Goal: Task Accomplishment & Management: Use online tool/utility

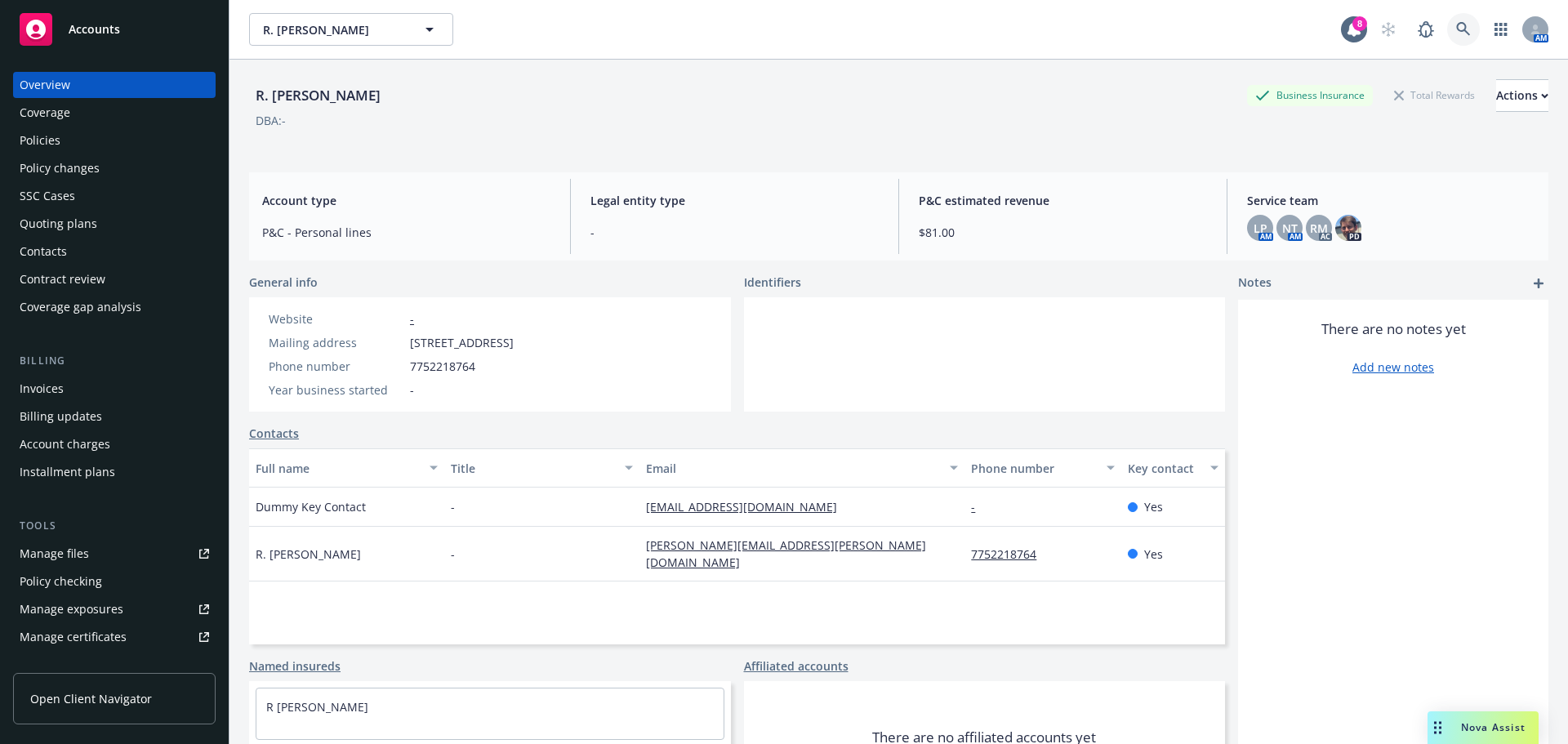
click at [1456, 23] on icon at bounding box center [1463, 29] width 14 height 14
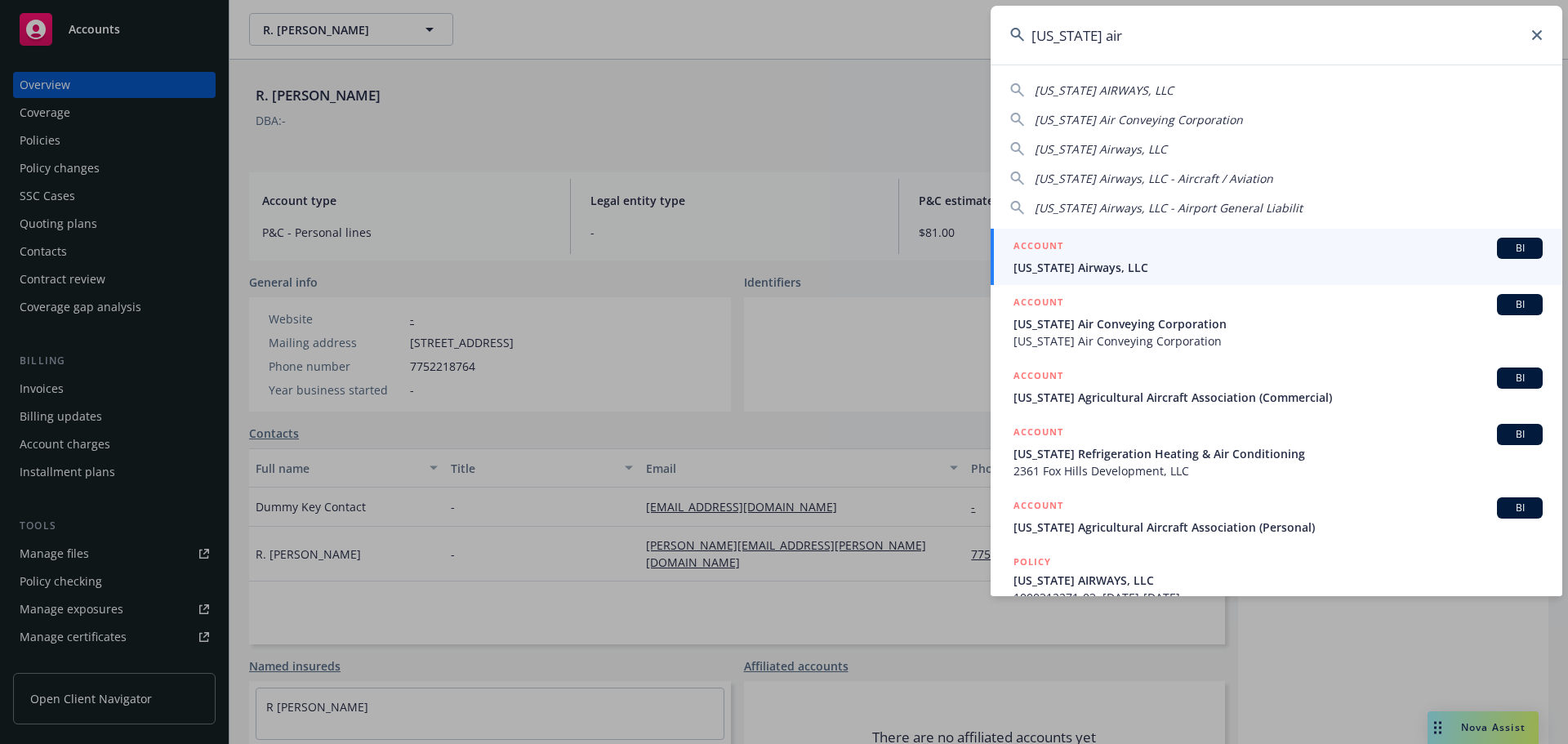
type input "[US_STATE] air"
click at [1101, 255] on div "ACCOUNT BI" at bounding box center [1277, 249] width 529 height 21
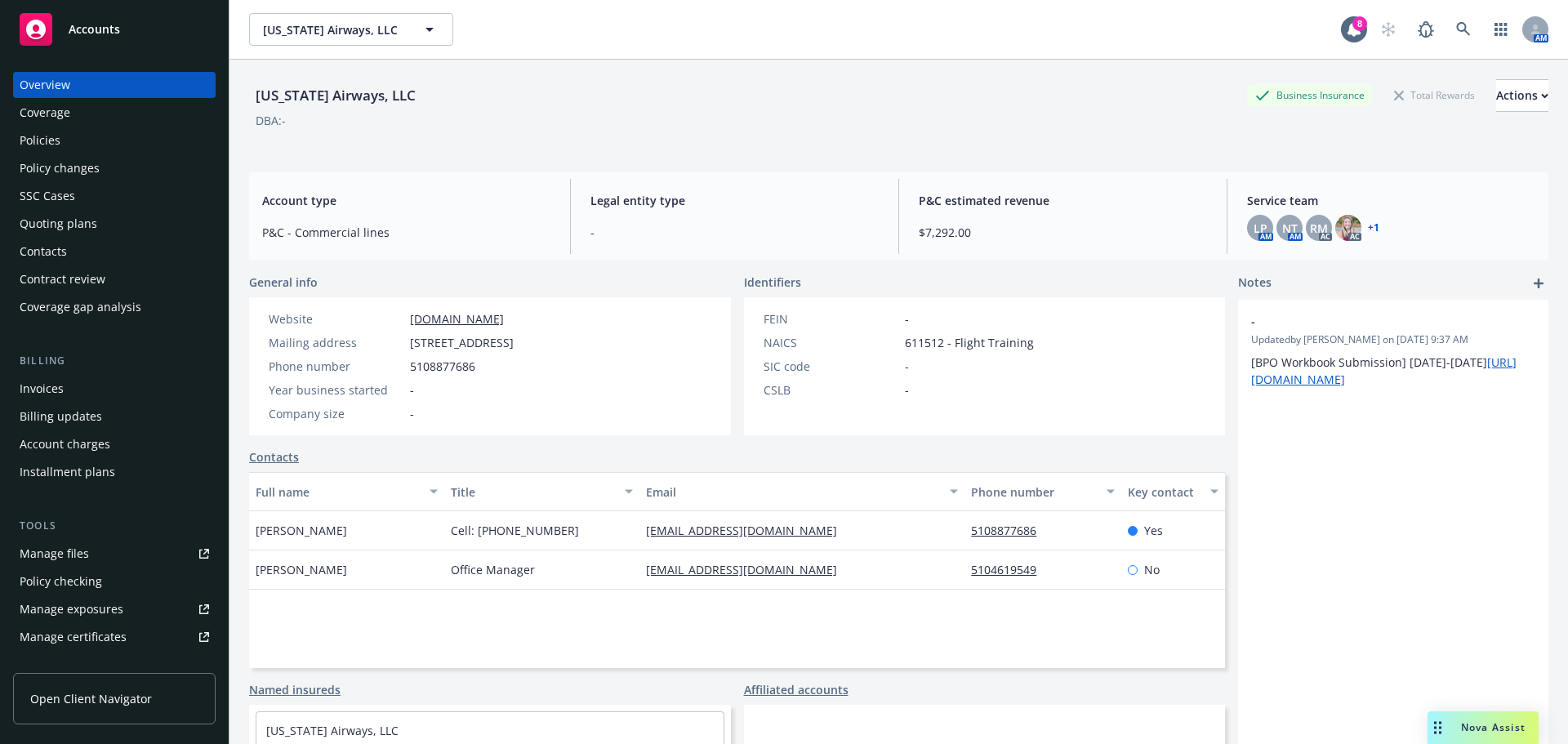
click at [96, 130] on div "Policies" at bounding box center [114, 141] width 189 height 26
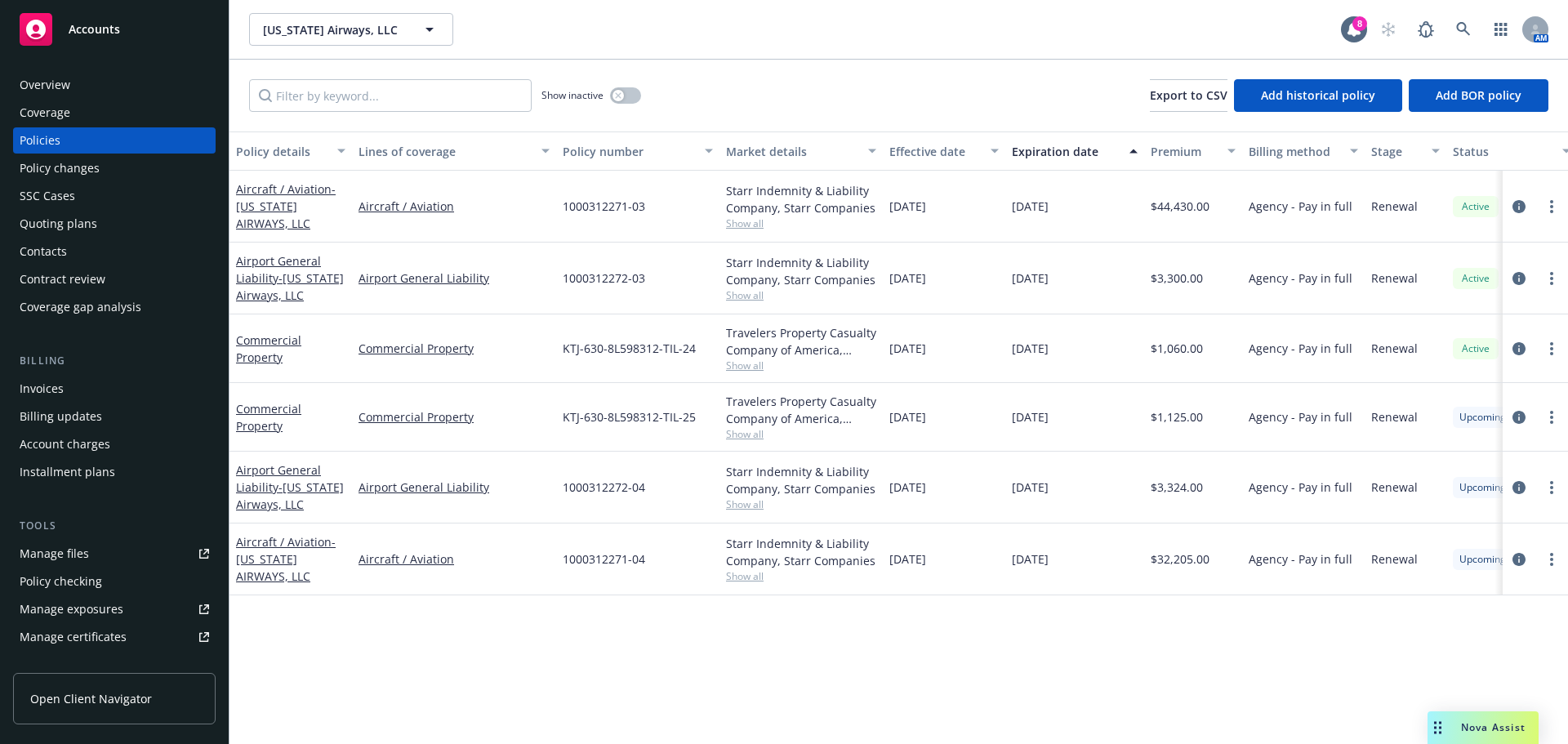
click at [44, 381] on div "Invoices" at bounding box center [42, 388] width 44 height 26
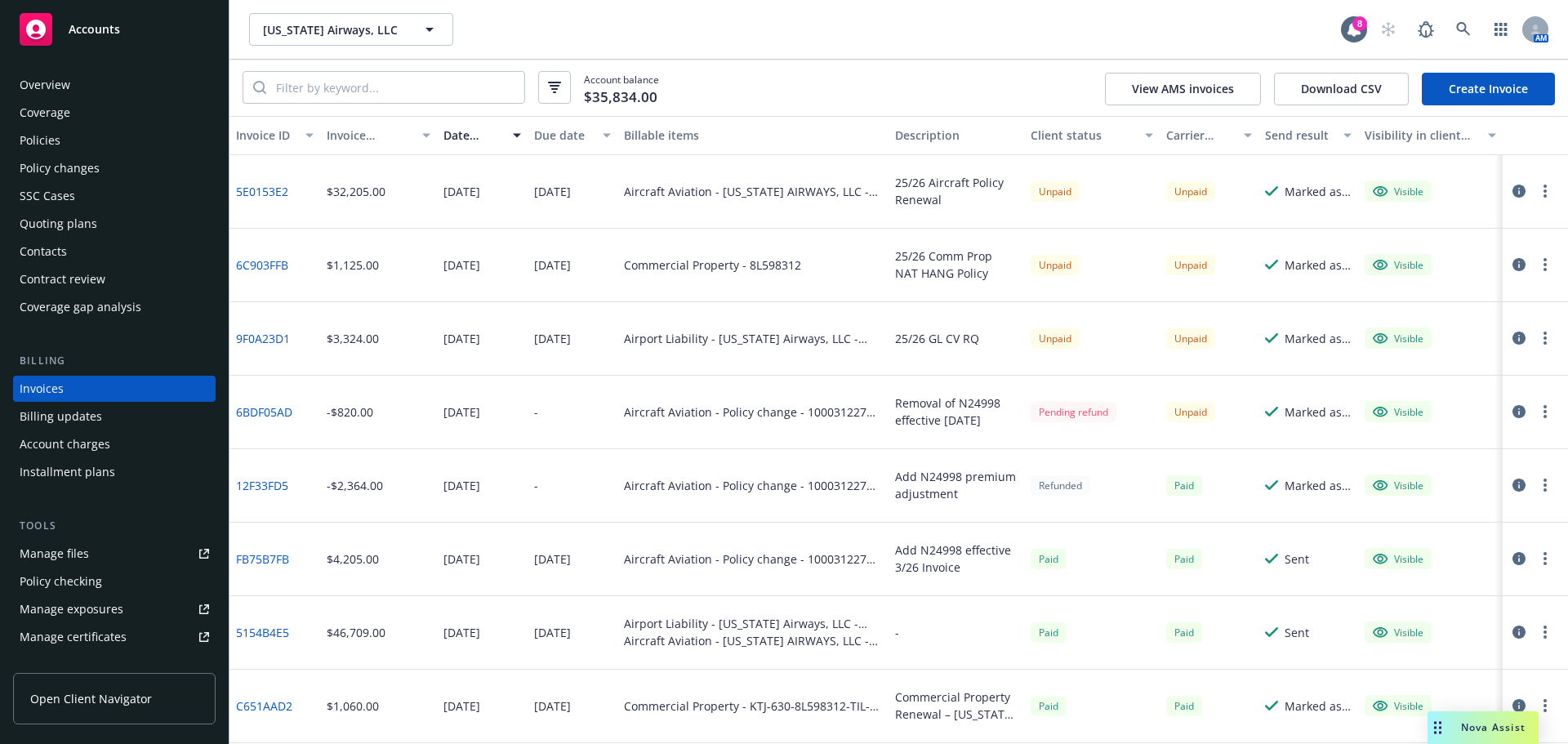
click at [91, 82] on div "Overview" at bounding box center [114, 85] width 189 height 26
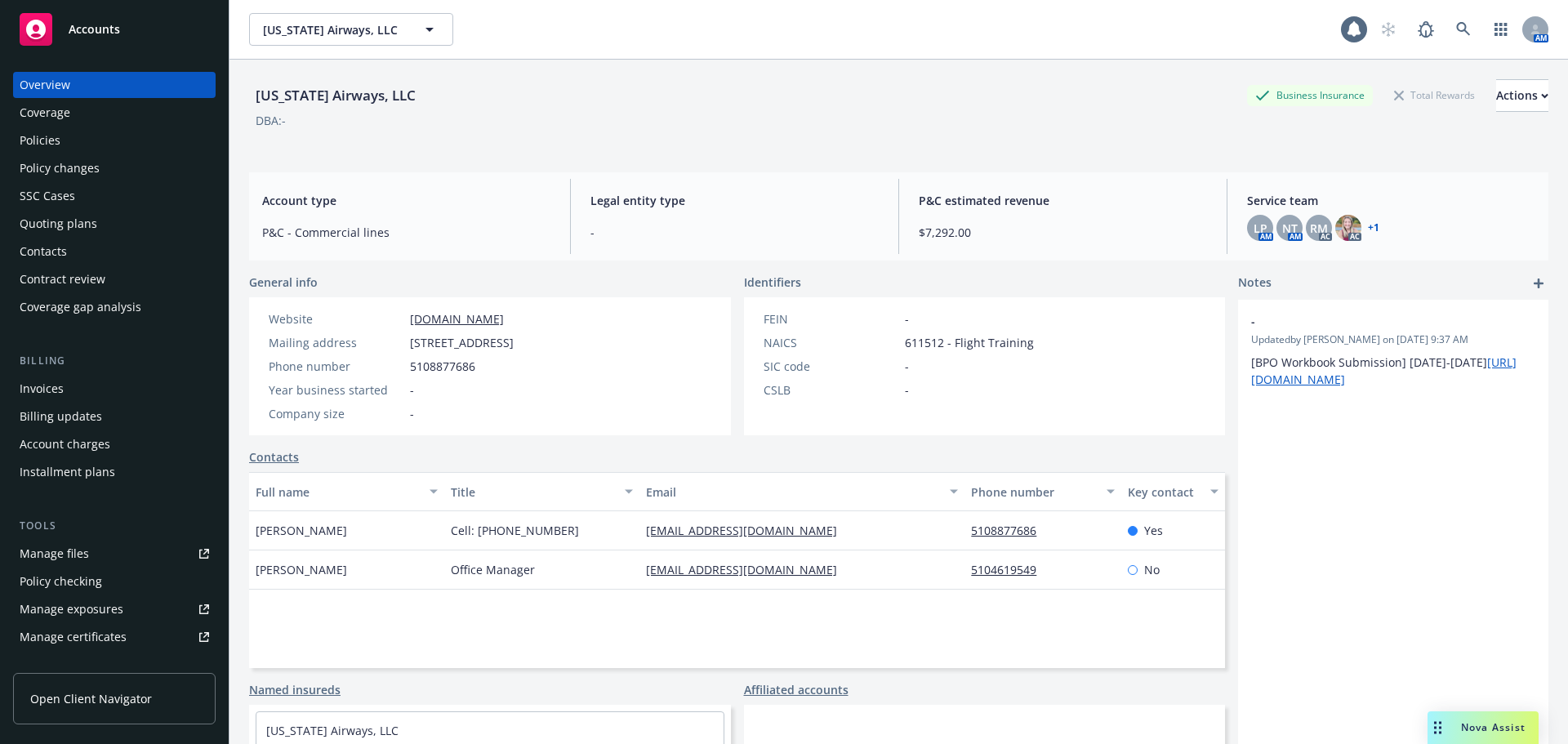
click at [81, 388] on div "Invoices" at bounding box center [114, 388] width 189 height 26
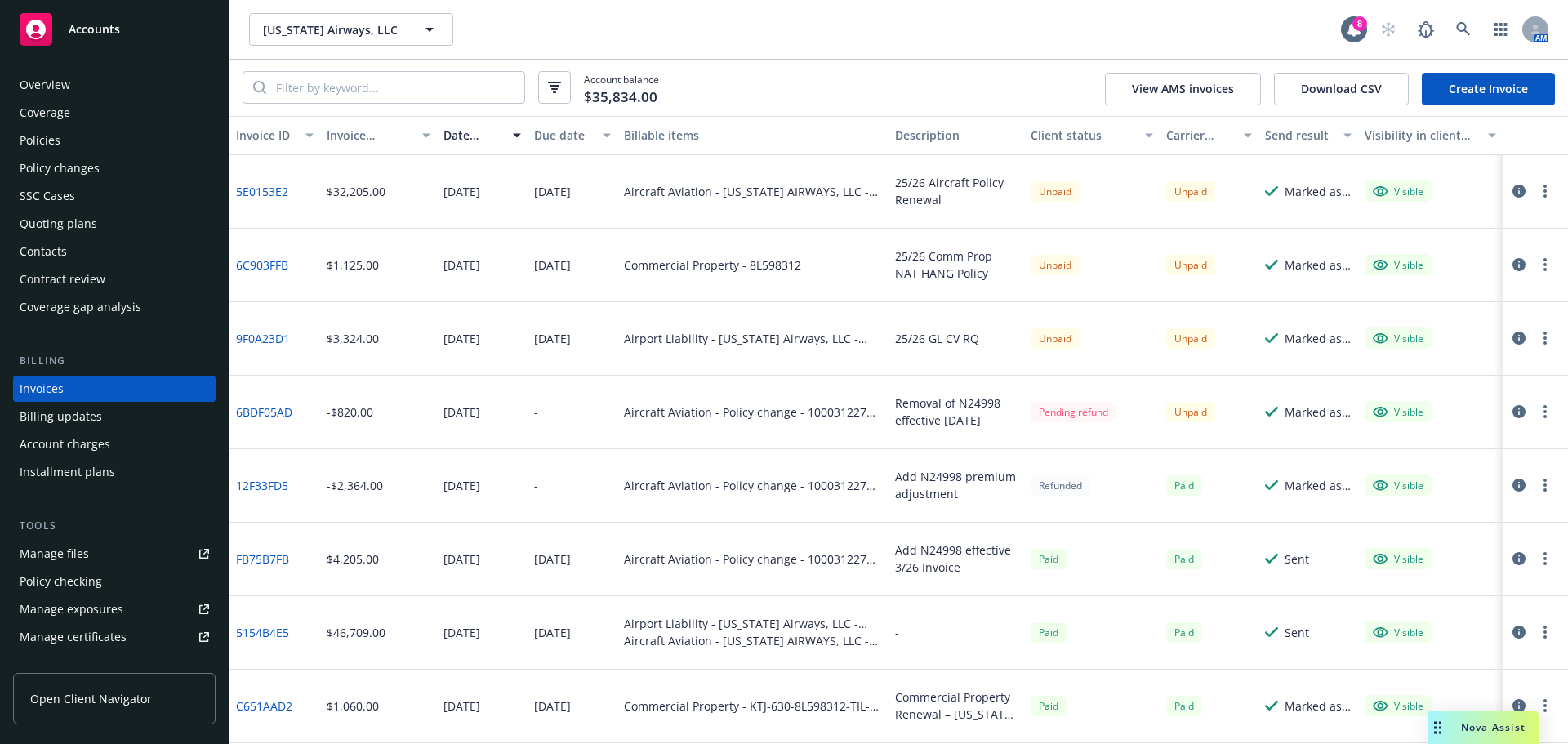
click at [55, 94] on div "Overview" at bounding box center [45, 85] width 51 height 26
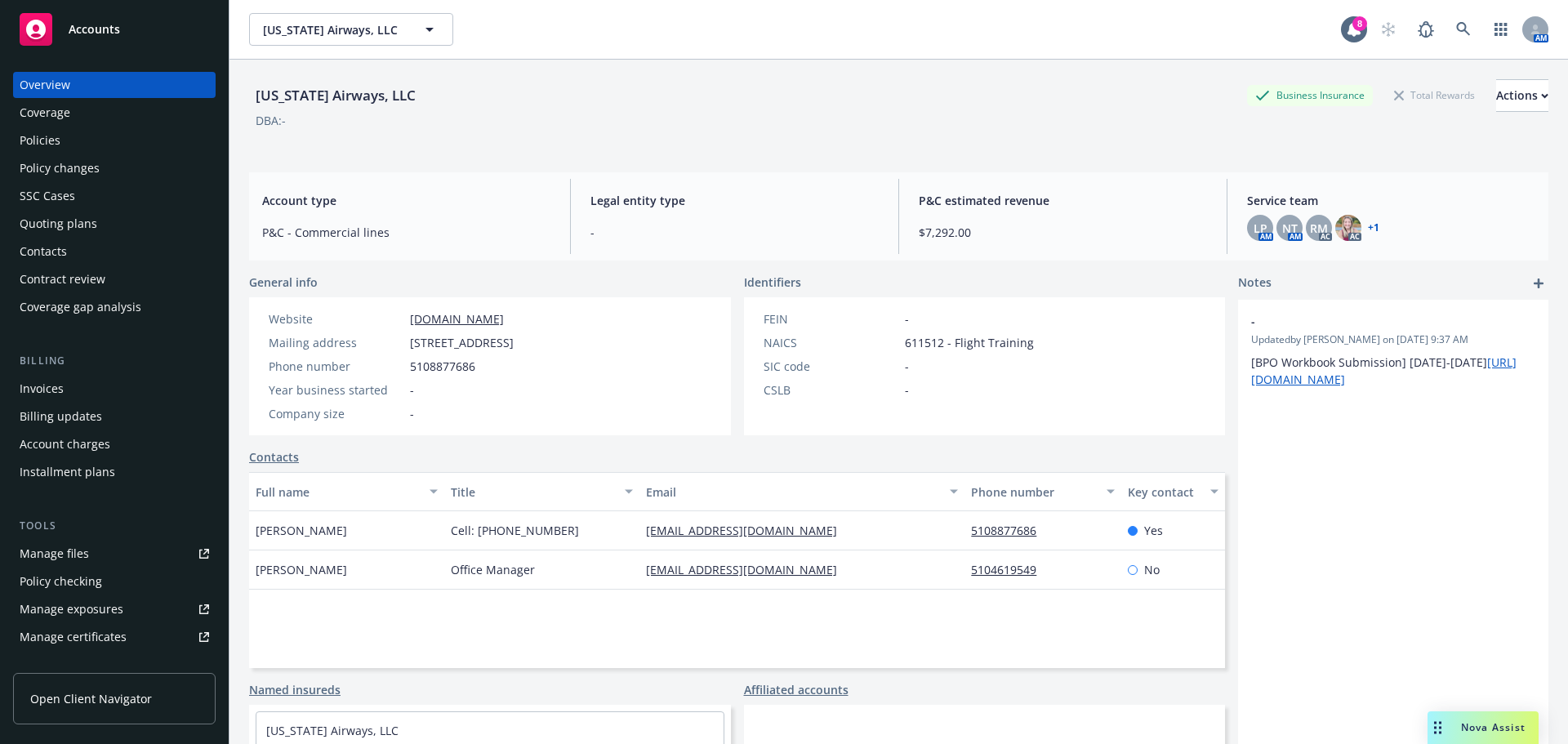
click at [54, 133] on div "Policies" at bounding box center [40, 141] width 41 height 26
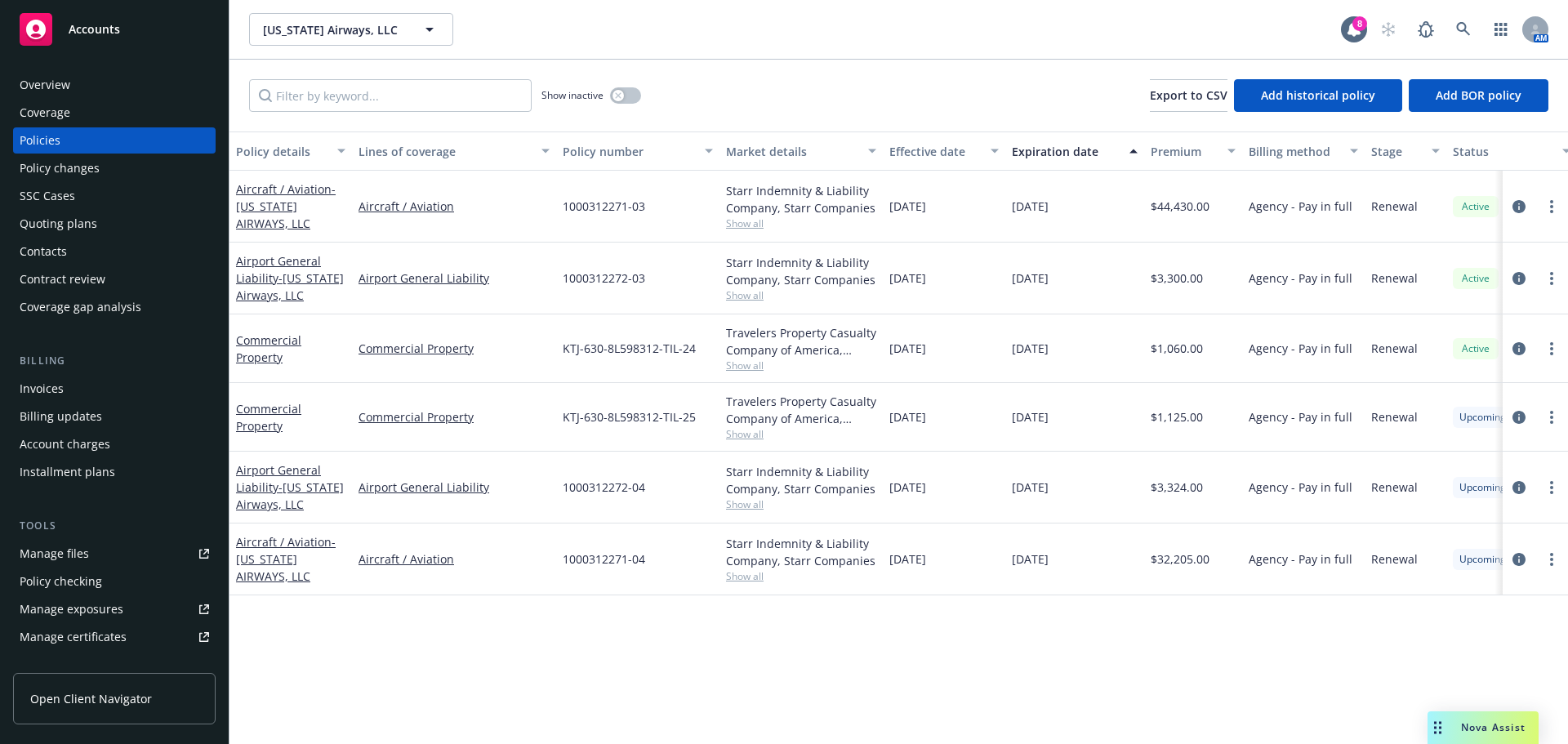
click at [69, 382] on div "Invoices" at bounding box center [114, 388] width 189 height 26
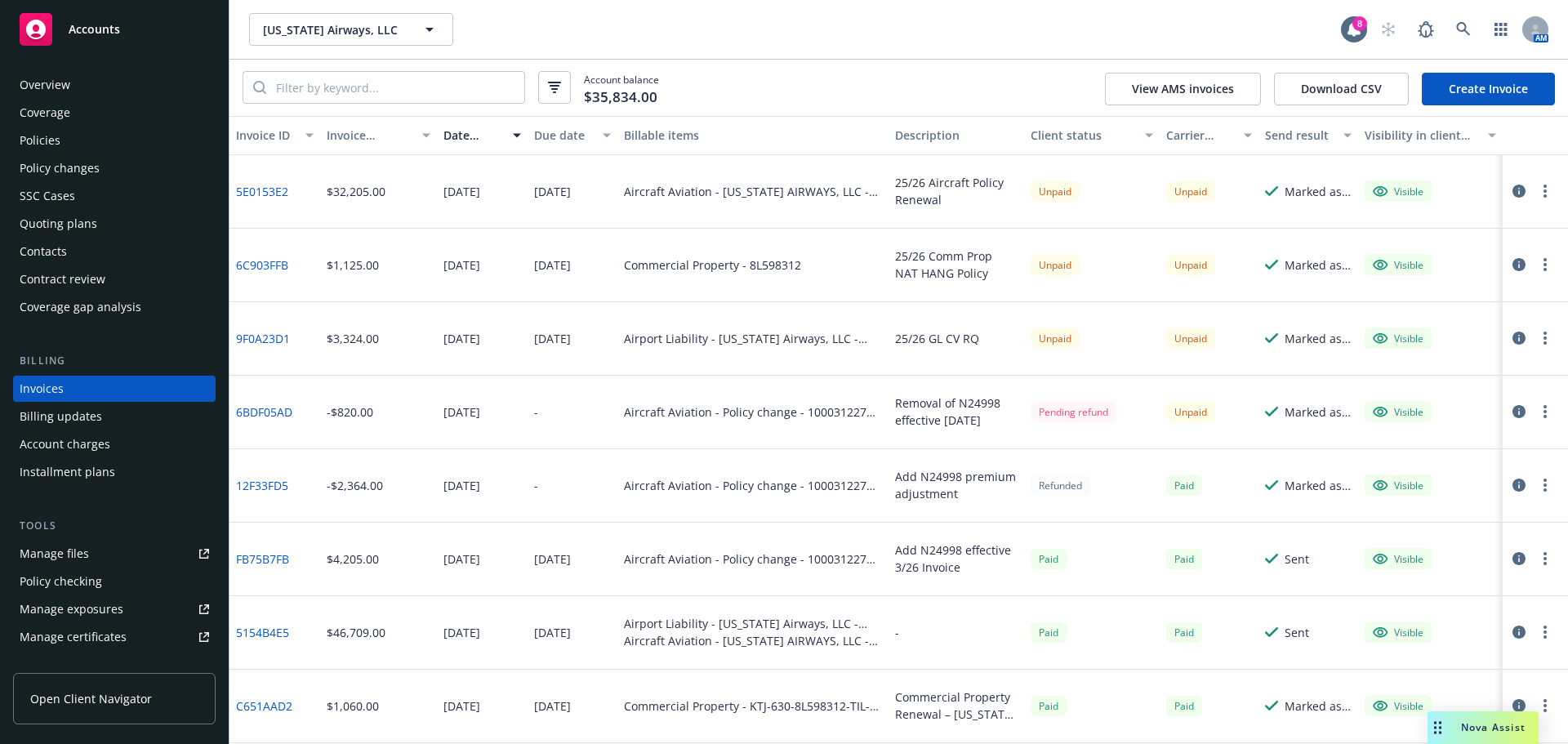
click at [267, 478] on link "12F33FD5" at bounding box center [262, 485] width 52 height 17
click at [61, 106] on div "Coverage" at bounding box center [45, 113] width 51 height 26
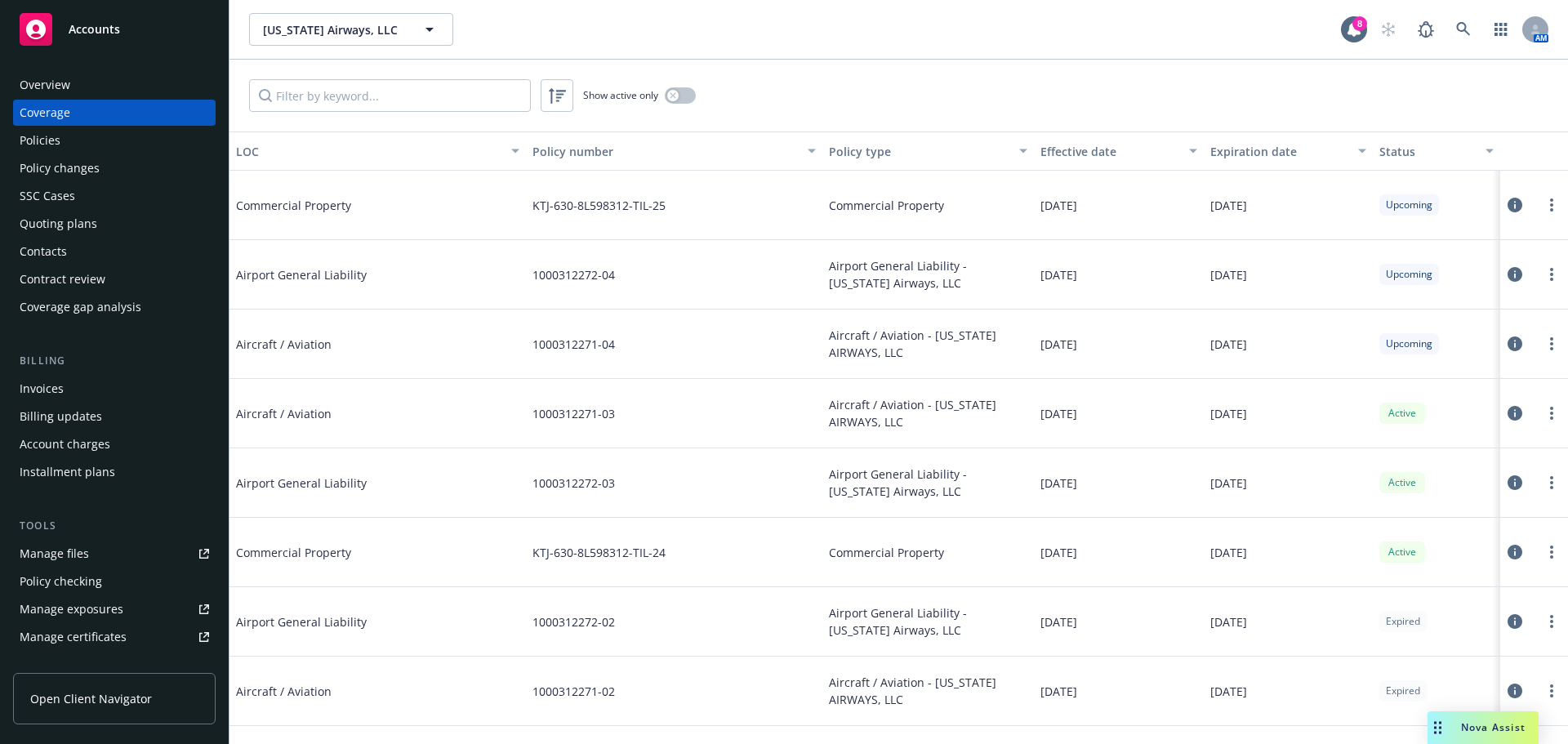
click at [86, 67] on div "Overview Coverage Policies Policy changes SSC Cases Quoting plans Contacts Cont…" at bounding box center [114, 398] width 229 height 691
click at [66, 90] on div "Overview" at bounding box center [45, 85] width 51 height 26
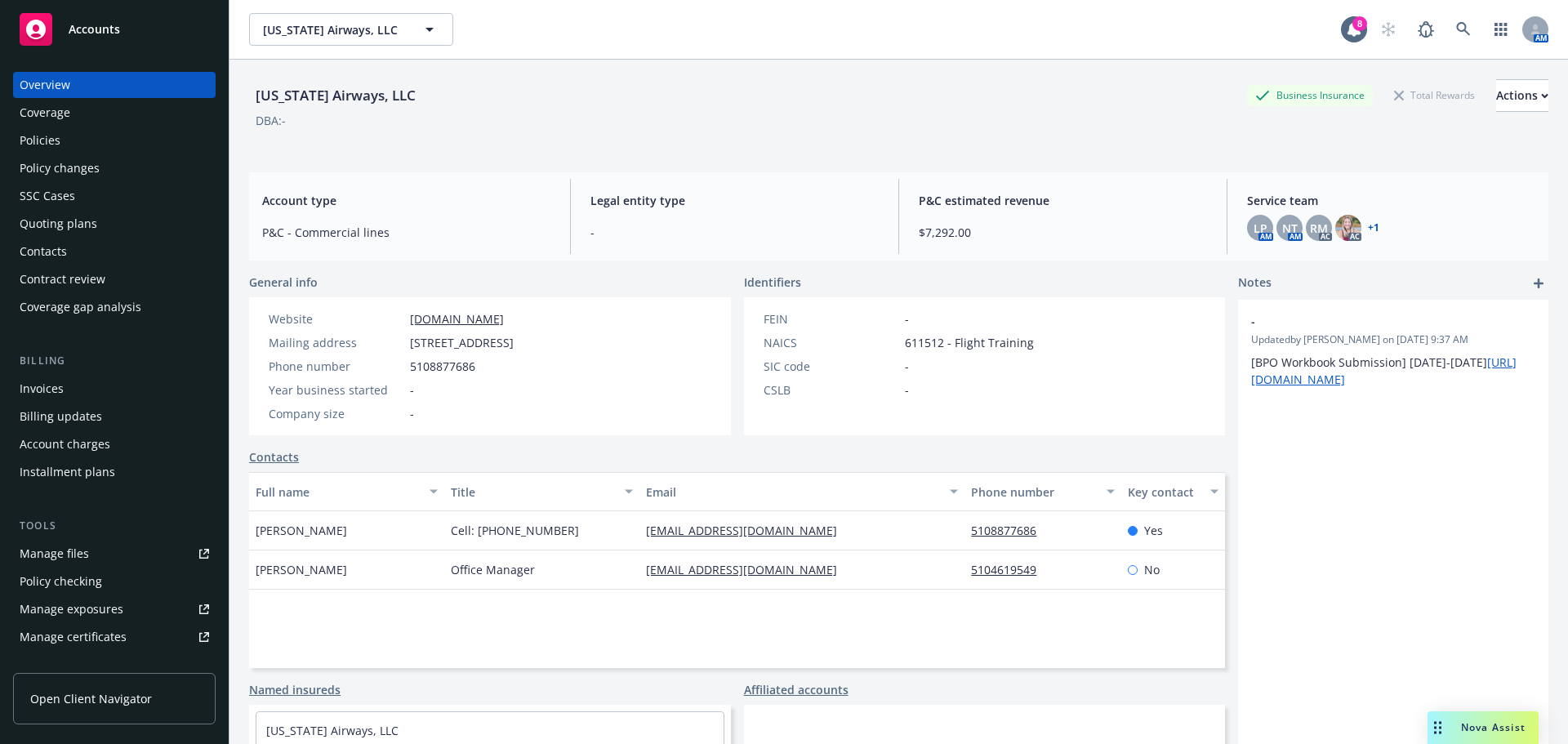
click at [44, 125] on div "Coverage" at bounding box center [45, 113] width 51 height 26
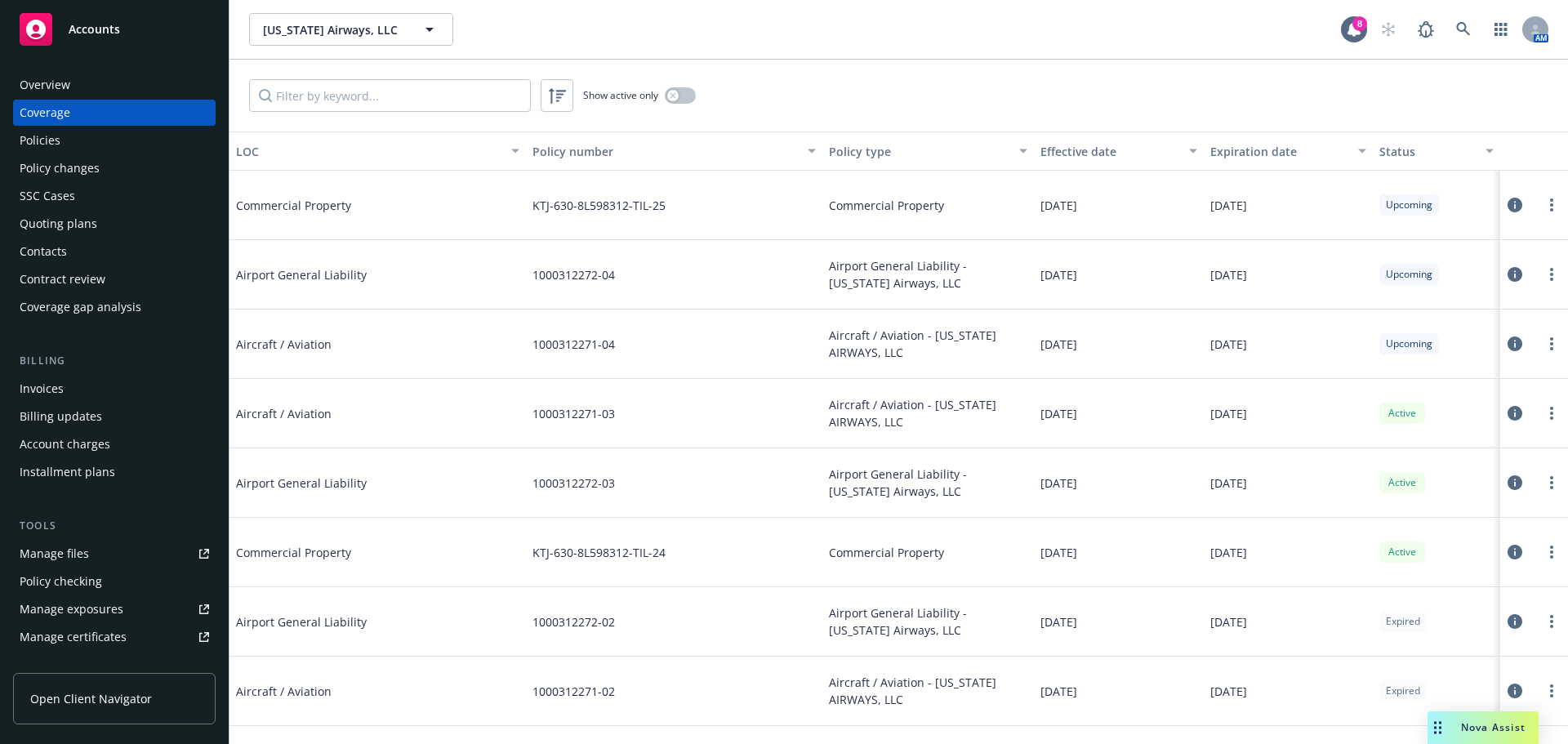
click at [46, 81] on div "Overview" at bounding box center [45, 85] width 51 height 26
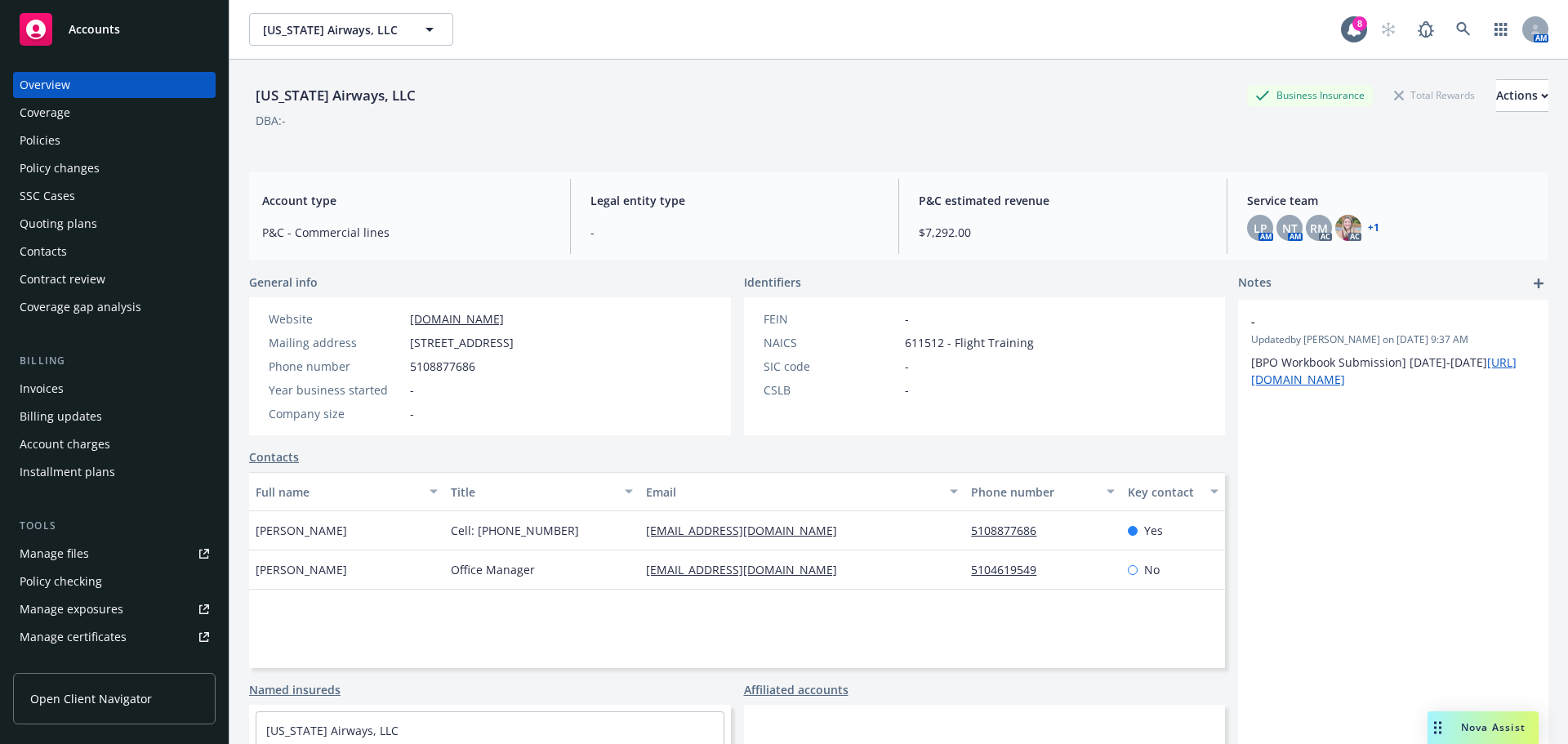
click at [144, 142] on div "Policies" at bounding box center [114, 141] width 189 height 26
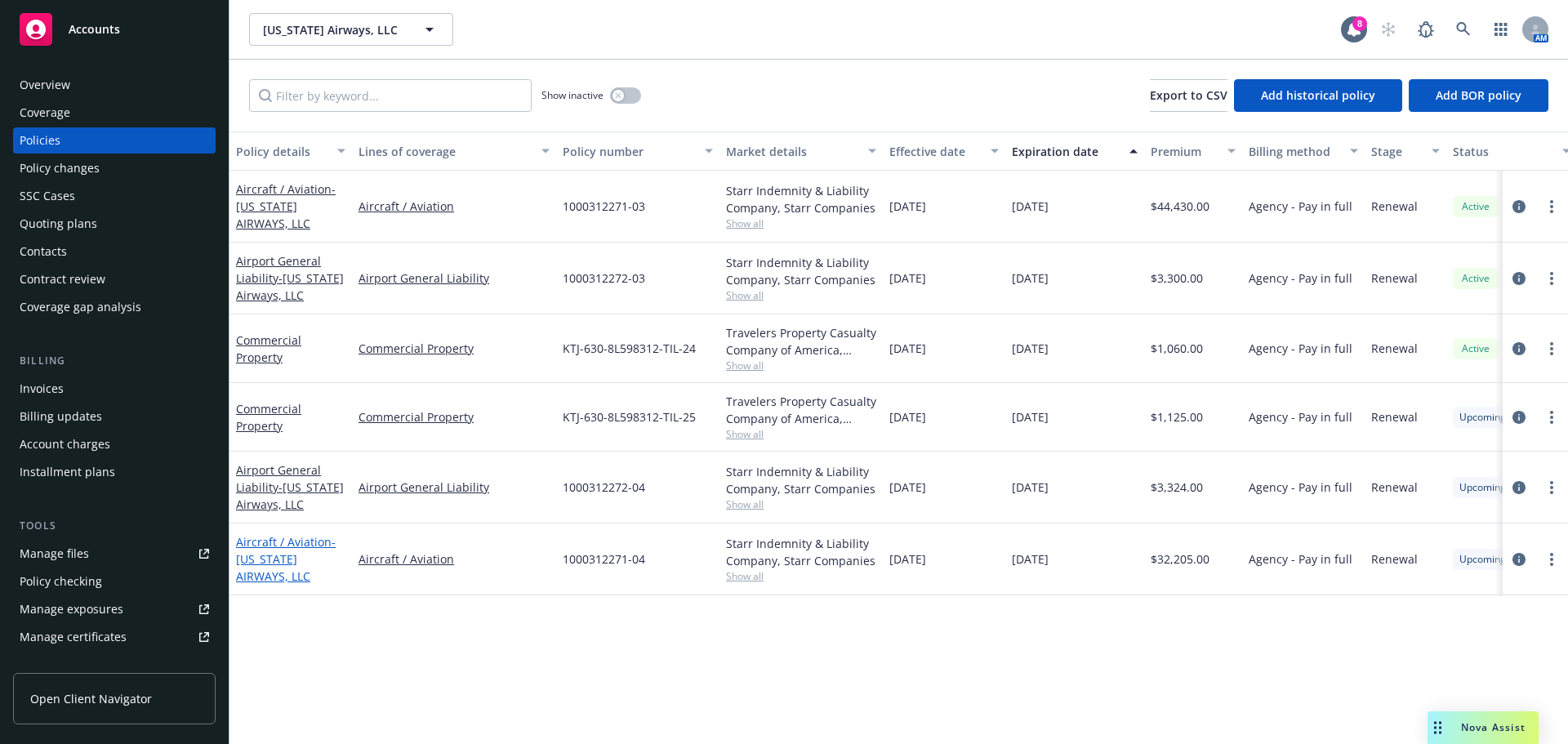
click at [267, 556] on span "- [US_STATE] AIRWAYS, LLC" at bounding box center [286, 559] width 100 height 50
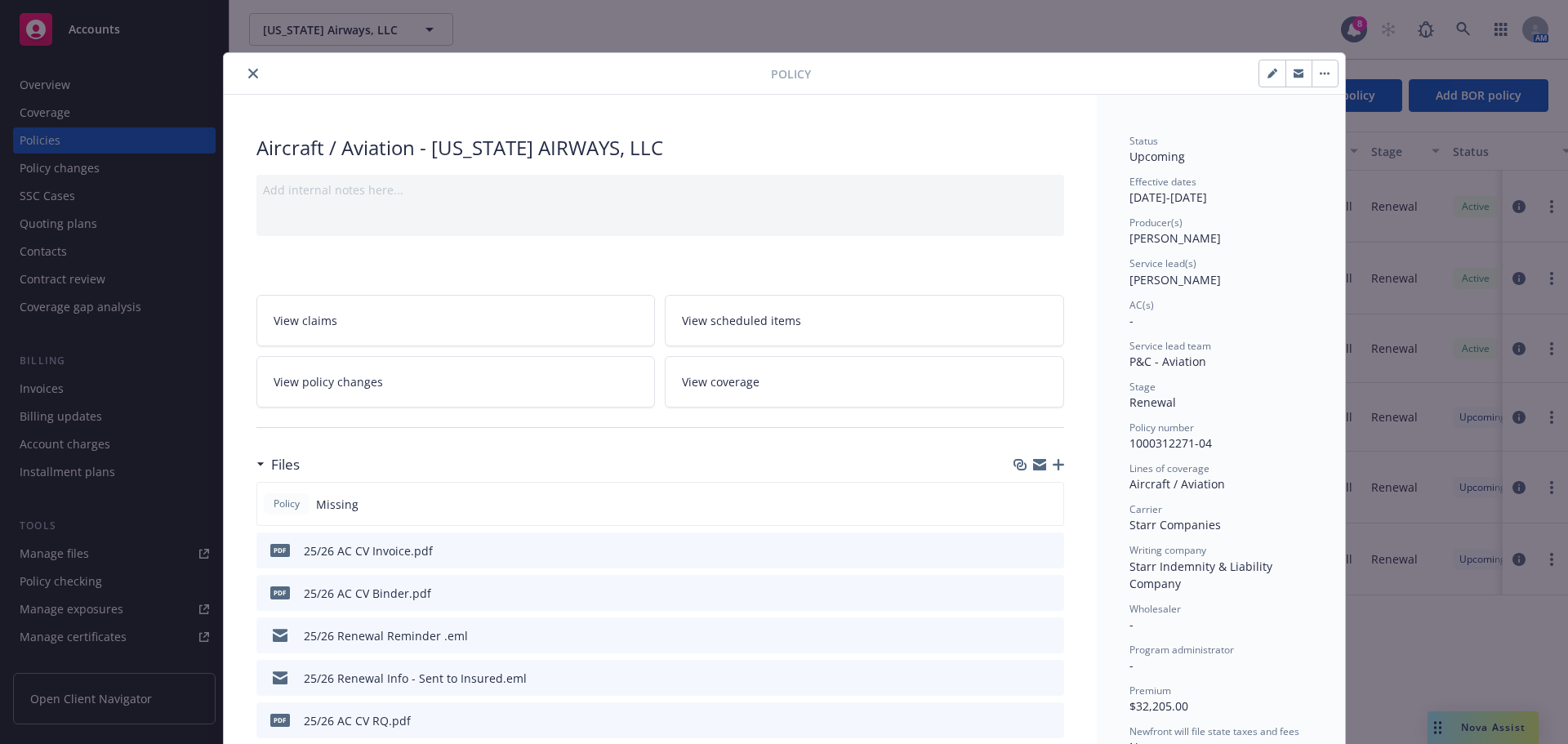
click at [249, 77] on icon "close" at bounding box center [254, 73] width 10 height 10
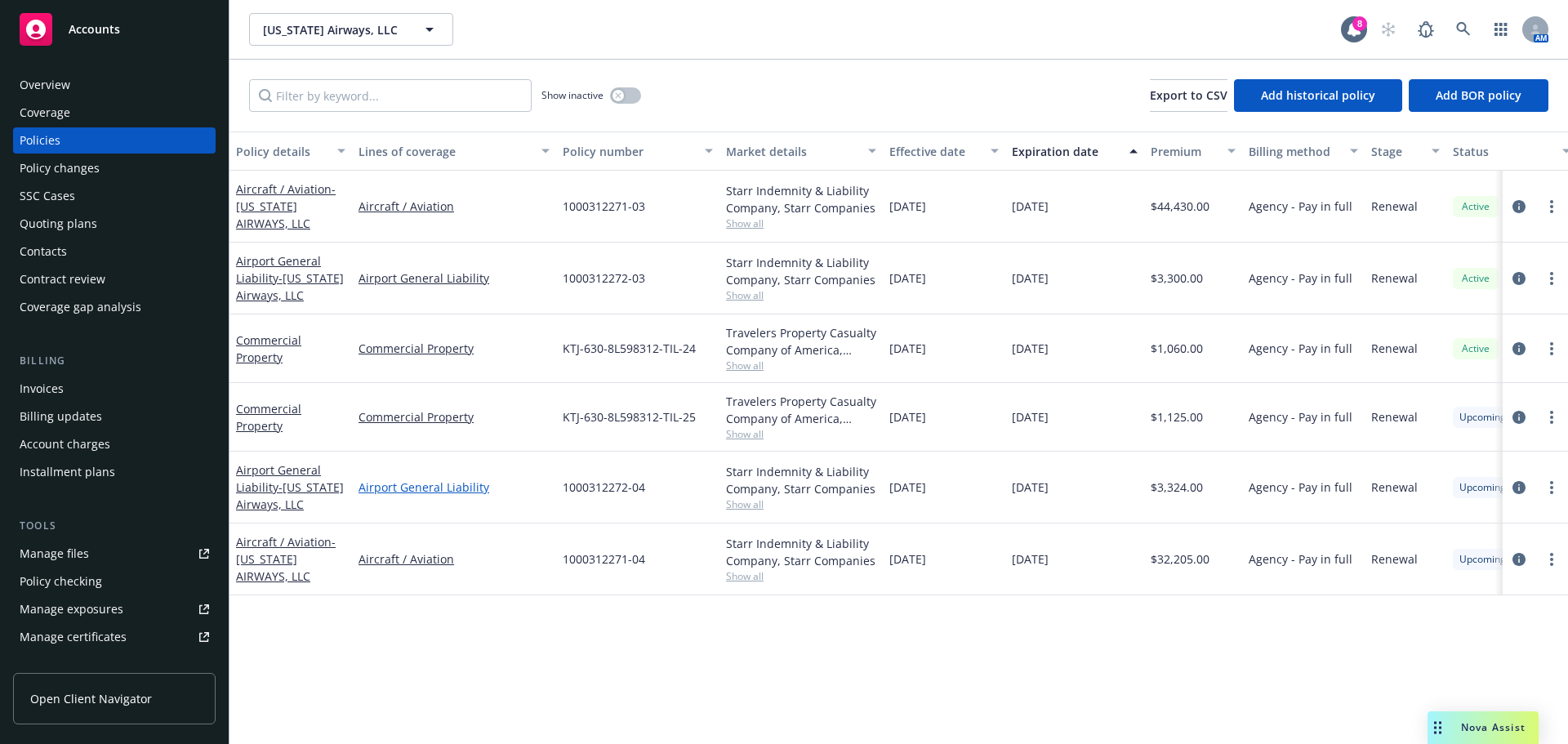
click at [379, 486] on link "Airport General Liability" at bounding box center [454, 486] width 191 height 17
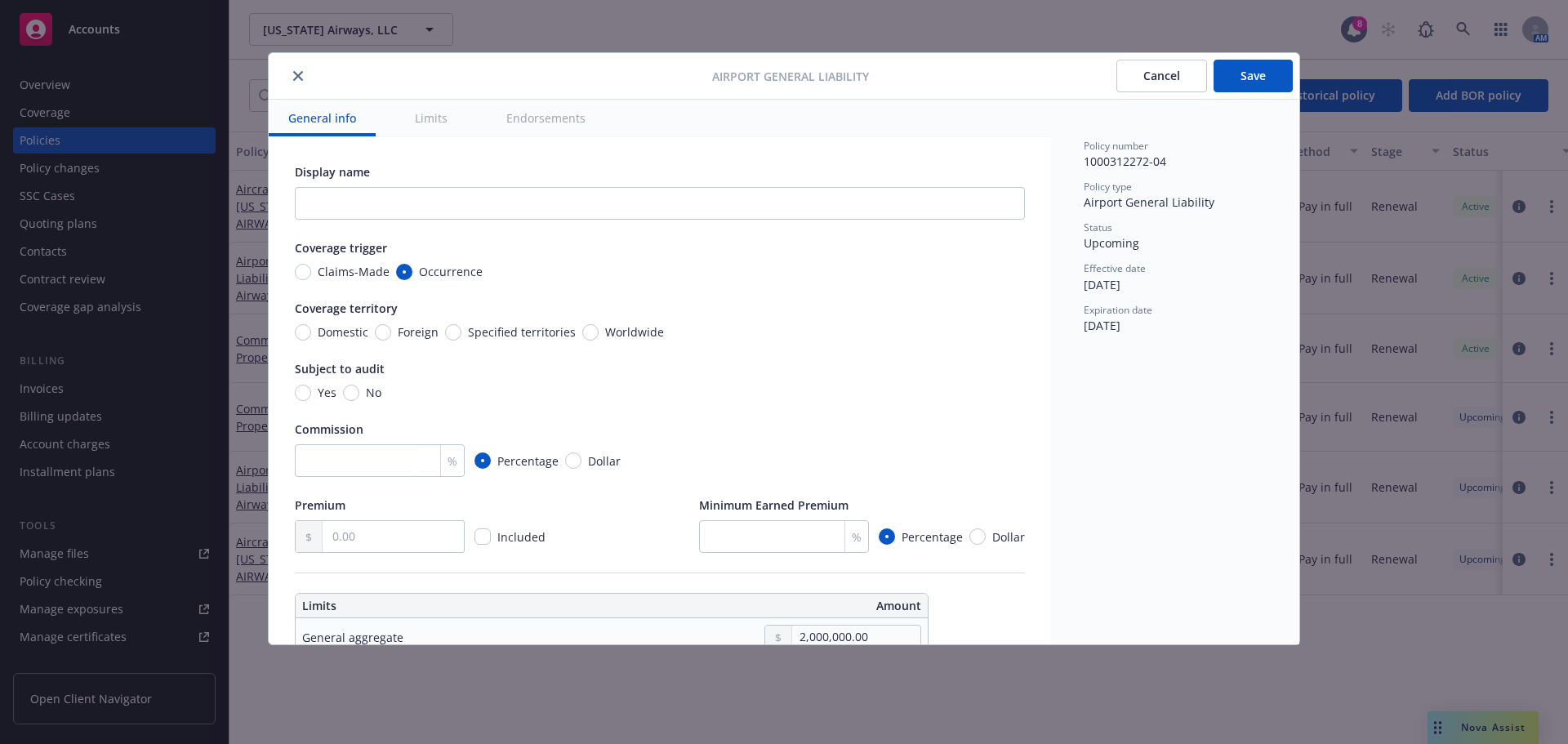
click at [300, 79] on icon "close" at bounding box center [298, 76] width 10 height 10
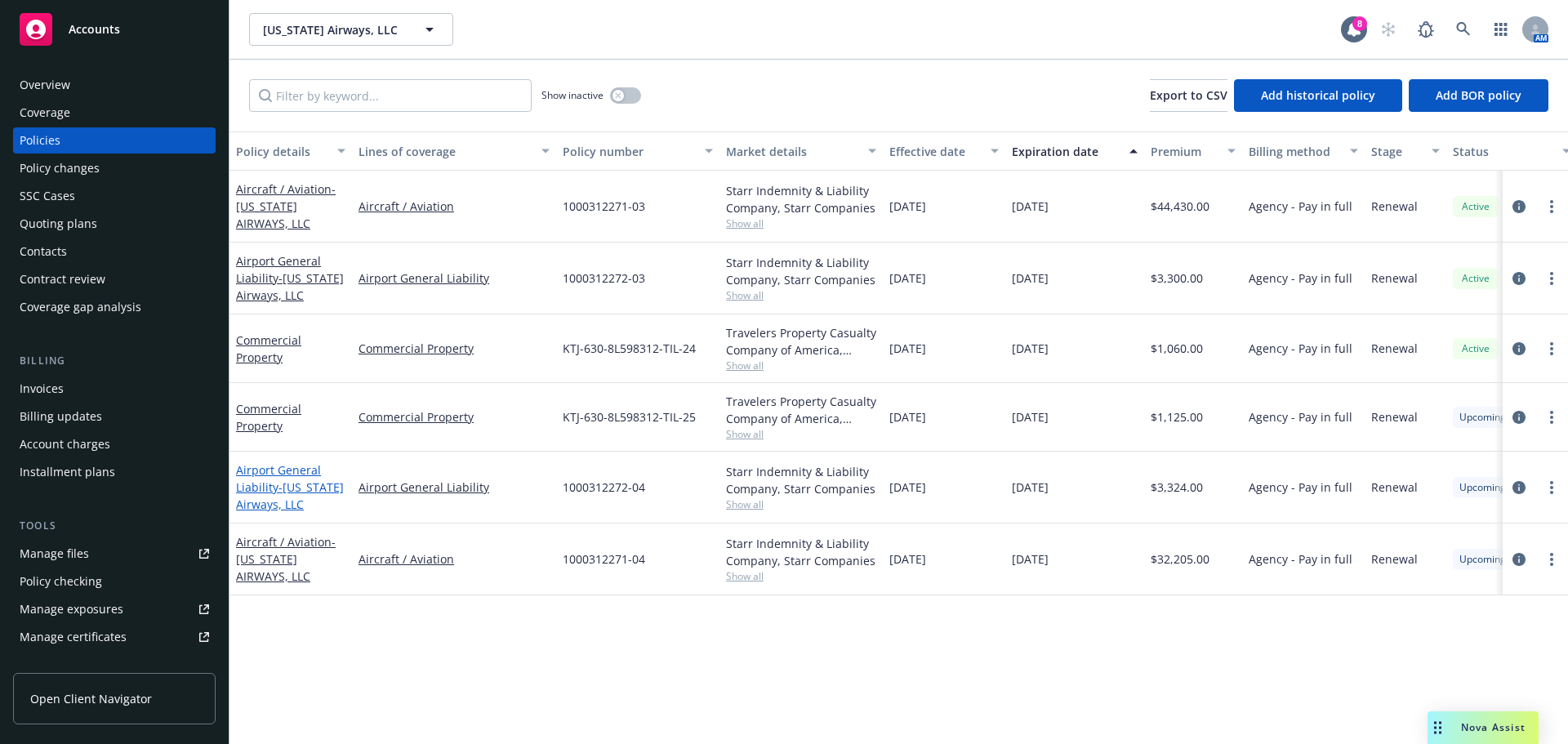
click at [274, 467] on link "Airport General Liability - [US_STATE] Airways, LLC" at bounding box center [290, 486] width 108 height 50
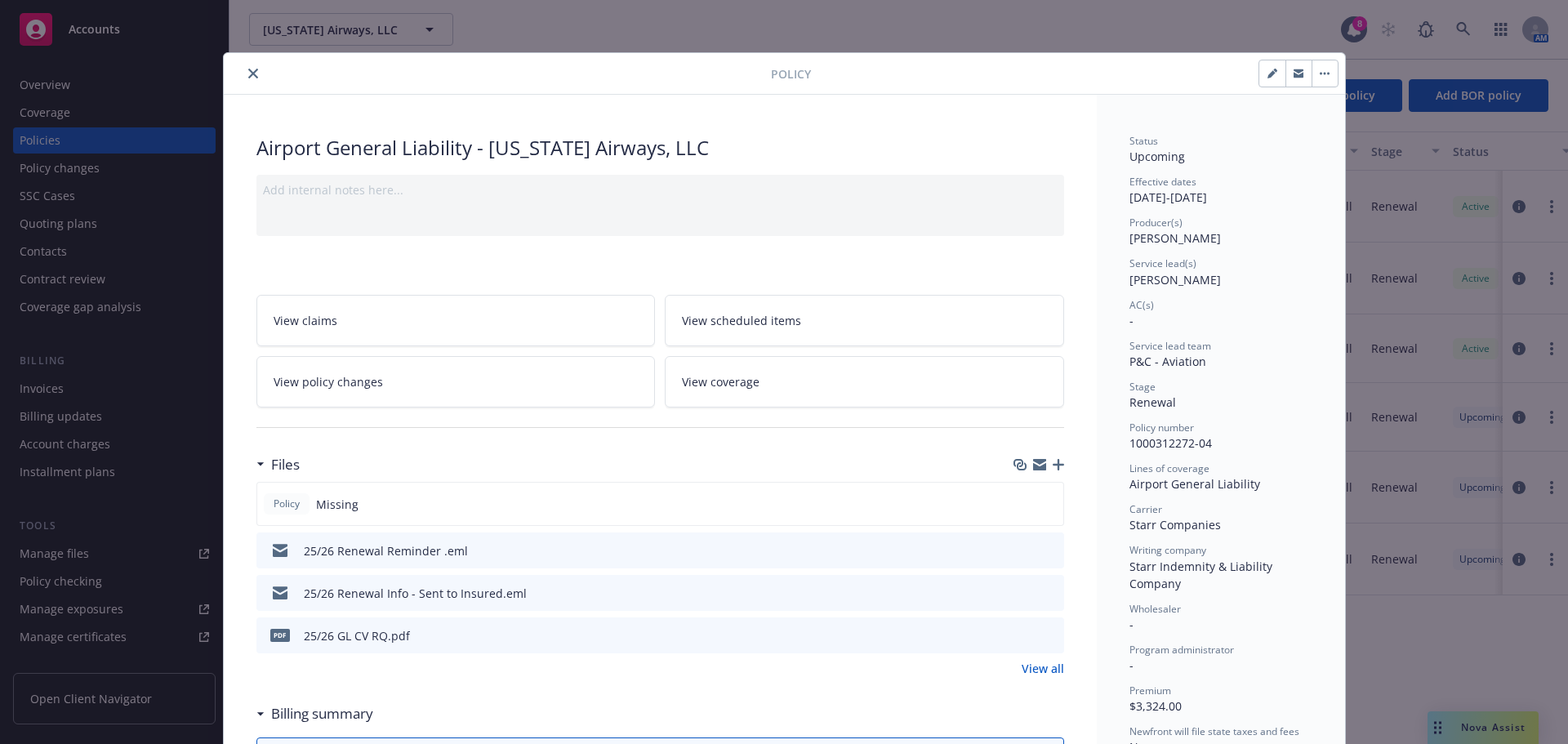
click at [1042, 547] on icon "preview file" at bounding box center [1049, 550] width 15 height 12
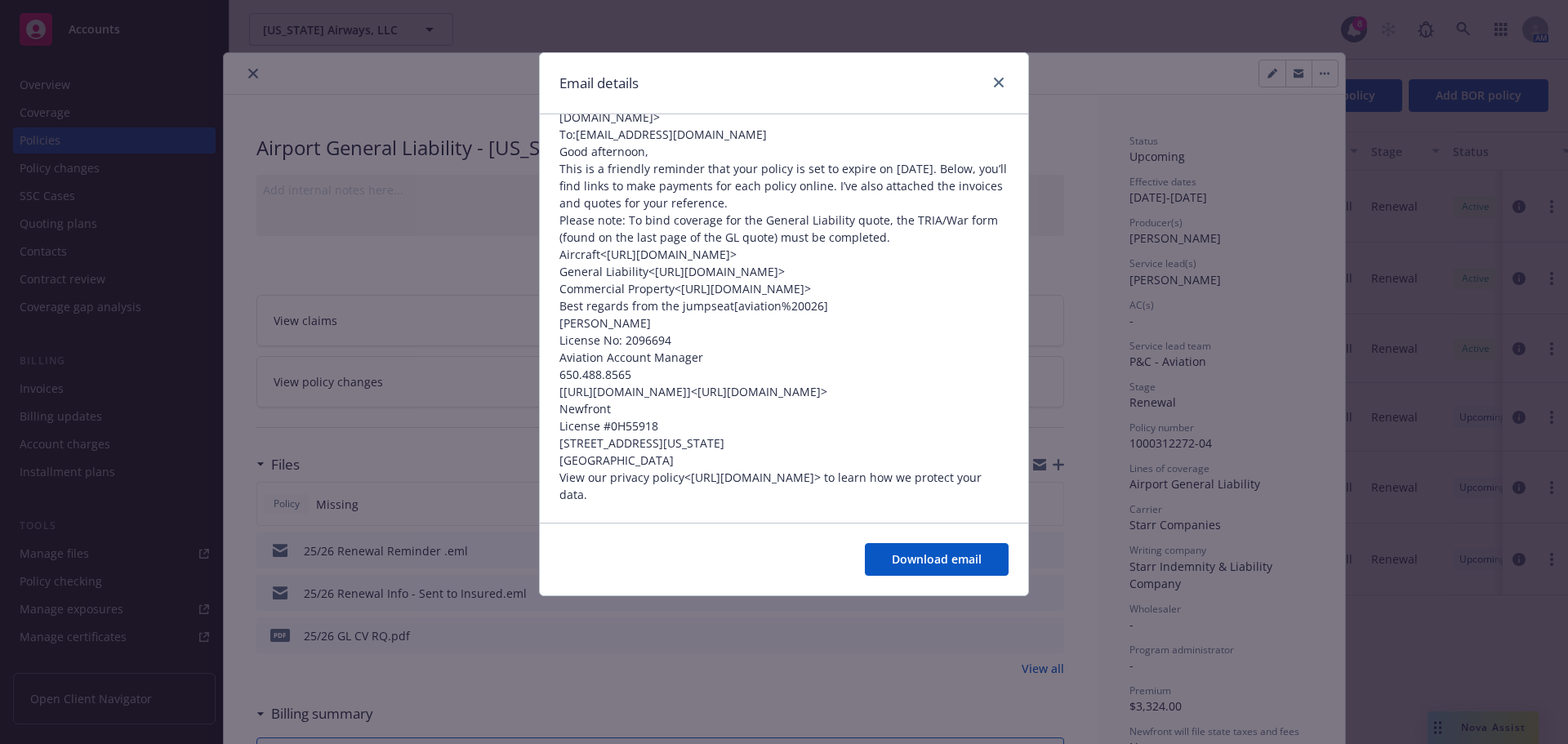
scroll to position [207, 0]
click at [986, 75] on div at bounding box center [995, 83] width 26 height 21
click at [996, 72] on link "close" at bounding box center [998, 82] width 20 height 20
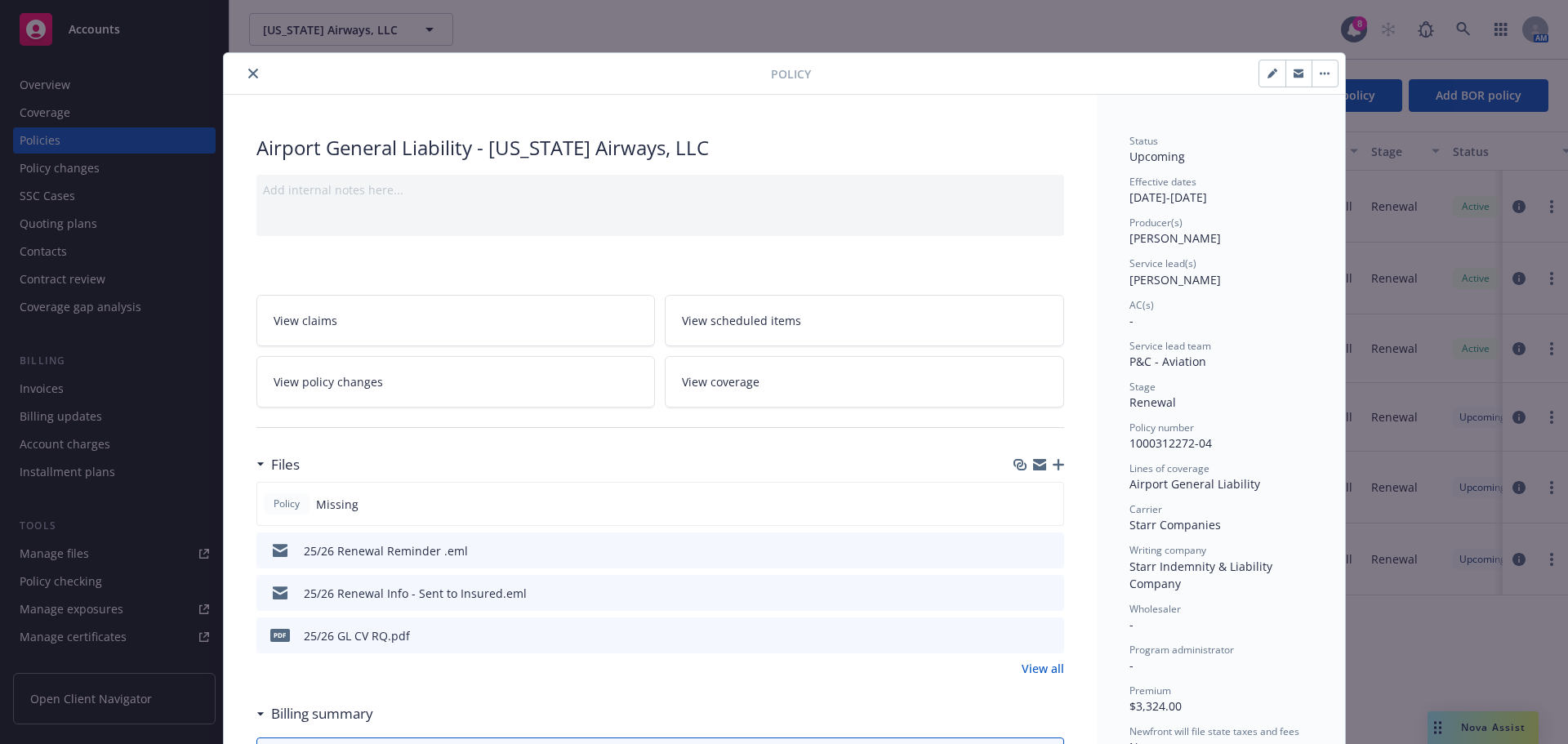
click at [249, 70] on icon "close" at bounding box center [254, 73] width 10 height 10
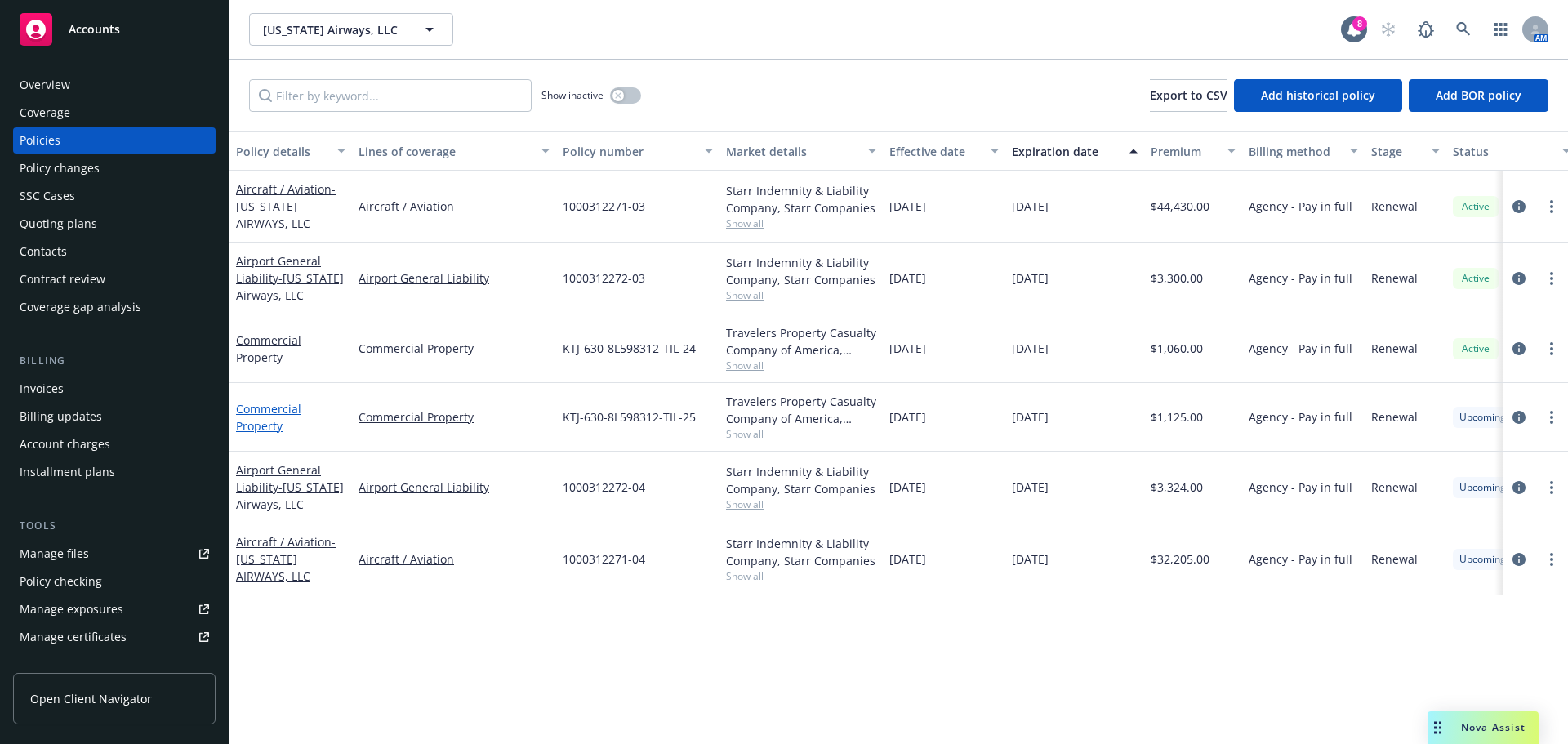
click at [272, 418] on link "Commercial Property" at bounding box center [268, 417] width 65 height 33
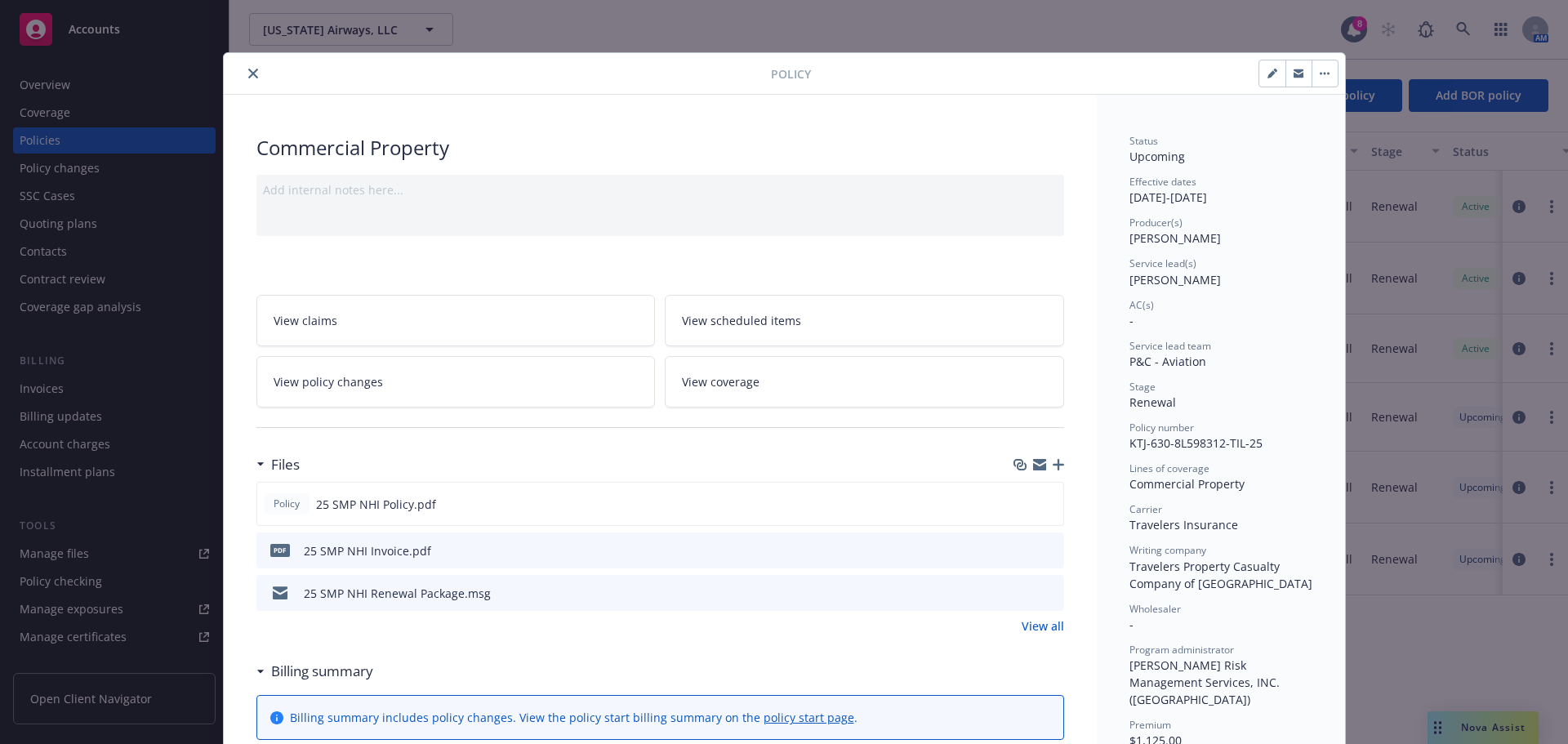
click at [262, 79] on div at bounding box center [500, 73] width 541 height 20
click at [244, 81] on button "close" at bounding box center [254, 73] width 20 height 20
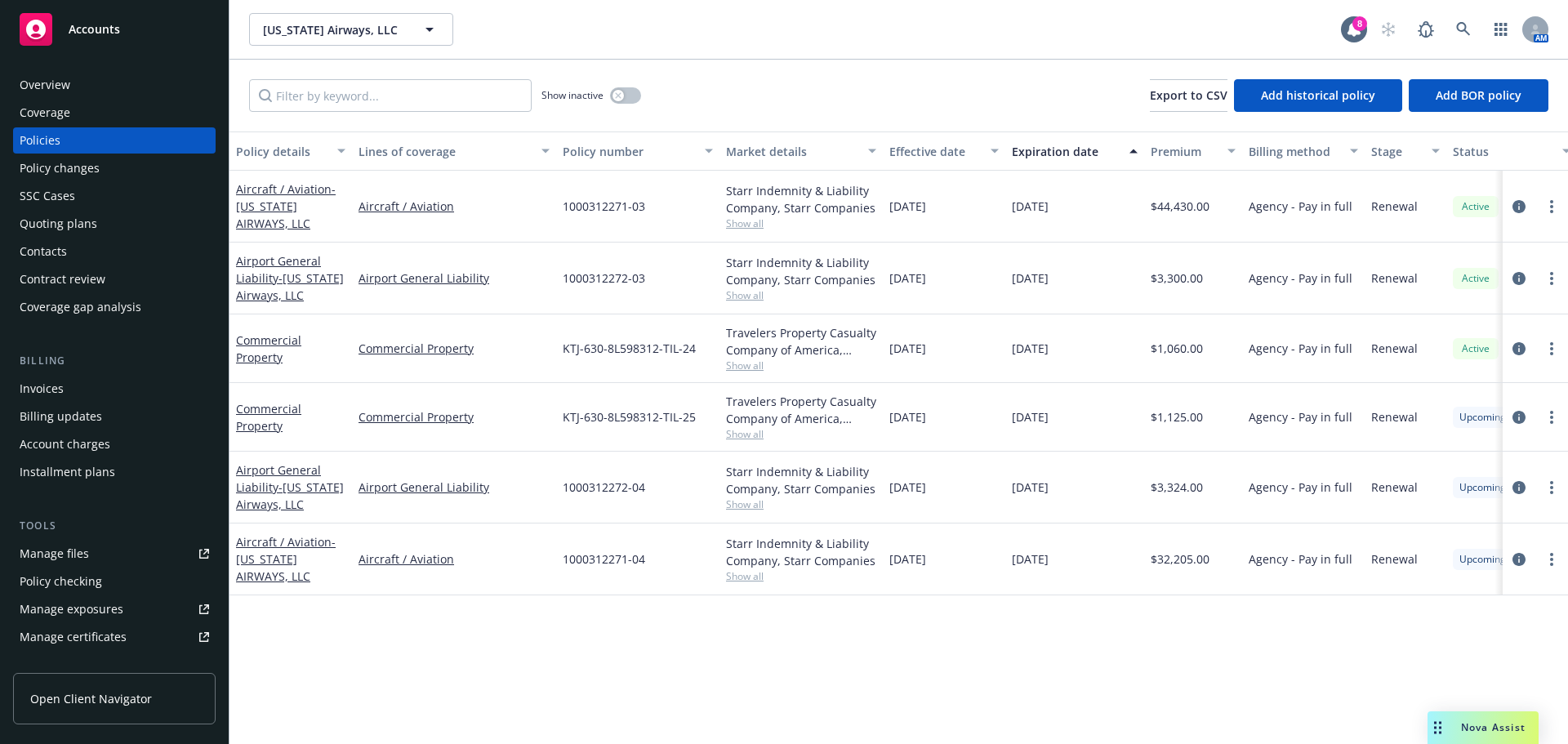
click at [120, 95] on div "Overview" at bounding box center [114, 85] width 189 height 26
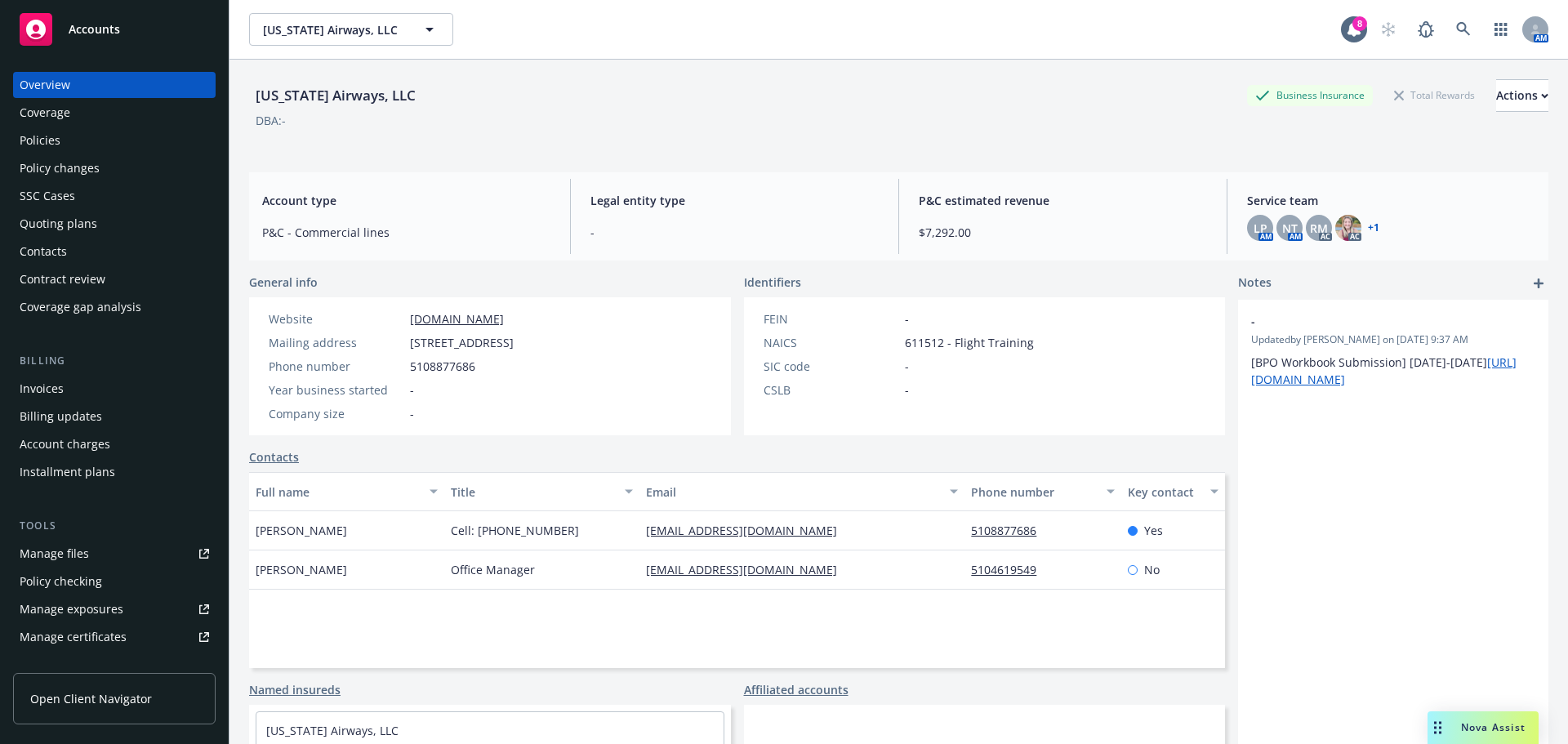
click at [58, 151] on div "Policies" at bounding box center [40, 141] width 41 height 26
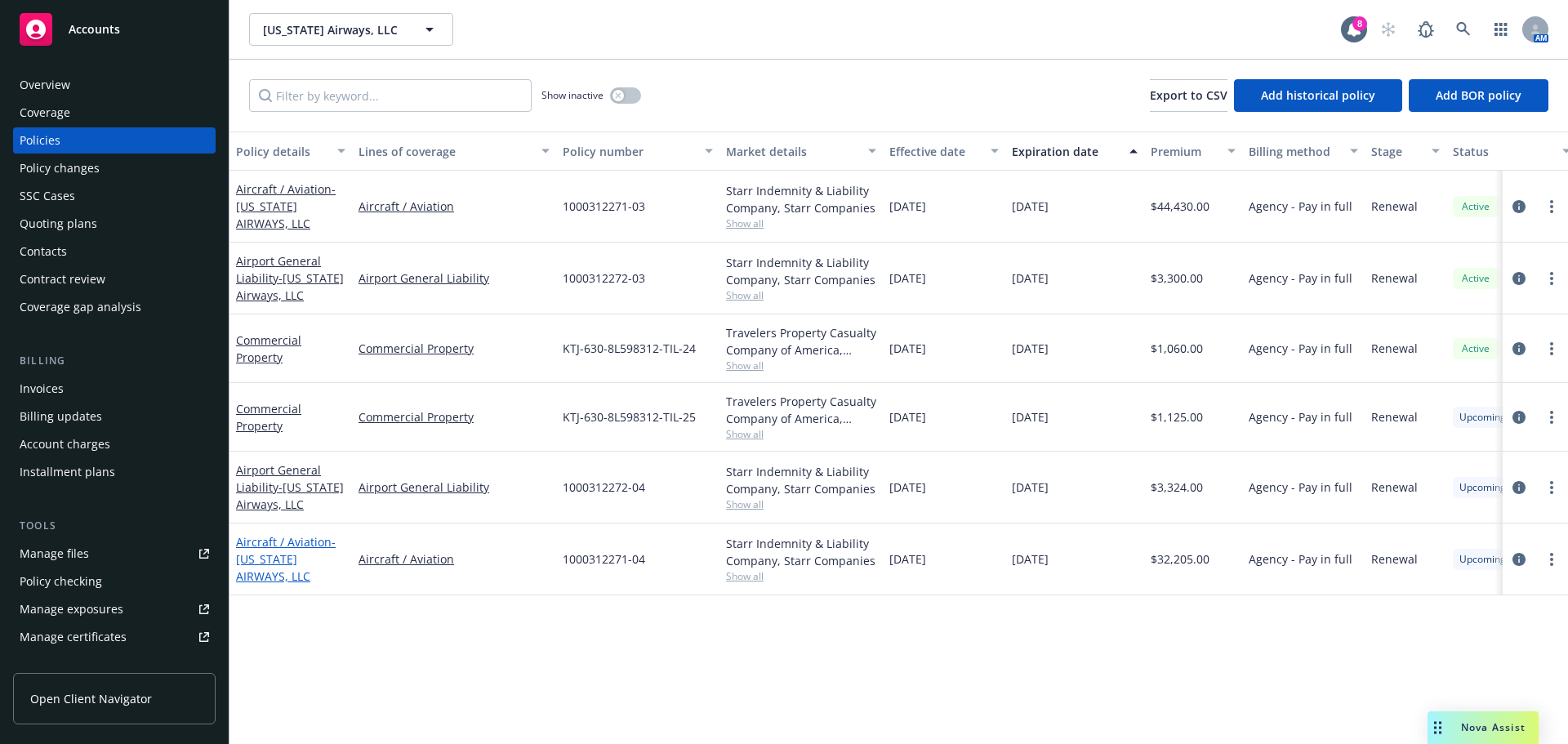
click at [286, 571] on span "- [US_STATE] AIRWAYS, LLC" at bounding box center [286, 559] width 100 height 50
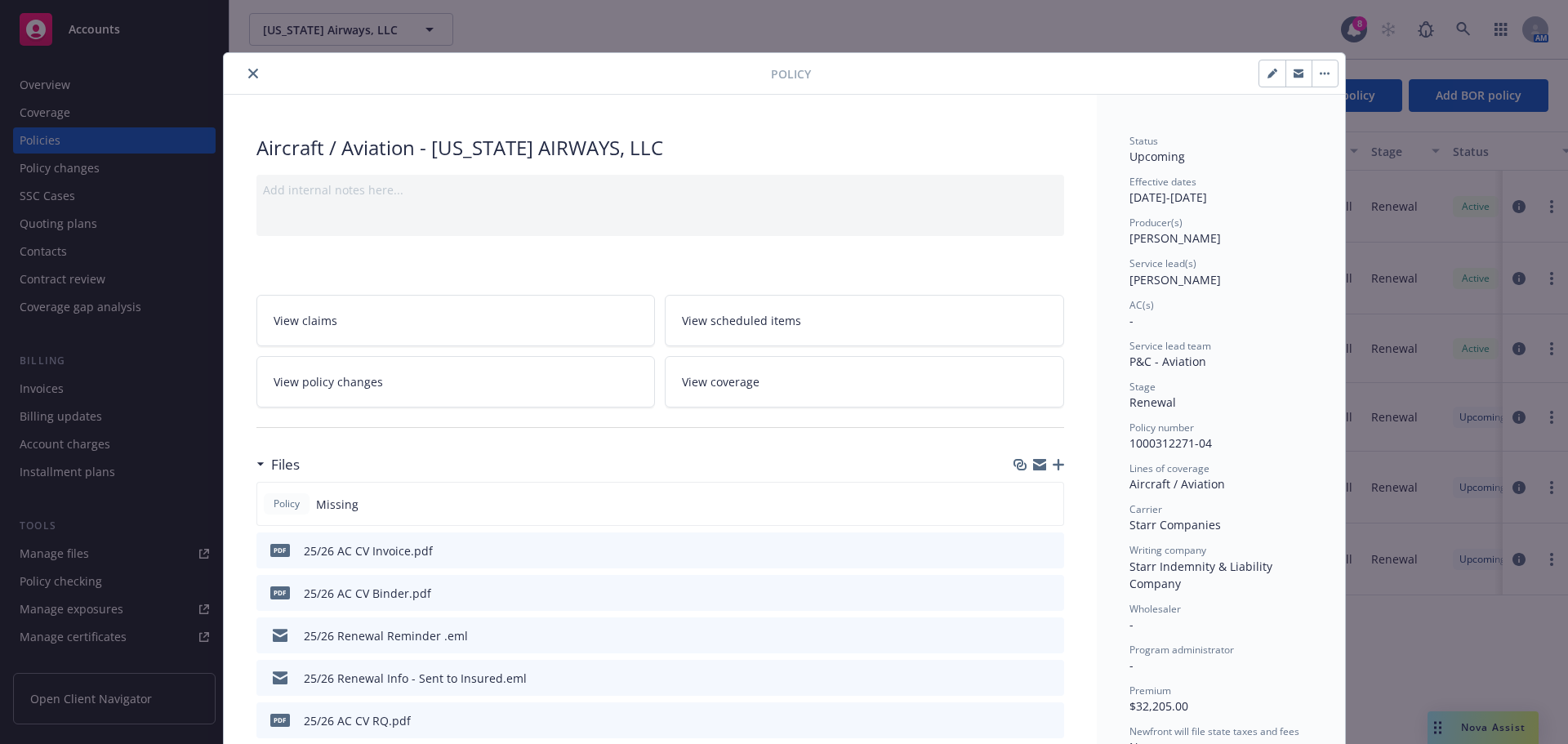
scroll to position [49, 0]
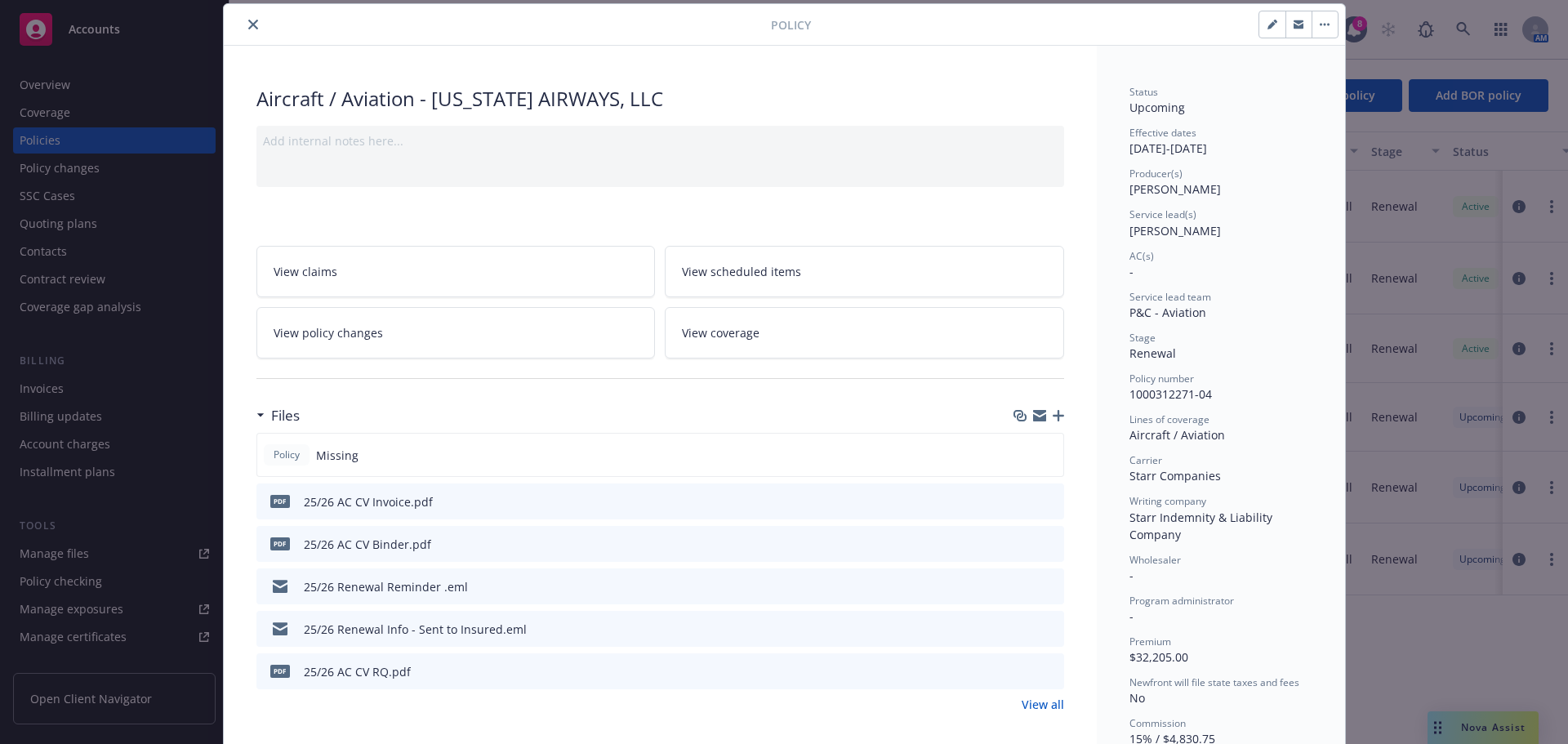
click at [1042, 500] on icon "preview file" at bounding box center [1049, 500] width 15 height 12
click at [249, 23] on icon "close" at bounding box center [254, 25] width 10 height 10
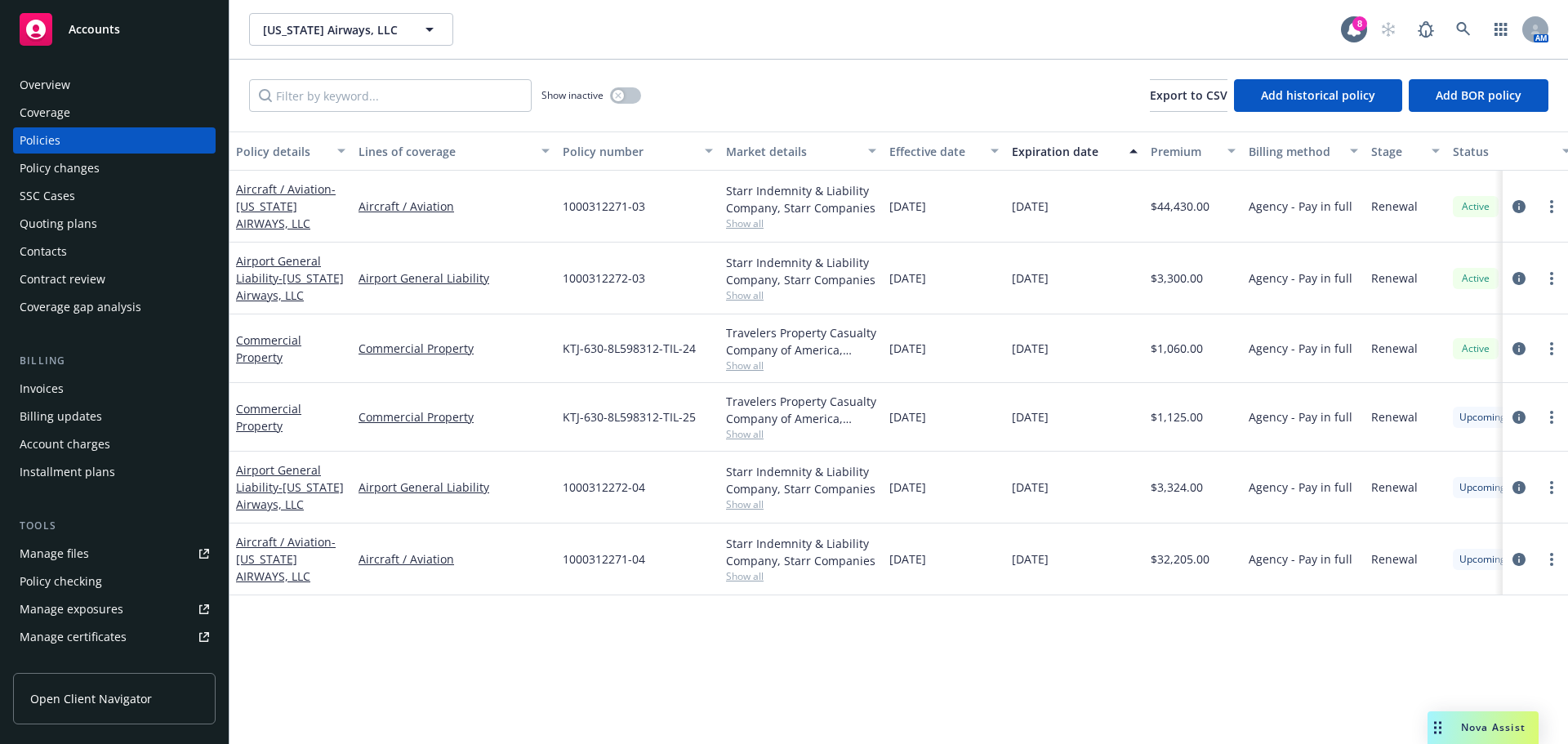
click at [44, 390] on div "Invoices" at bounding box center [42, 388] width 44 height 26
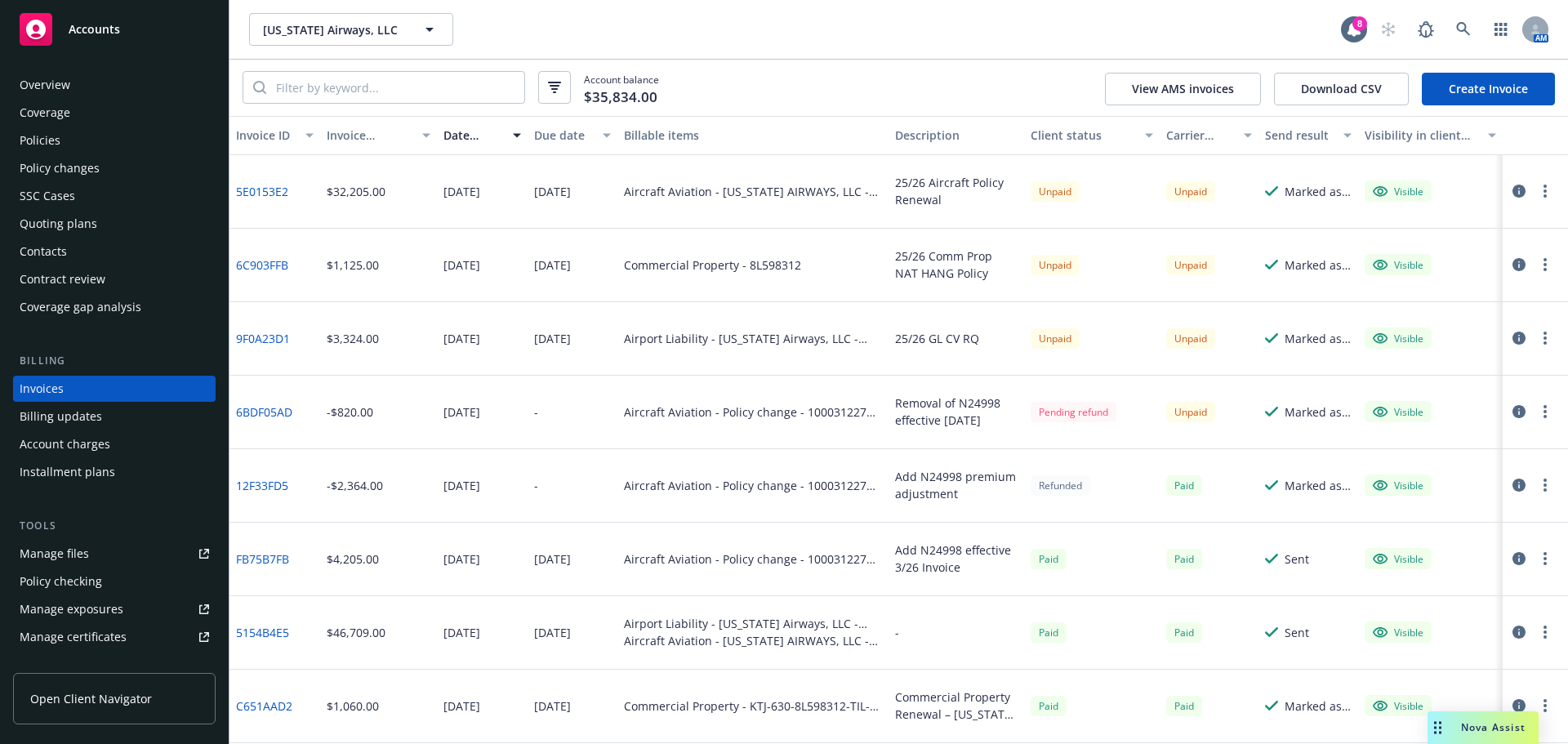
drag, startPoint x: 266, startPoint y: 188, endPoint x: 230, endPoint y: 208, distance: 41.2
click at [230, 208] on div "5E0153E2" at bounding box center [275, 191] width 91 height 73
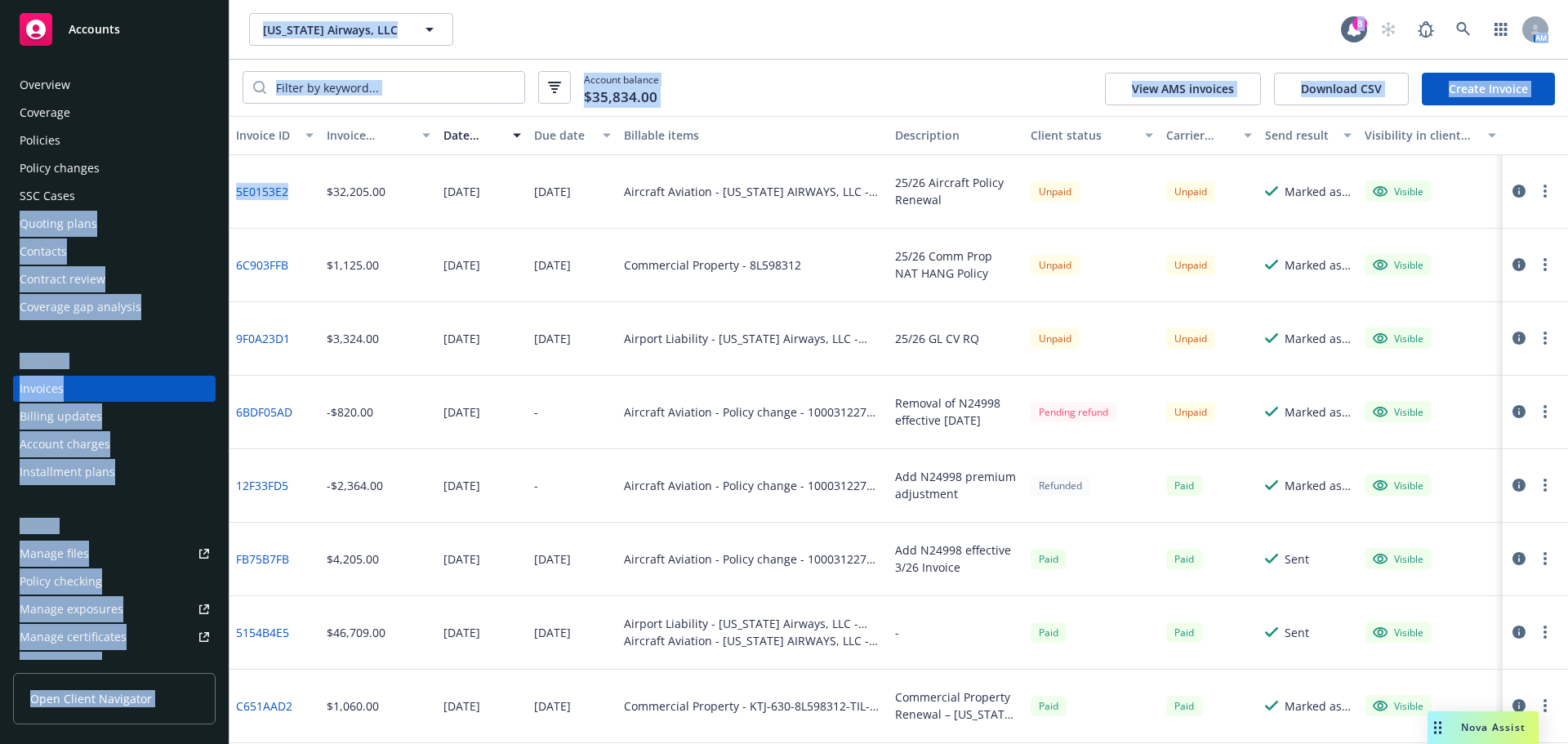
drag, startPoint x: 297, startPoint y: 188, endPoint x: 229, endPoint y: 191, distance: 68.1
click at [229, 191] on div "Accounts Overview Coverage Policies Policy changes SSC Cases Quoting plans Cont…" at bounding box center [784, 372] width 1568 height 744
drag, startPoint x: 254, startPoint y: 194, endPoint x: 240, endPoint y: 221, distance: 30.4
click at [235, 223] on div "5E0153E2" at bounding box center [275, 191] width 91 height 73
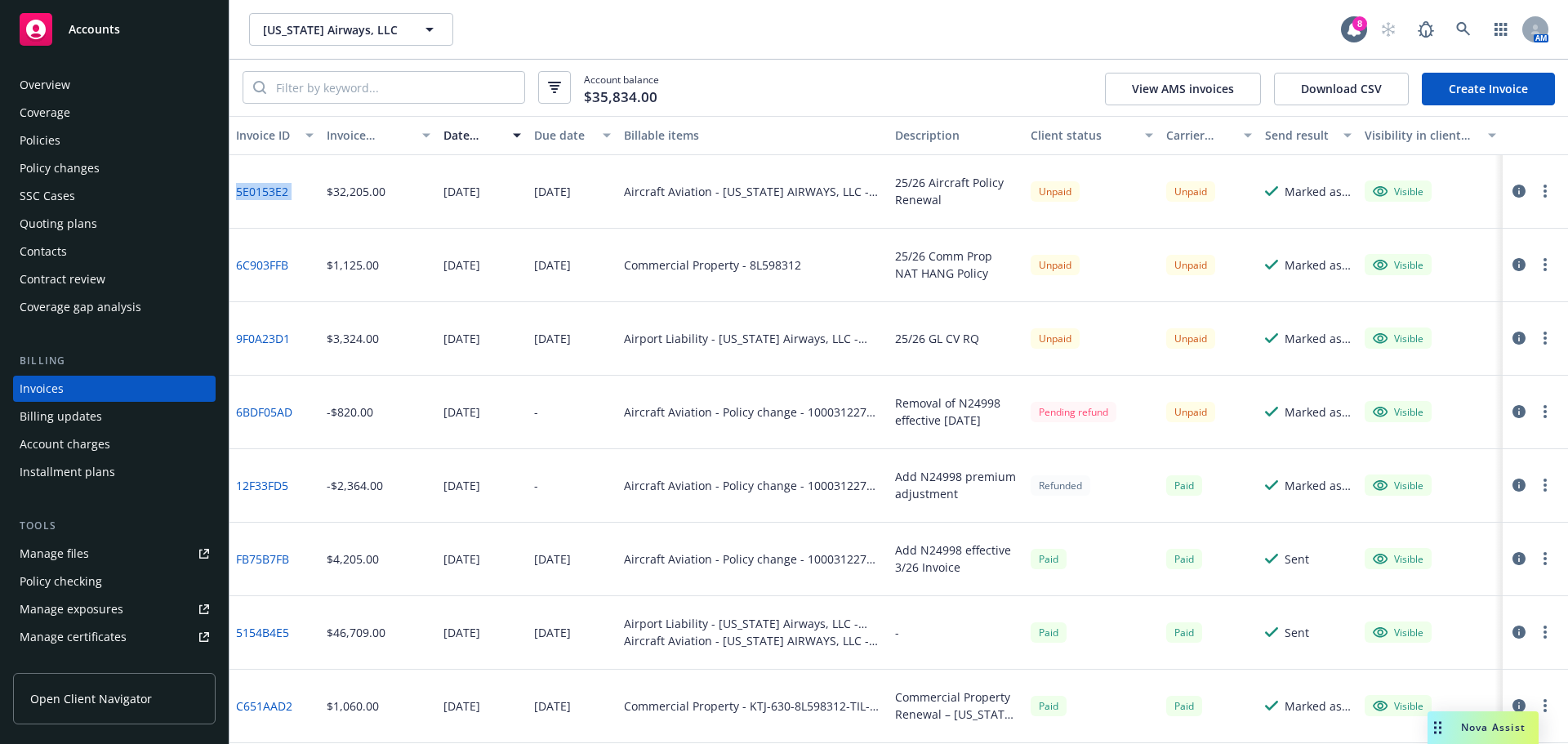
drag, startPoint x: 323, startPoint y: 194, endPoint x: 231, endPoint y: 195, distance: 92.0
click at [231, 195] on div "5E0153E2 $32,205.00 [DATE] [DATE] Aircraft Aviation - [US_STATE] AIRWAYS, LLC -…" at bounding box center [899, 191] width 1338 height 73
drag, startPoint x: 305, startPoint y: 267, endPoint x: 237, endPoint y: 273, distance: 68.3
click at [237, 273] on div "6C903FFB" at bounding box center [275, 265] width 91 height 73
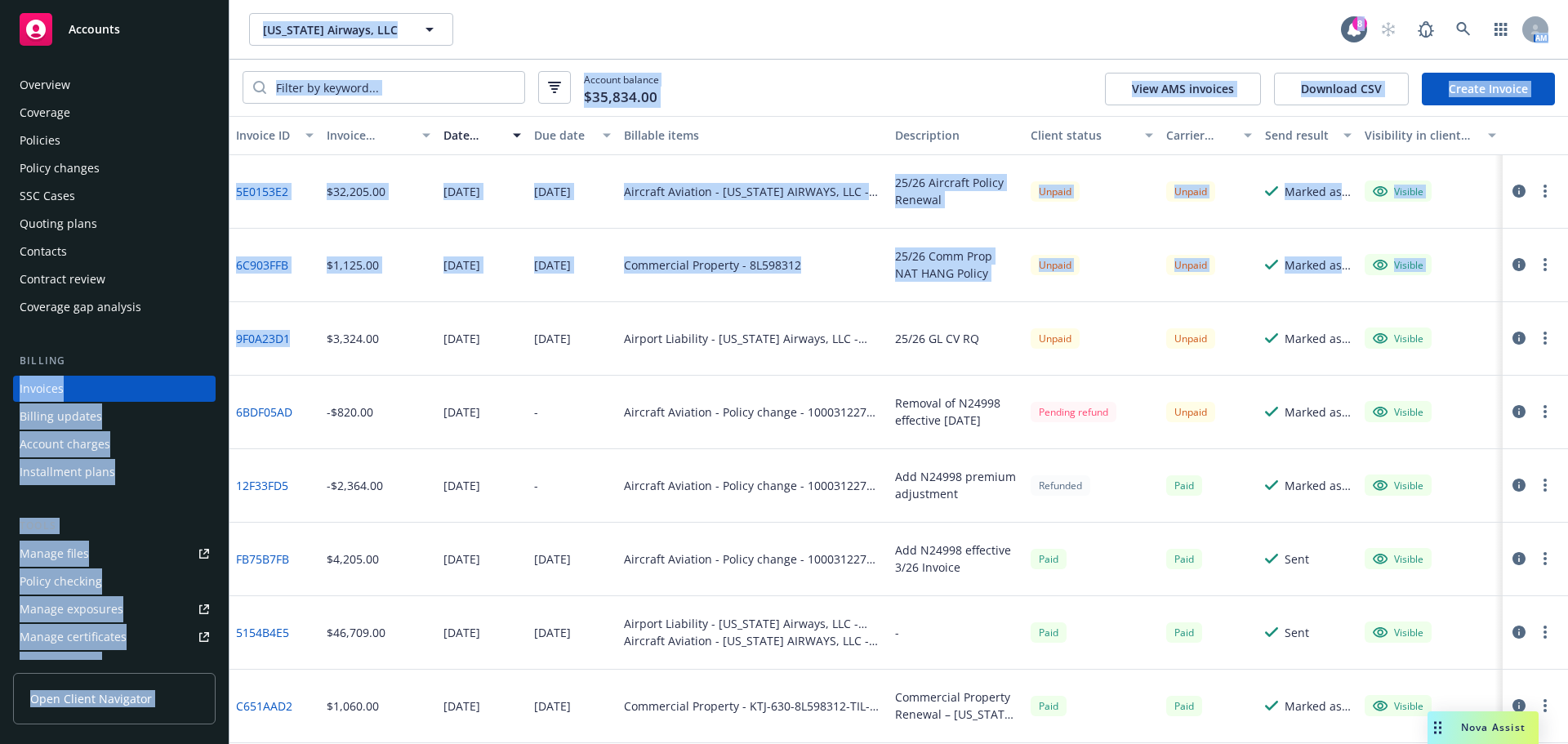
drag, startPoint x: 311, startPoint y: 353, endPoint x: 226, endPoint y: 337, distance: 86.5
click at [226, 337] on div "Accounts Overview Coverage Policies Policy changes SSC Cases Quoting plans Cont…" at bounding box center [784, 372] width 1568 height 744
click at [316, 342] on div "9F0A23D1" at bounding box center [275, 338] width 91 height 73
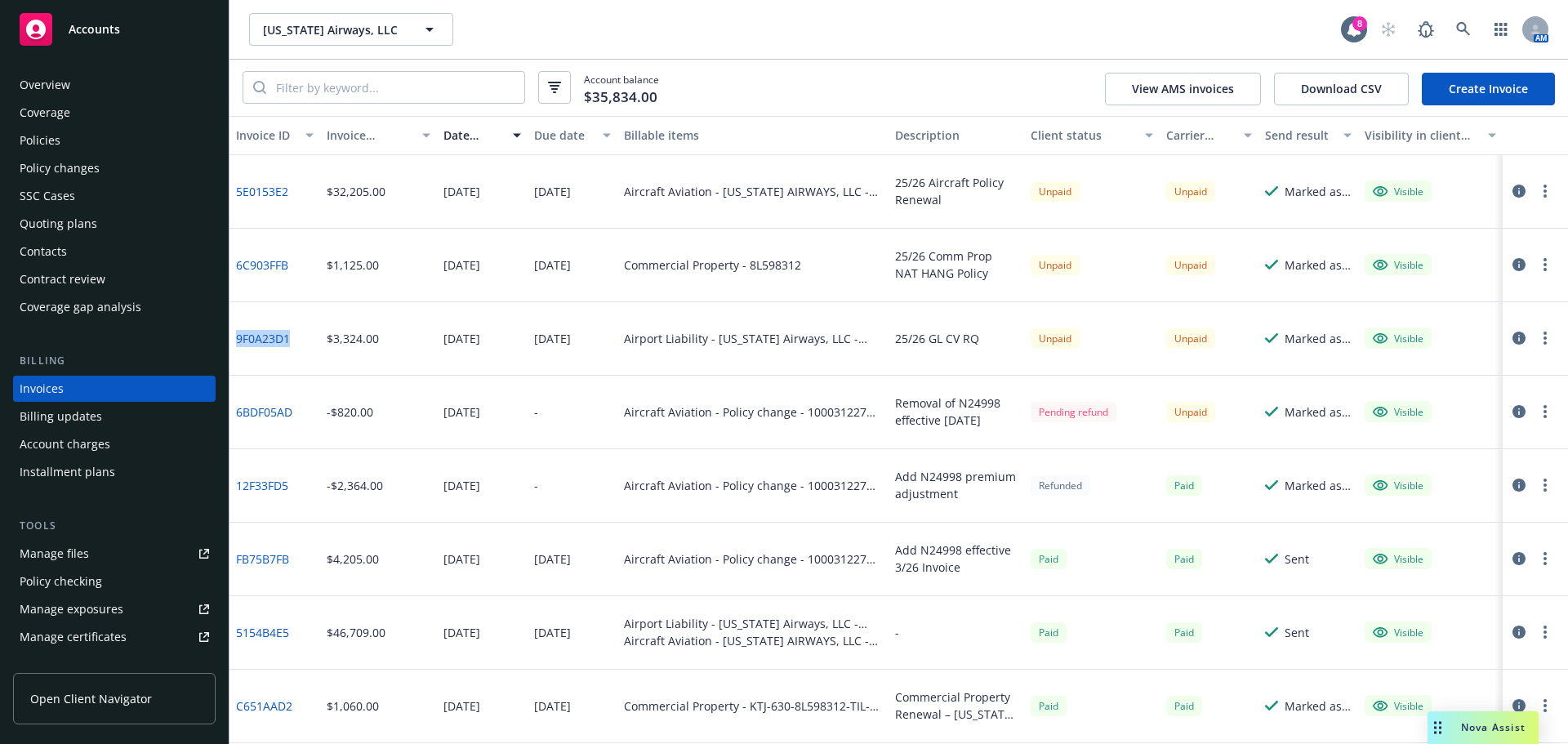
drag, startPoint x: 309, startPoint y: 342, endPoint x: 238, endPoint y: 348, distance: 71.3
click at [238, 348] on div "9F0A23D1" at bounding box center [275, 338] width 91 height 73
click at [47, 146] on div "Policies" at bounding box center [40, 141] width 41 height 26
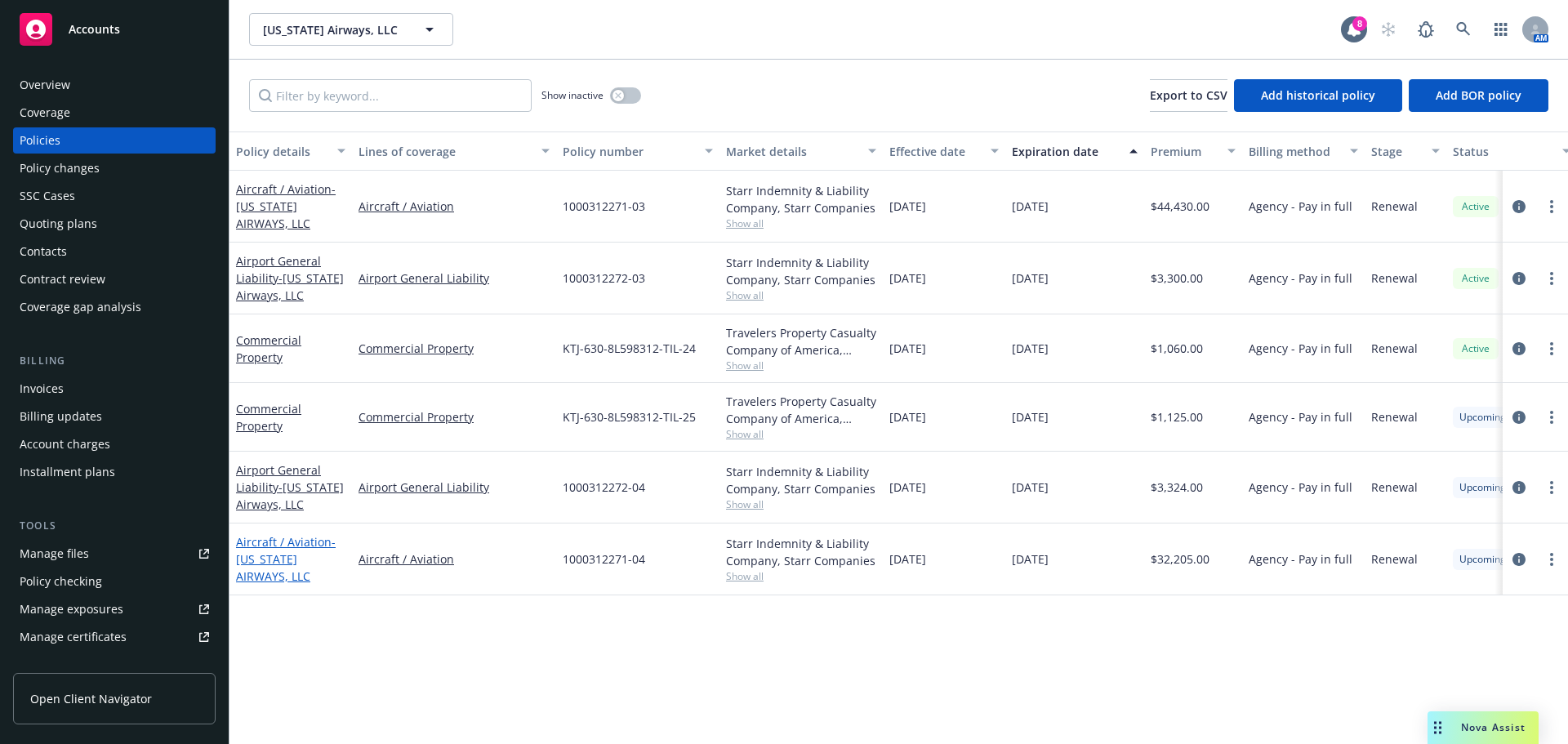
click at [277, 574] on span "- [US_STATE] AIRWAYS, LLC" at bounding box center [286, 559] width 100 height 50
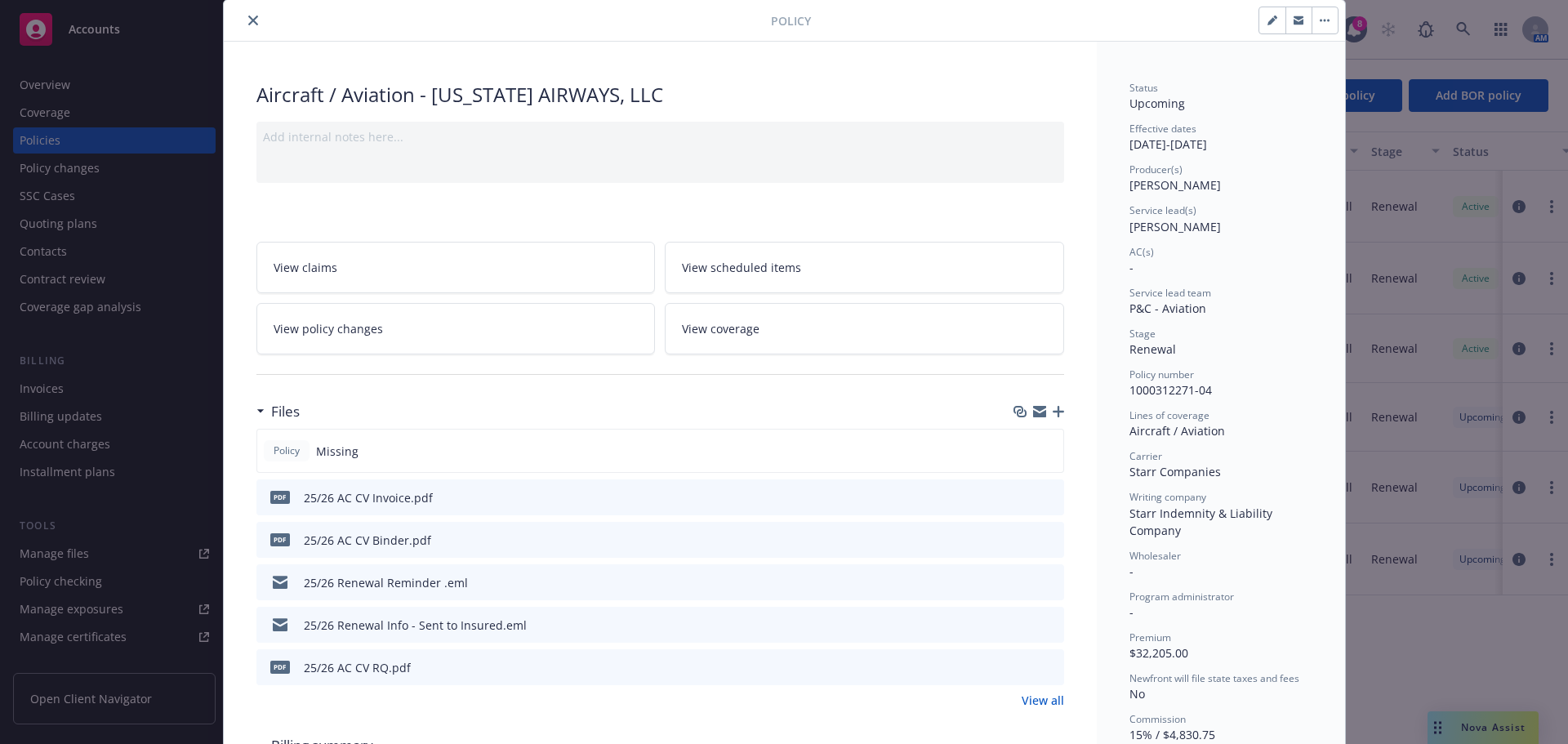
scroll to position [81, 0]
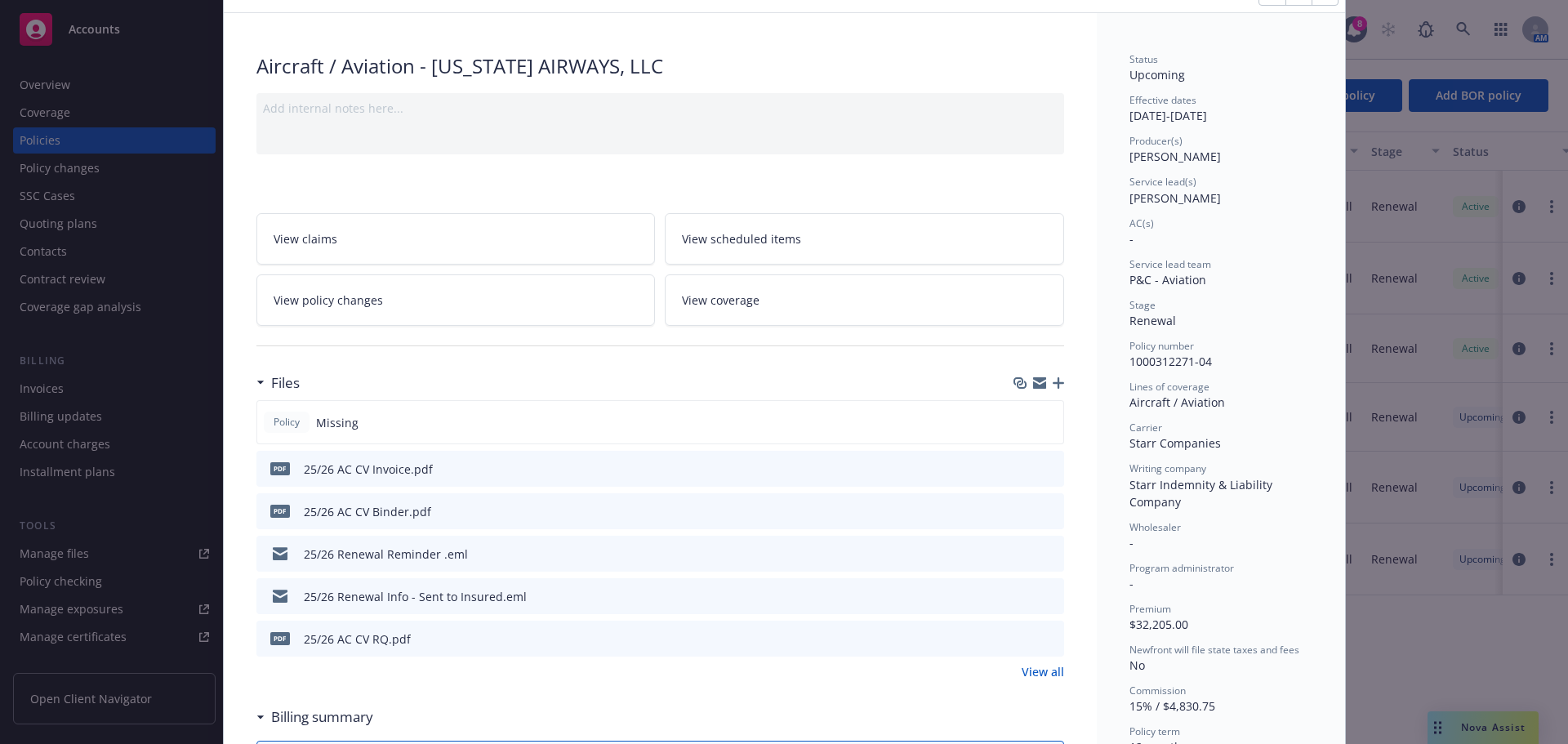
click at [1034, 588] on div at bounding box center [1037, 596] width 41 height 17
click at [1042, 592] on icon "preview file" at bounding box center [1049, 595] width 15 height 12
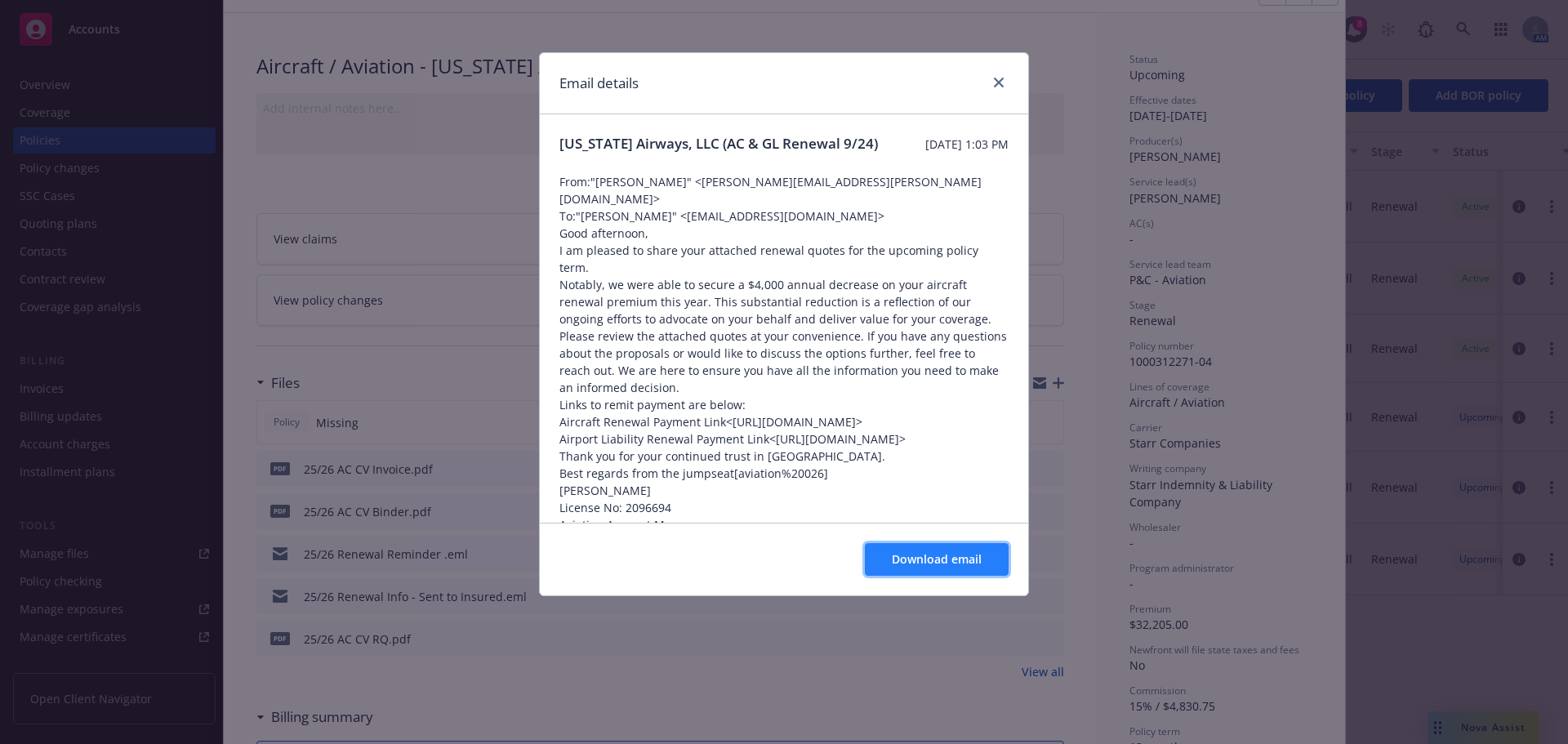
click at [934, 558] on span "Download email" at bounding box center [936, 559] width 90 height 16
drag, startPoint x: 1010, startPoint y: 83, endPoint x: 990, endPoint y: 83, distance: 20.0
click at [1008, 83] on div "Email details" at bounding box center [784, 83] width 488 height 61
click at [989, 83] on link "close" at bounding box center [998, 82] width 20 height 20
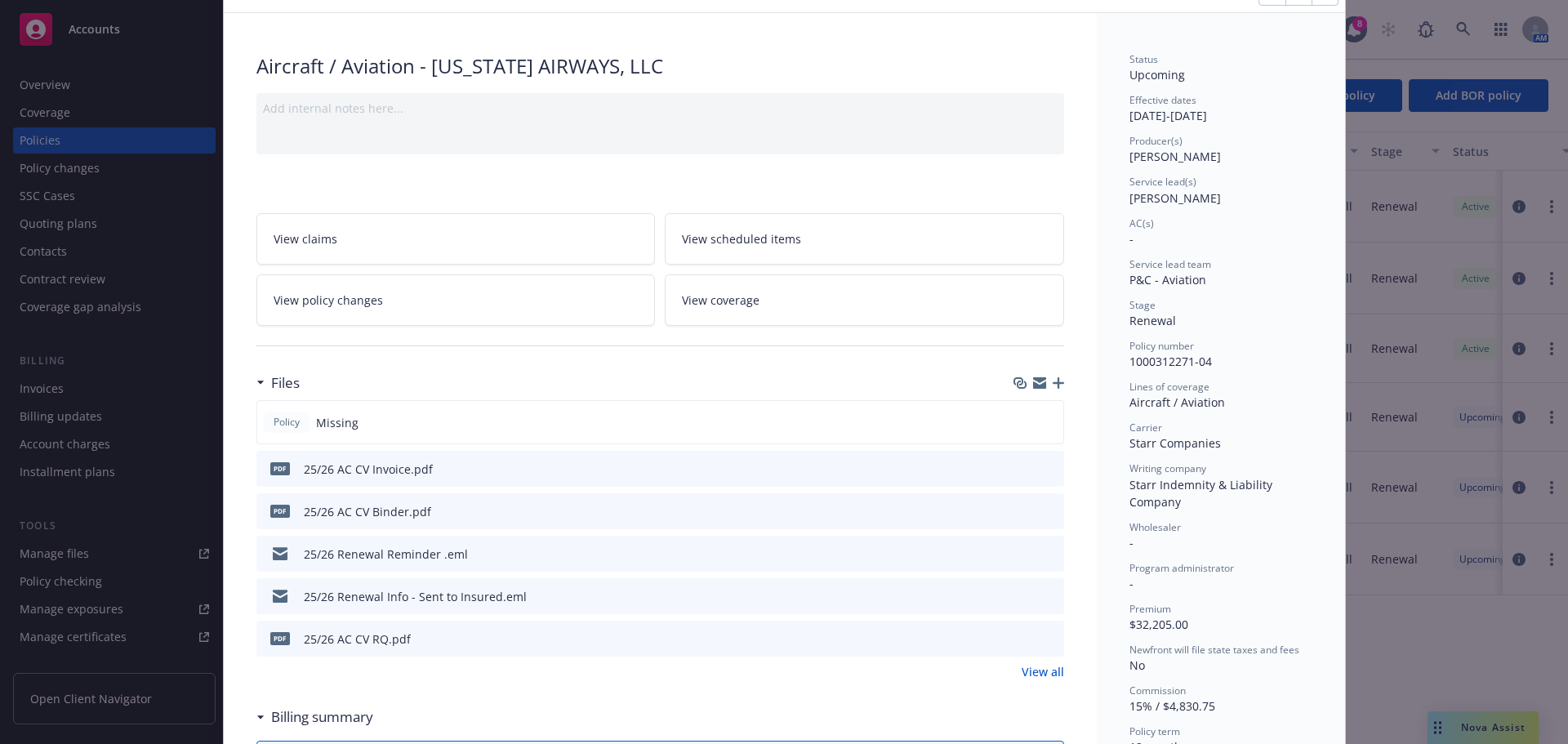
click at [1045, 635] on icon "preview file" at bounding box center [1049, 638] width 15 height 12
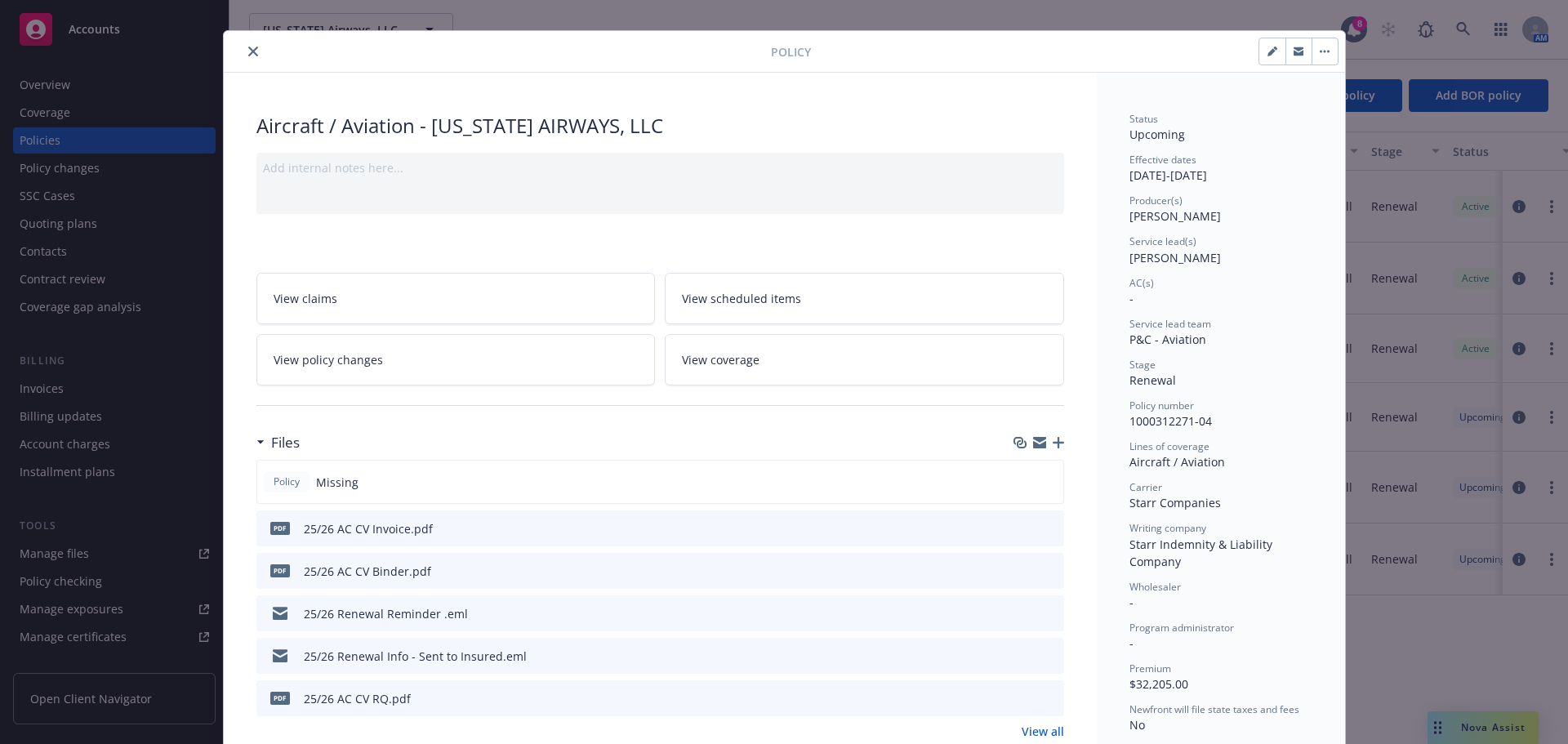
scroll to position [0, 0]
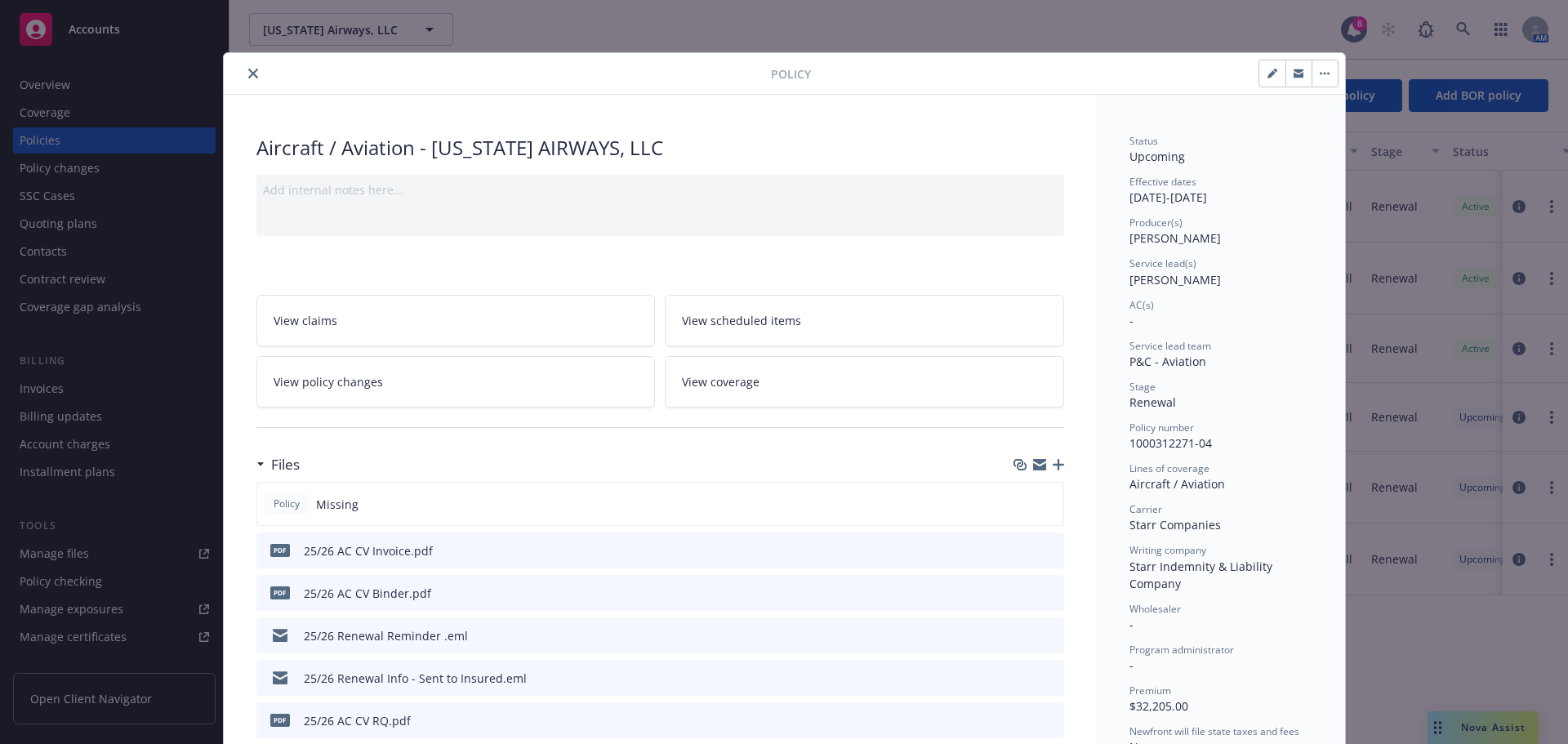
click at [247, 67] on button "close" at bounding box center [254, 73] width 20 height 20
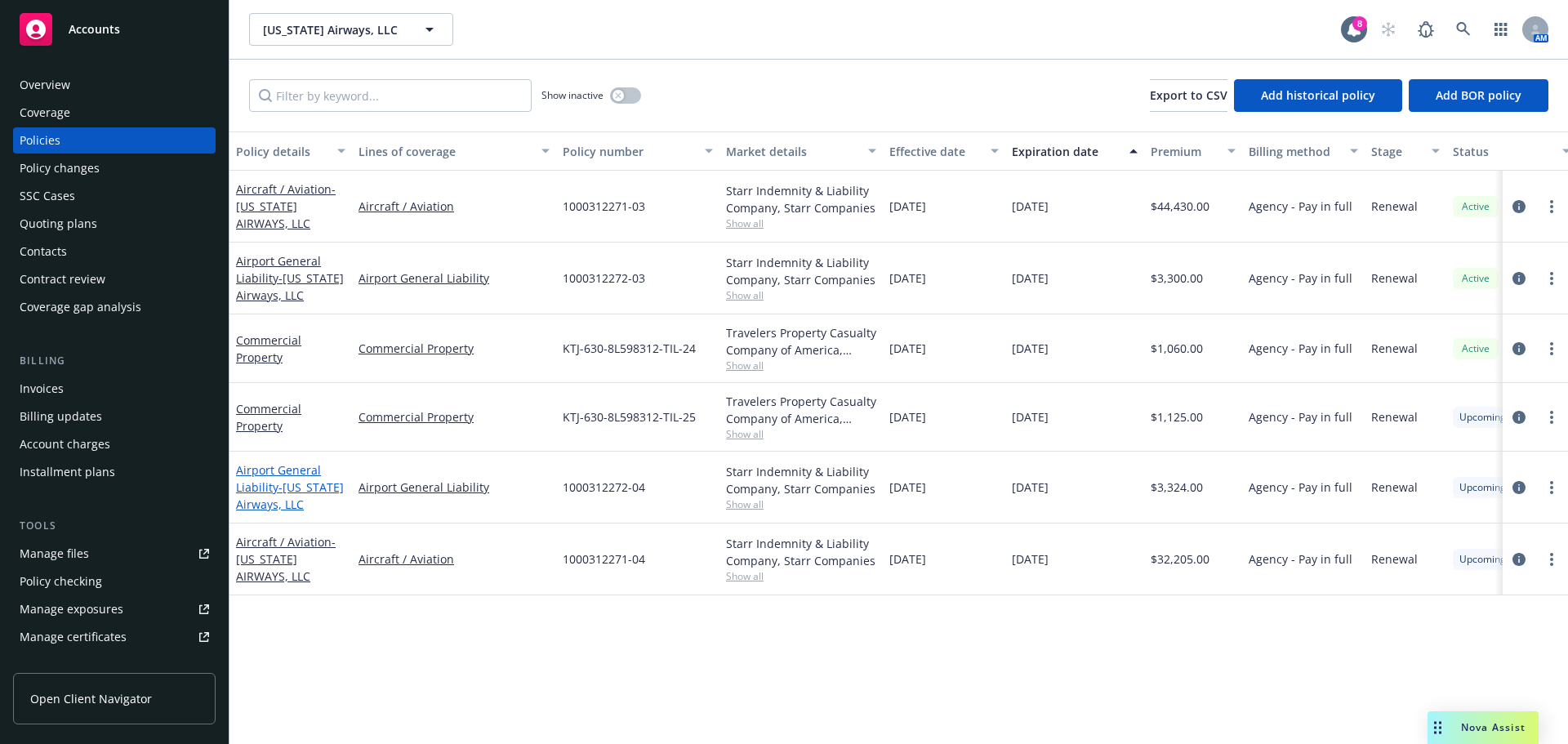
click at [291, 493] on span "- [US_STATE] Airways, LLC" at bounding box center [290, 495] width 108 height 33
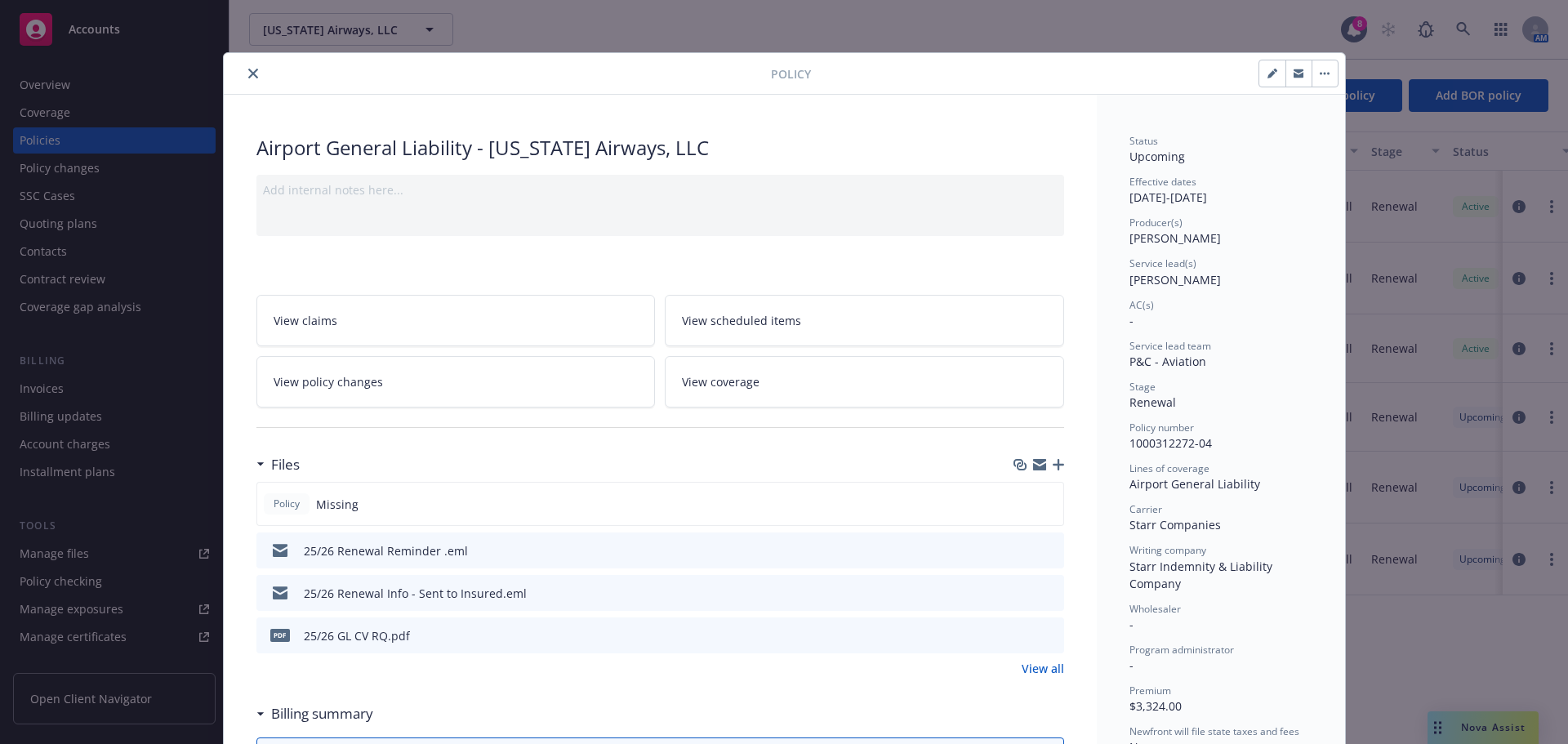
click at [1043, 637] on icon "preview file" at bounding box center [1049, 635] width 15 height 12
click at [249, 73] on icon "close" at bounding box center [254, 73] width 10 height 10
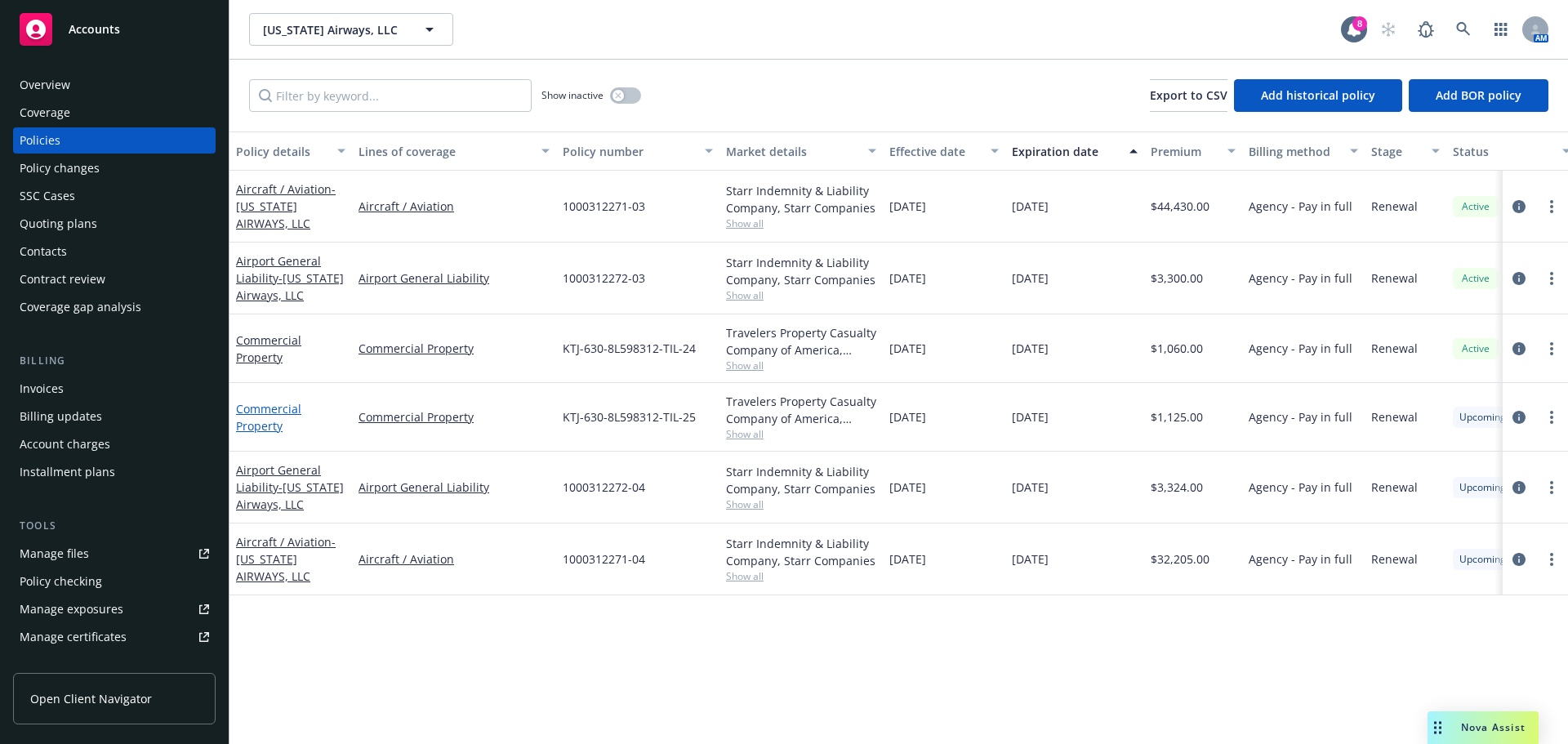
click at [246, 431] on link "Commercial Property" at bounding box center [268, 417] width 65 height 33
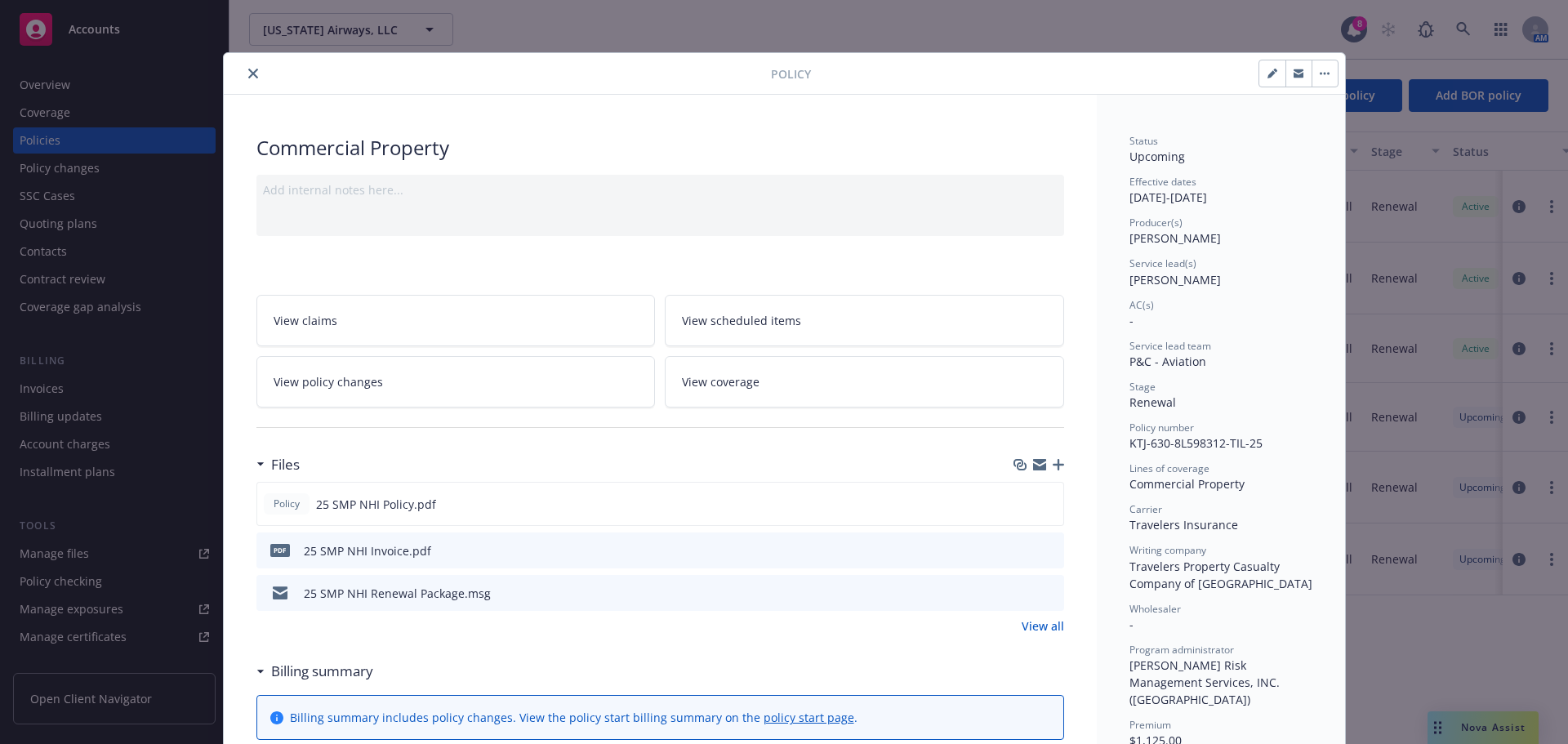
click at [1037, 622] on link "View all" at bounding box center [1043, 625] width 43 height 17
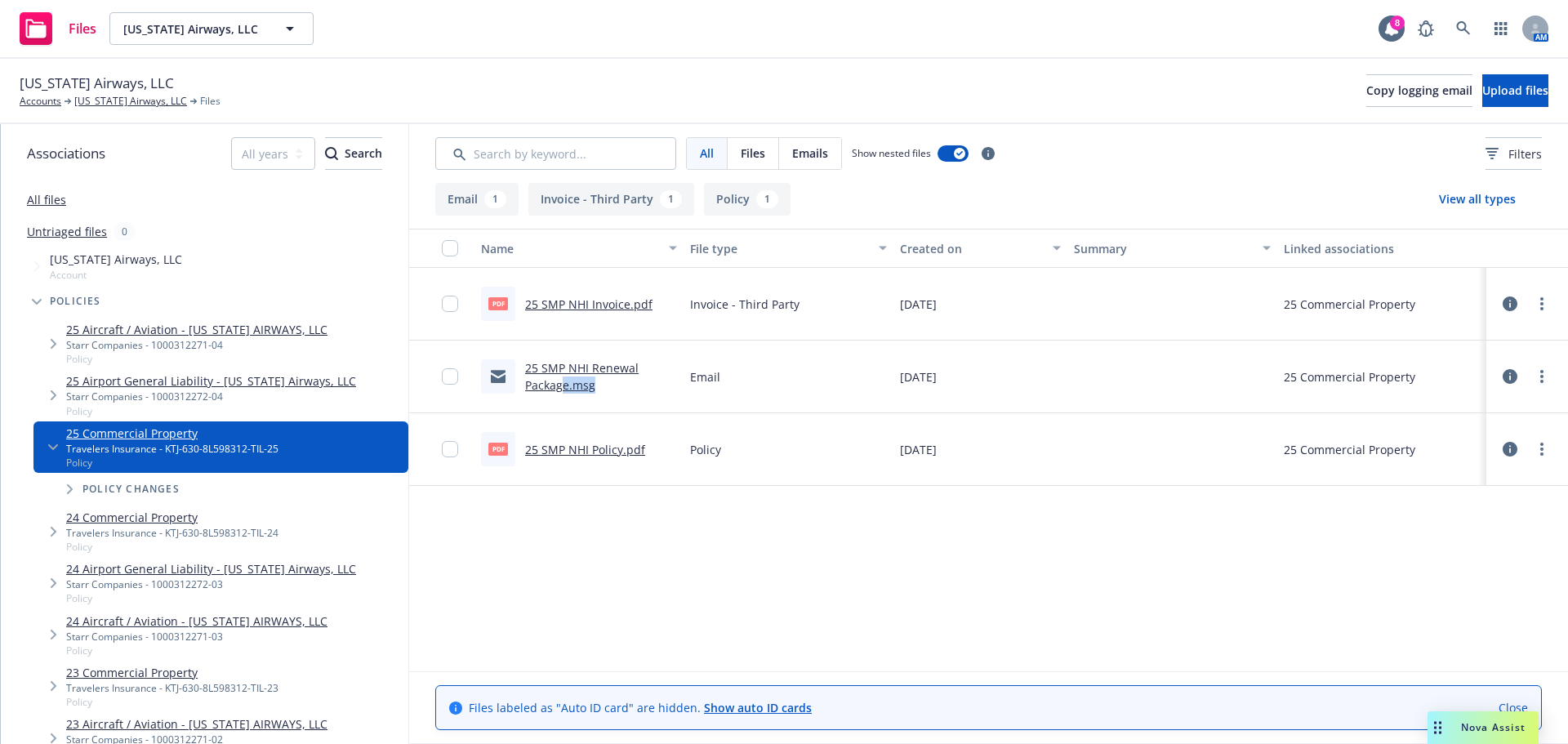
drag, startPoint x: 563, startPoint y: 386, endPoint x: 612, endPoint y: 389, distance: 49.1
click at [612, 389] on div "25 SMP NHI Renewal Package.msg" at bounding box center [601, 376] width 152 height 35
click at [580, 458] on div "pdf 25 SMP NHI Policy.pdf" at bounding box center [562, 449] width 164 height 35
click at [584, 444] on link "25 SMP NHI Policy.pdf" at bounding box center [585, 449] width 120 height 16
click at [1492, 729] on span "Nova Assist" at bounding box center [1493, 727] width 64 height 14
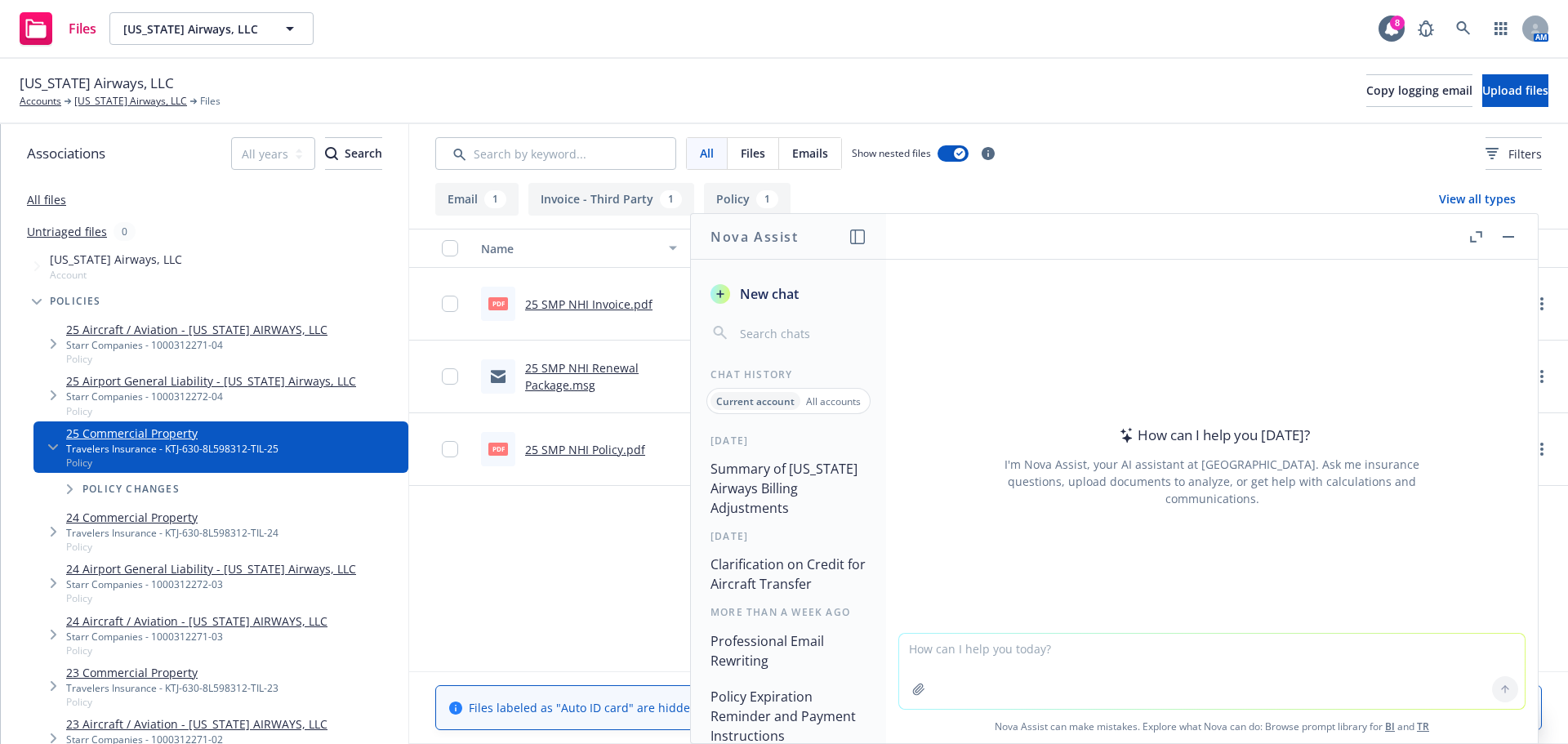
click at [932, 655] on textarea at bounding box center [1212, 671] width 626 height 75
type textarea "make this sound nicer"
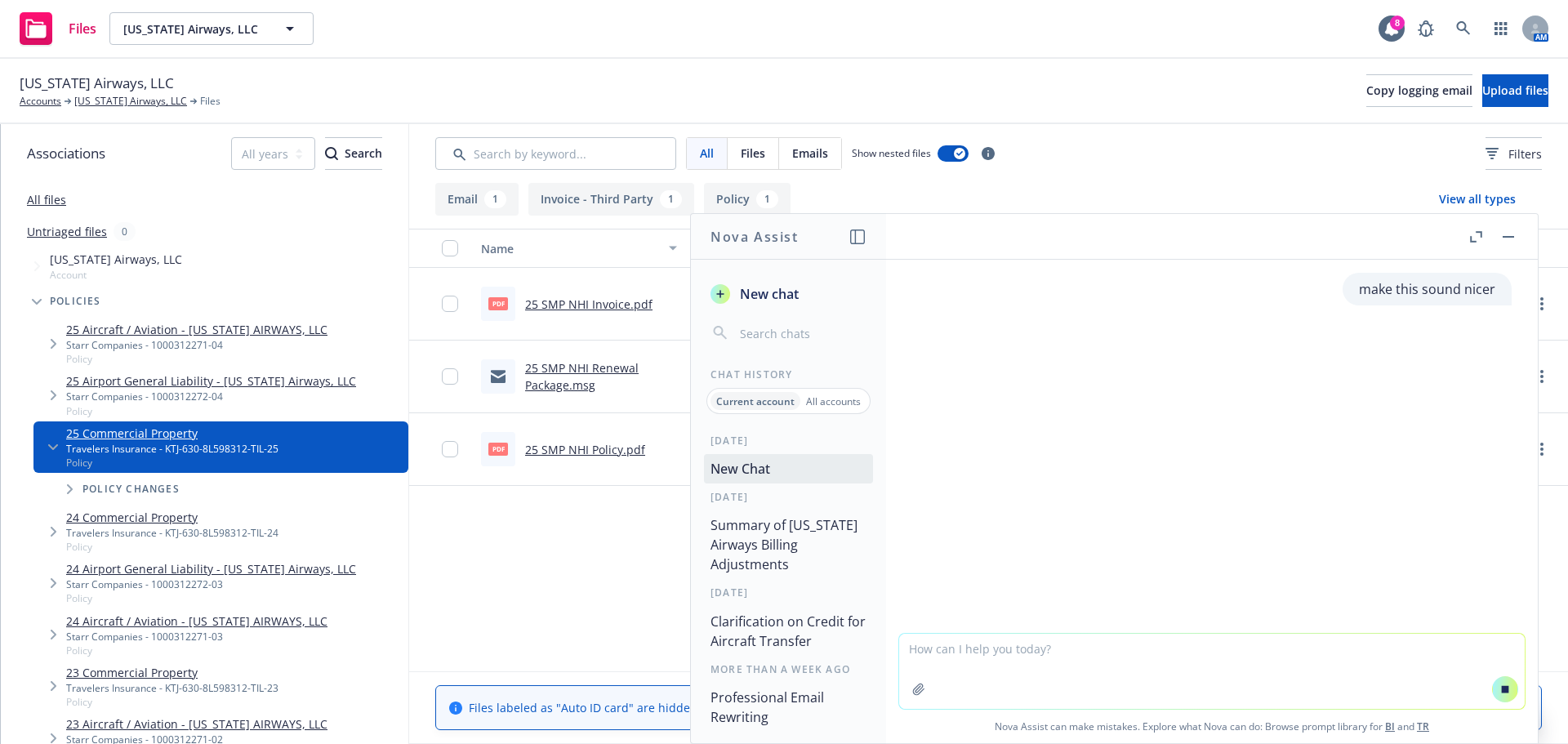
click at [932, 656] on textarea at bounding box center [1212, 671] width 626 height 75
paste textarea "Regarding the Enstrom, the underwriter stated they will pass on quoting the Ens…"
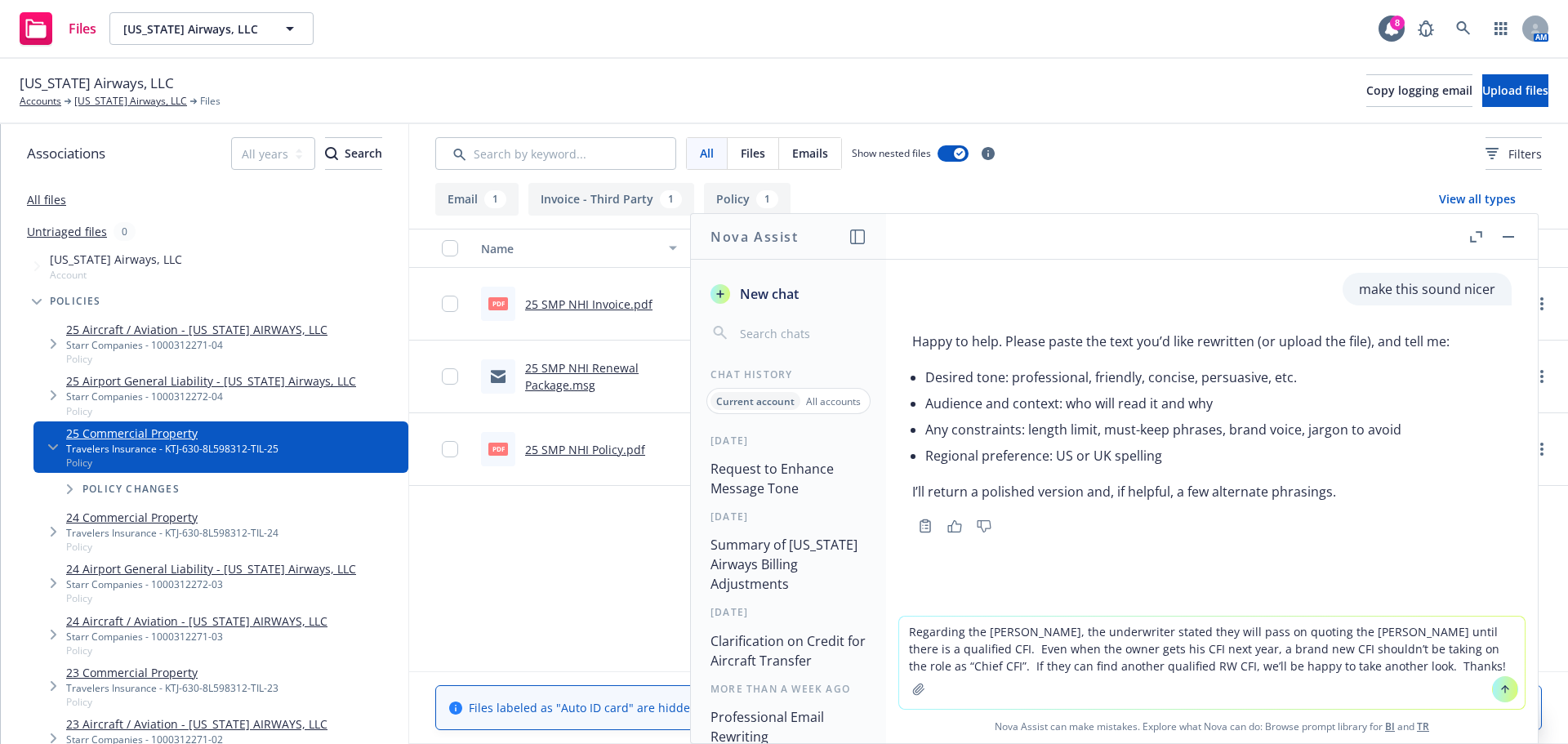
type textarea "Regarding the Enstrom, the underwriter stated they will pass on quoting the Ens…"
click at [1507, 681] on button at bounding box center [1505, 689] width 26 height 26
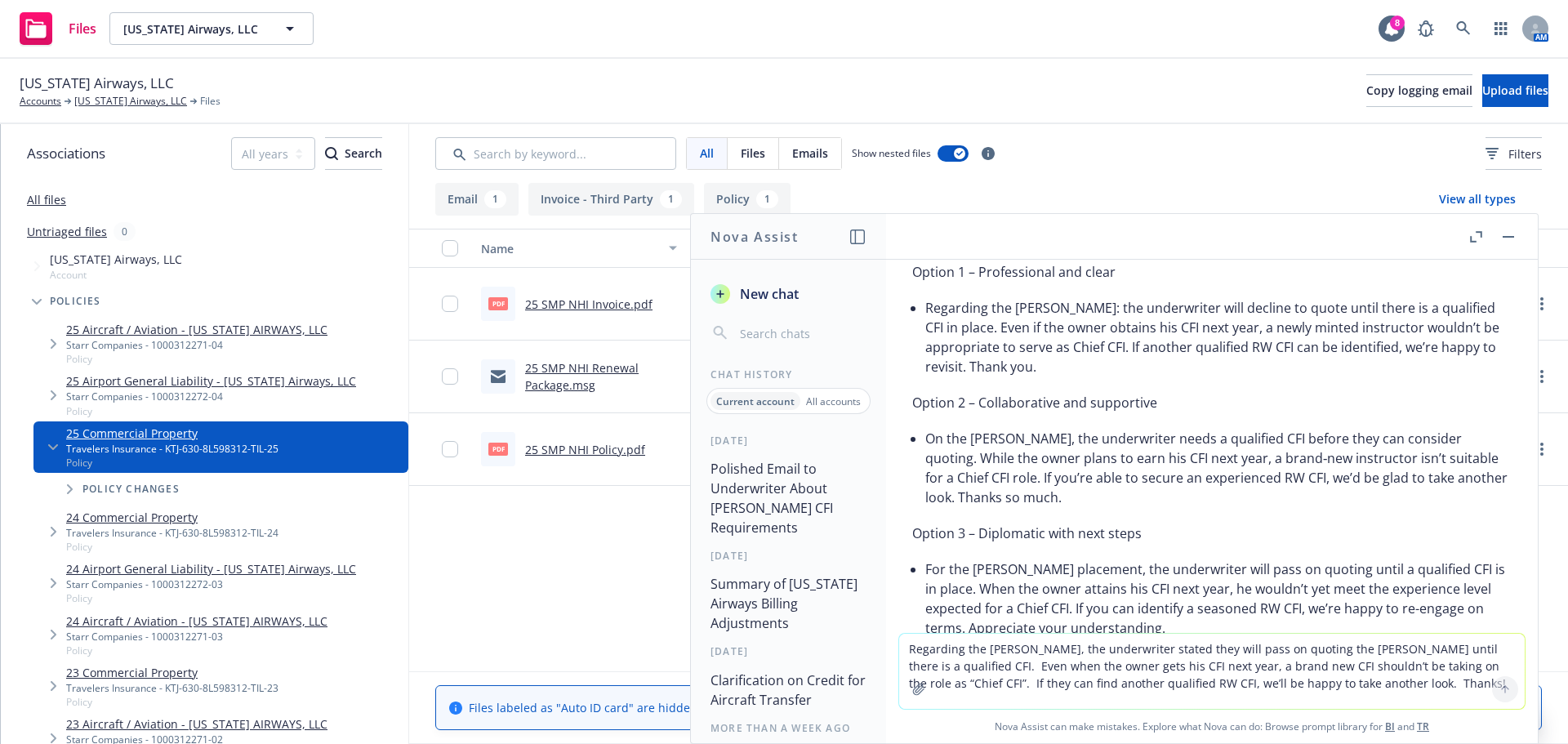
scroll to position [417, 0]
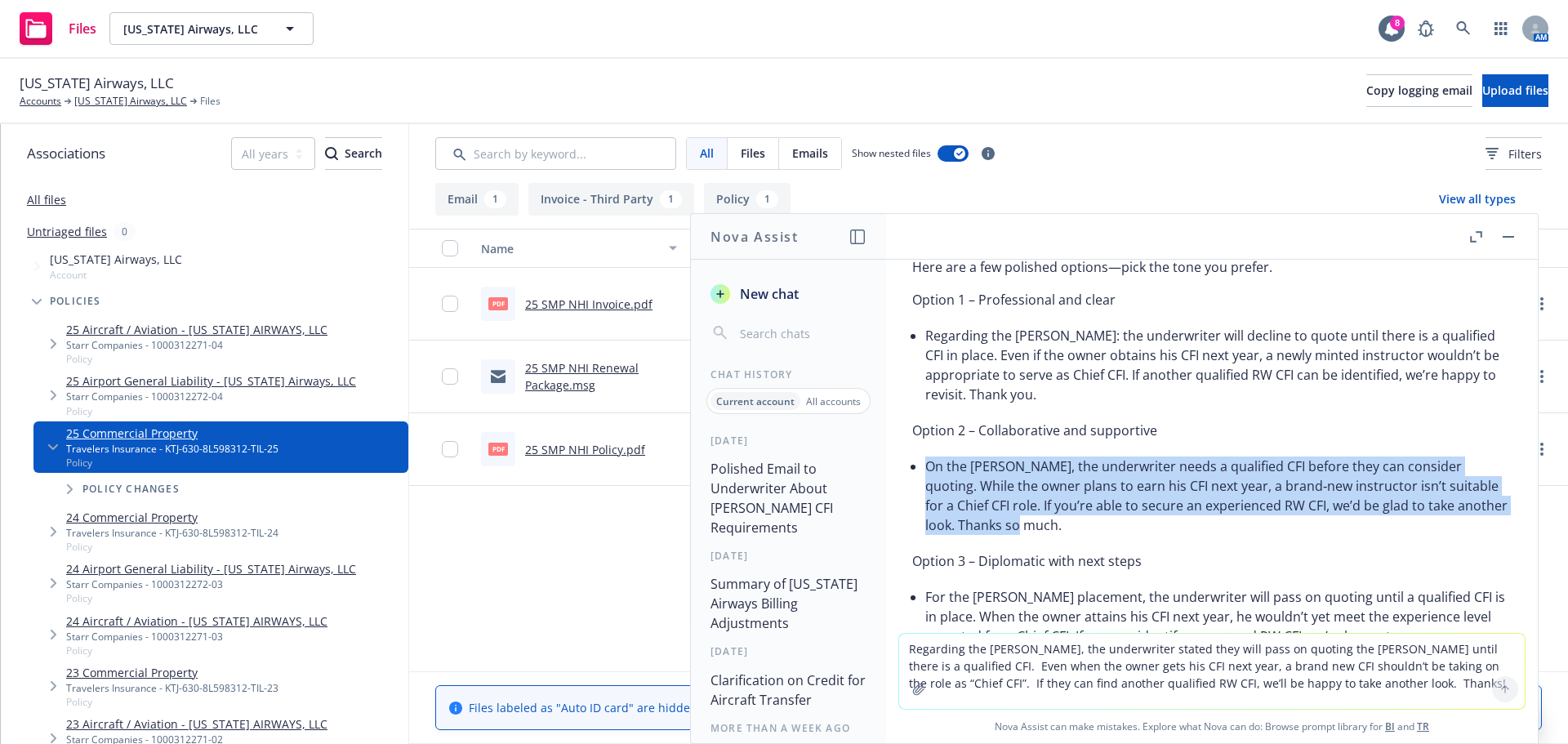
drag, startPoint x: 1065, startPoint y: 524, endPoint x: 924, endPoint y: 460, distance: 154.8
click at [924, 460] on div "Here are a few polished options—pick the tone you prefer. Option 1 – Profession…" at bounding box center [1212, 480] width 599 height 458
copy li "On the Enstrom, the underwriter needs a qualified CFI before they can consider …"
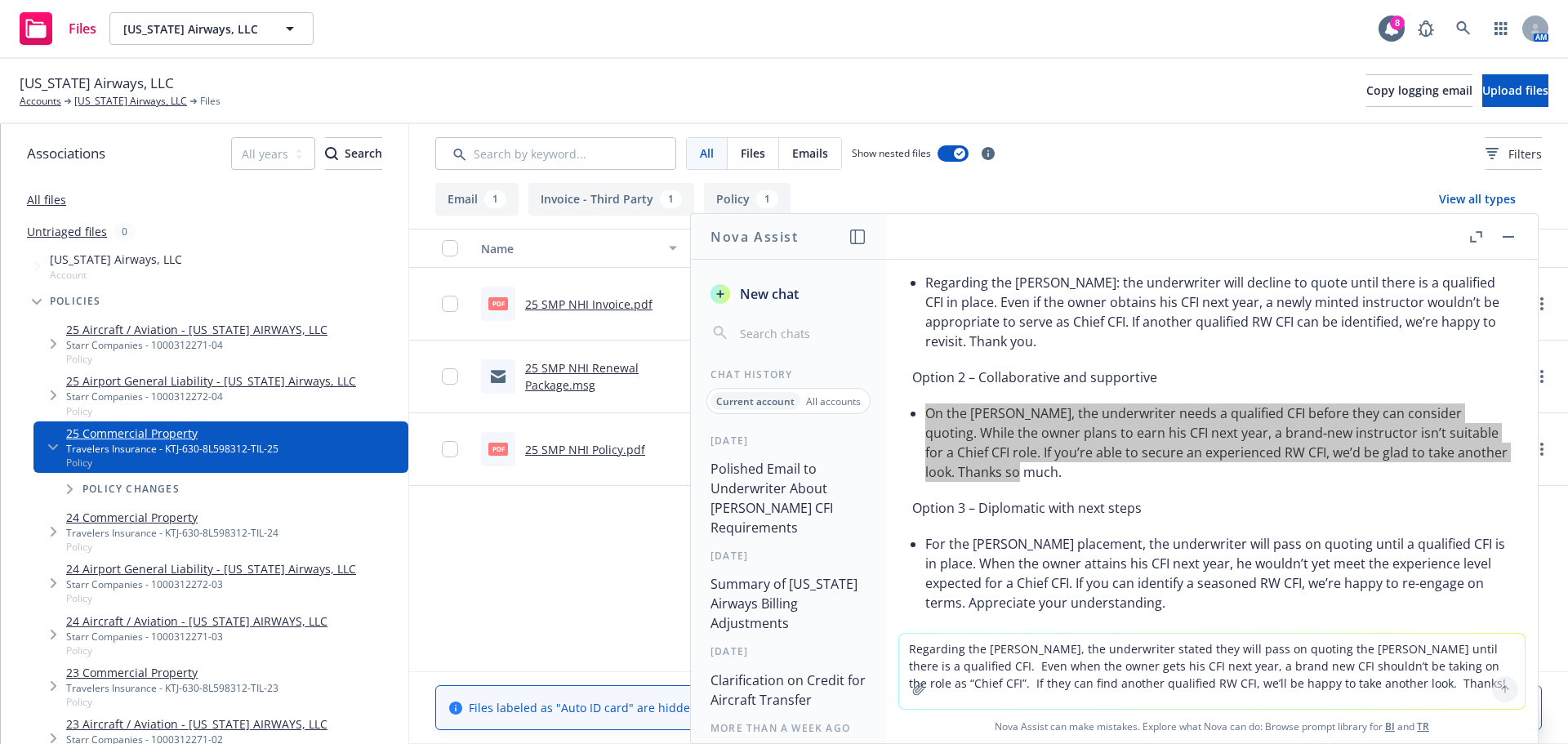
scroll to position [499, 0]
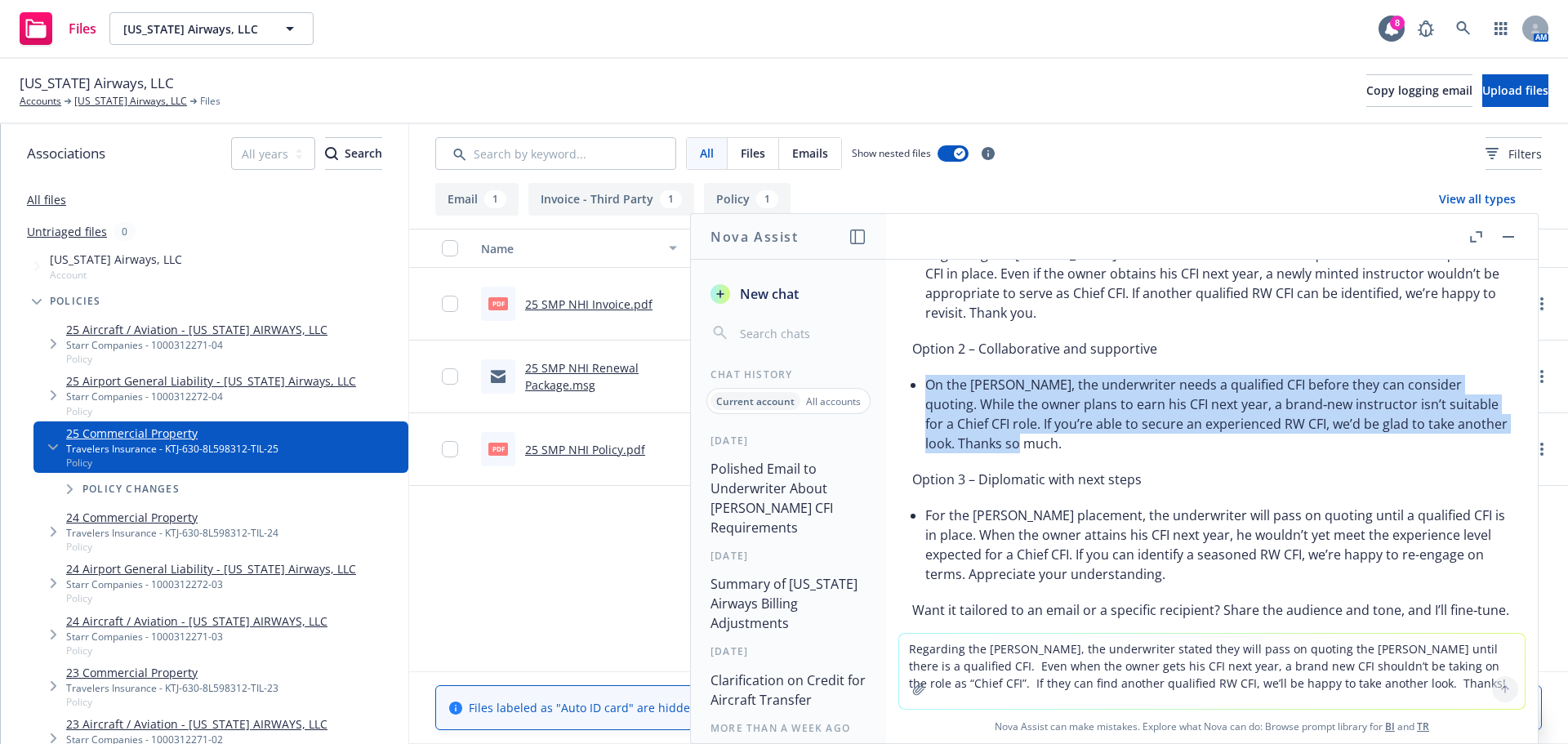
click at [1189, 579] on li "For the Enstrom placement, the underwriter will pass on quoting until a qualifi…" at bounding box center [1218, 544] width 586 height 85
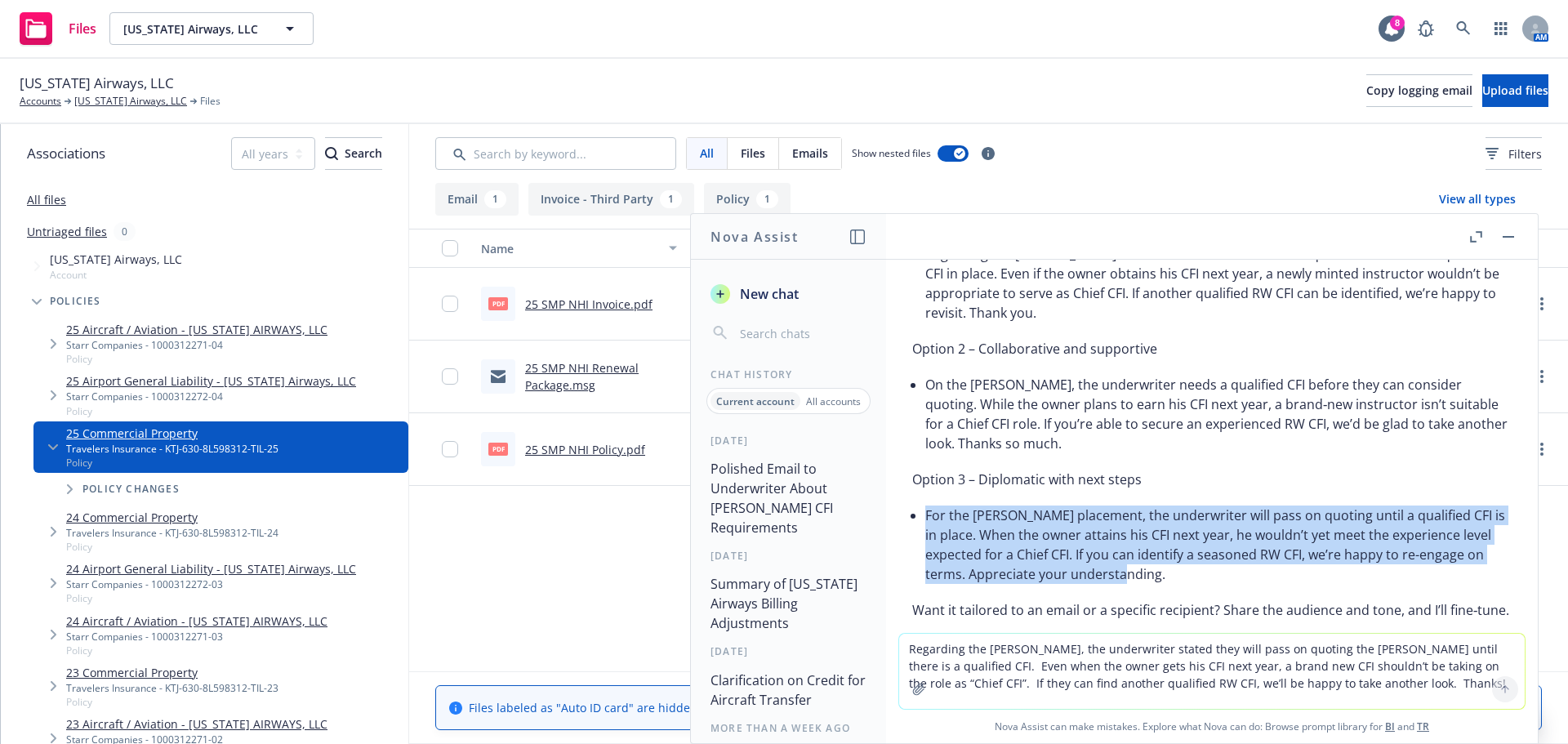
drag, startPoint x: 1189, startPoint y: 565, endPoint x: 921, endPoint y: 516, distance: 272.4
click at [921, 516] on div "Here are a few polished options—pick the tone you prefer. Option 1 – Profession…" at bounding box center [1212, 398] width 599 height 458
copy li "For the Enstrom placement, the underwriter will pass on quoting until a qualifi…"
click at [93, 104] on link "[US_STATE] Airways, LLC" at bounding box center [130, 101] width 113 height 15
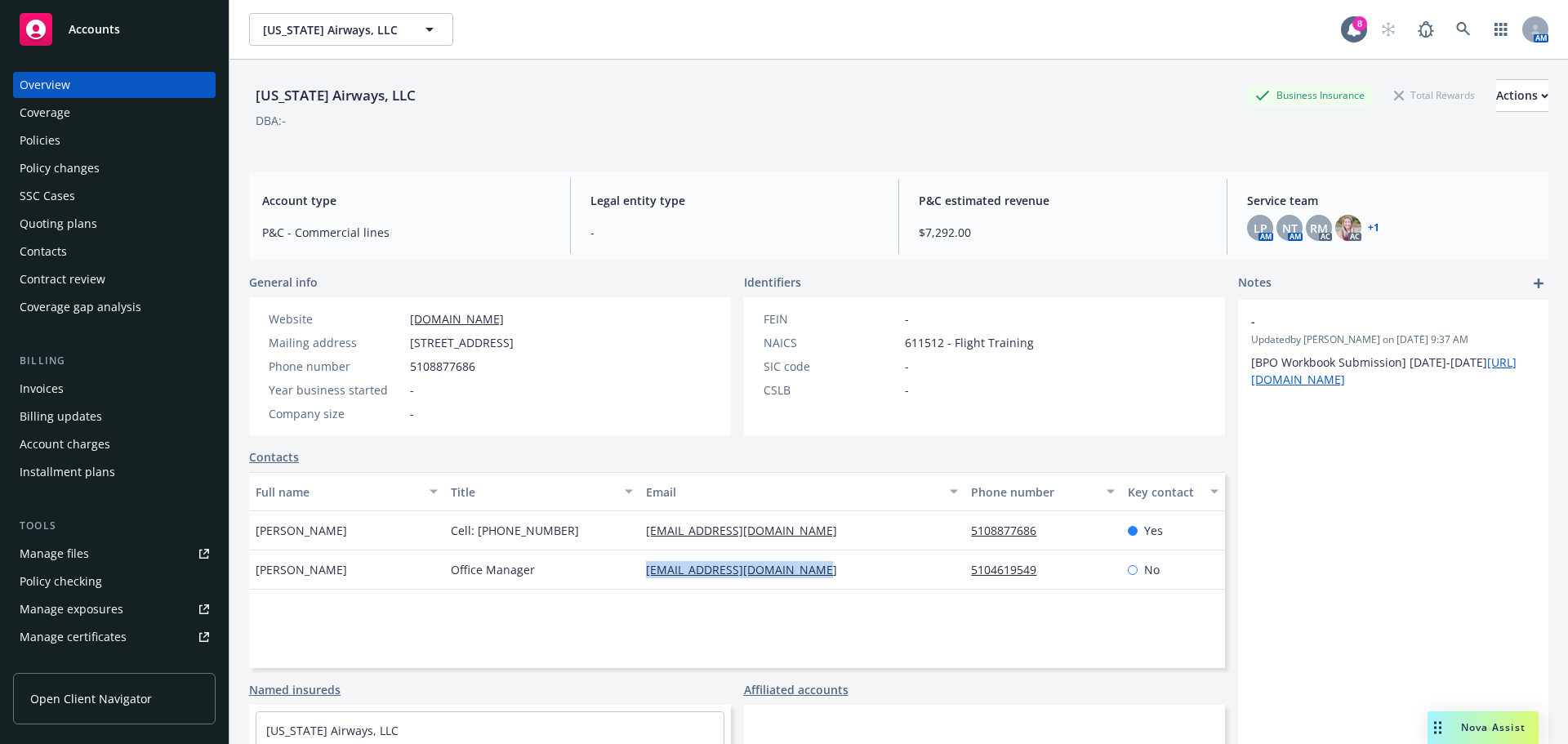
drag, startPoint x: 616, startPoint y: 579, endPoint x: 769, endPoint y: 573, distance: 153.1
click at [868, 573] on div "Anthony Canonizado Office Manager anthonycanonizado@gmail.com 5104619549 No" at bounding box center [737, 570] width 975 height 40
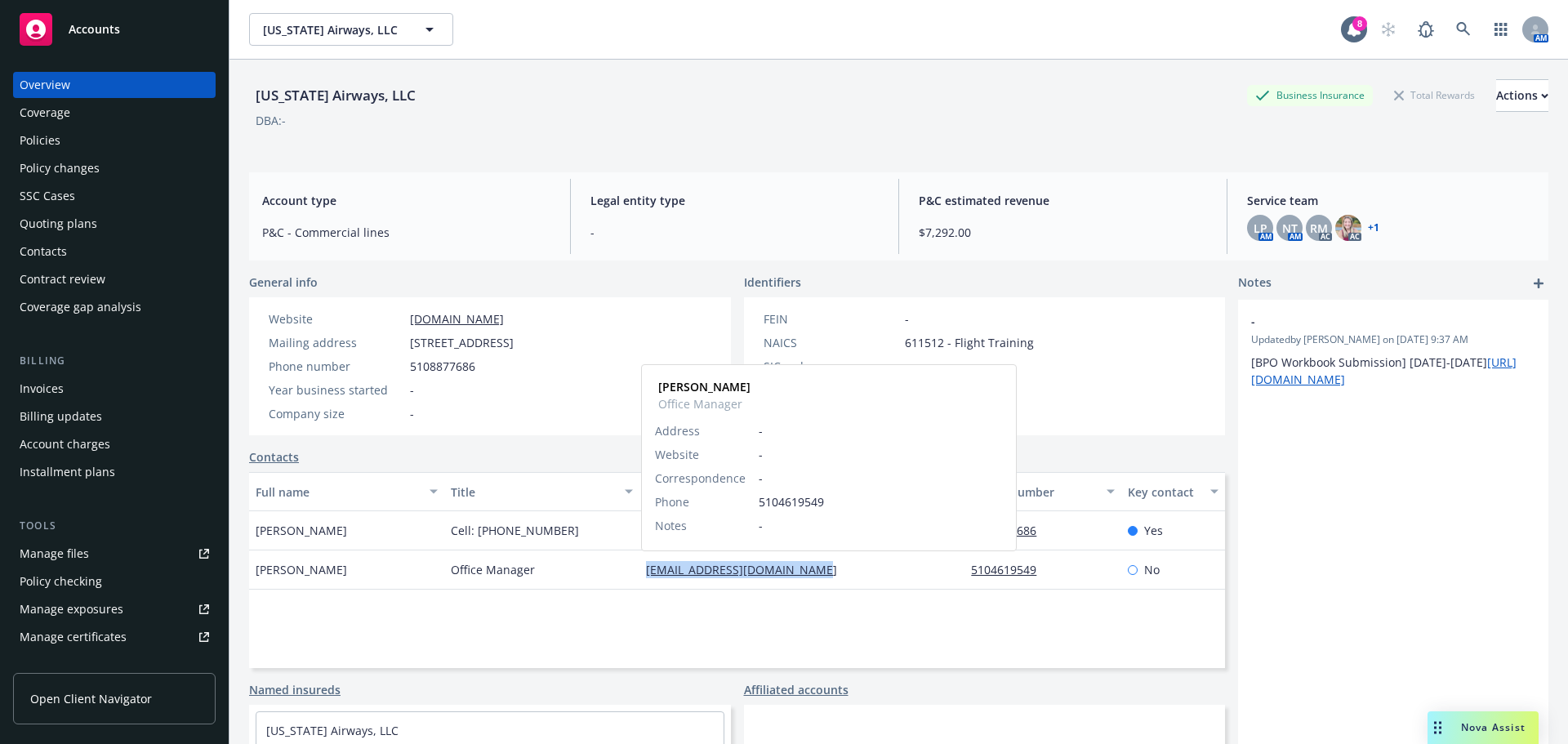
copy div "[EMAIL_ADDRESS][DOMAIN_NAME]"
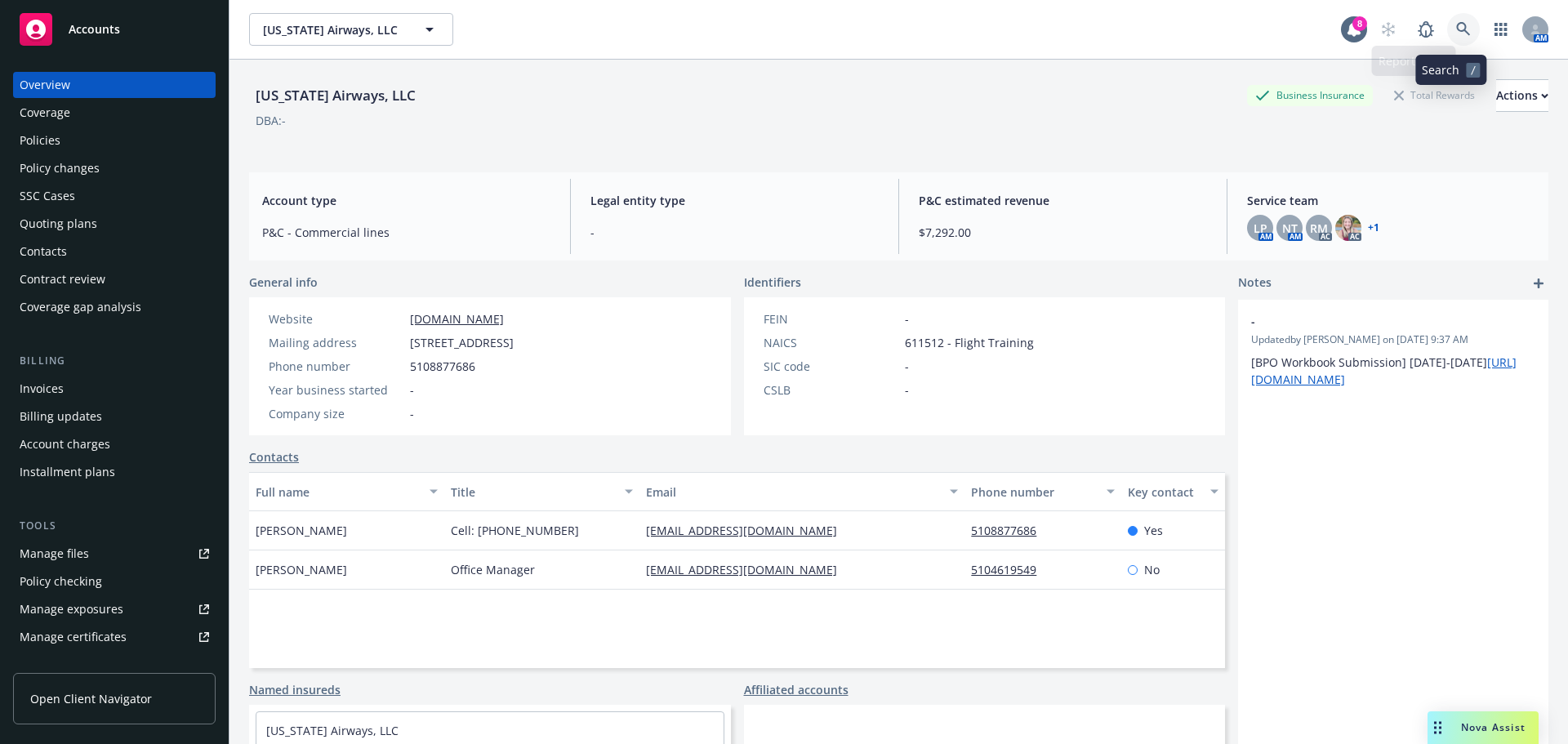
click at [1447, 26] on link at bounding box center [1463, 30] width 33 height 33
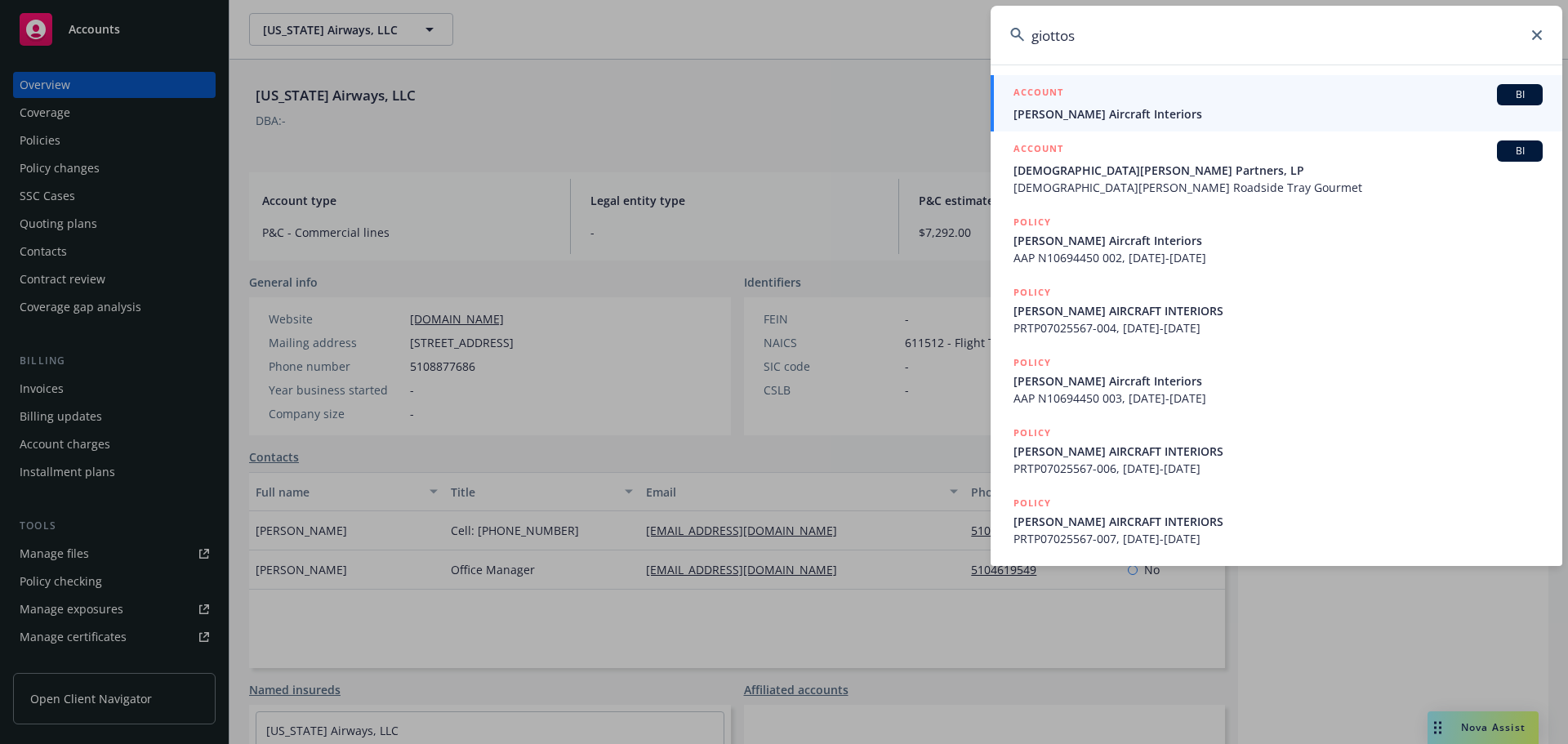
type input "giottos"
click at [1139, 118] on span "Giotto's Aircraft Interiors" at bounding box center [1277, 114] width 529 height 17
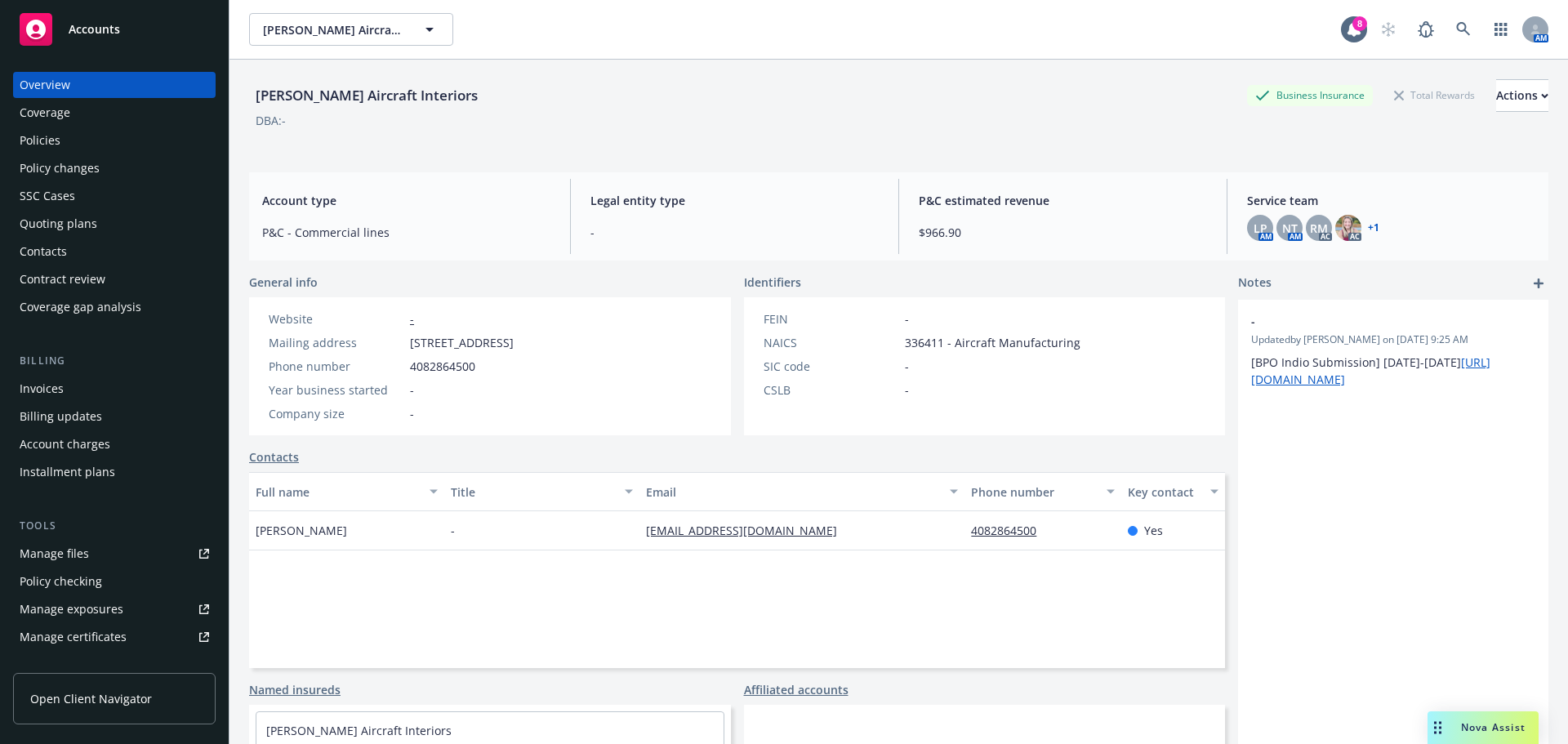
click at [73, 555] on div "Manage files" at bounding box center [54, 554] width 69 height 26
